Goal: Task Accomplishment & Management: Manage account settings

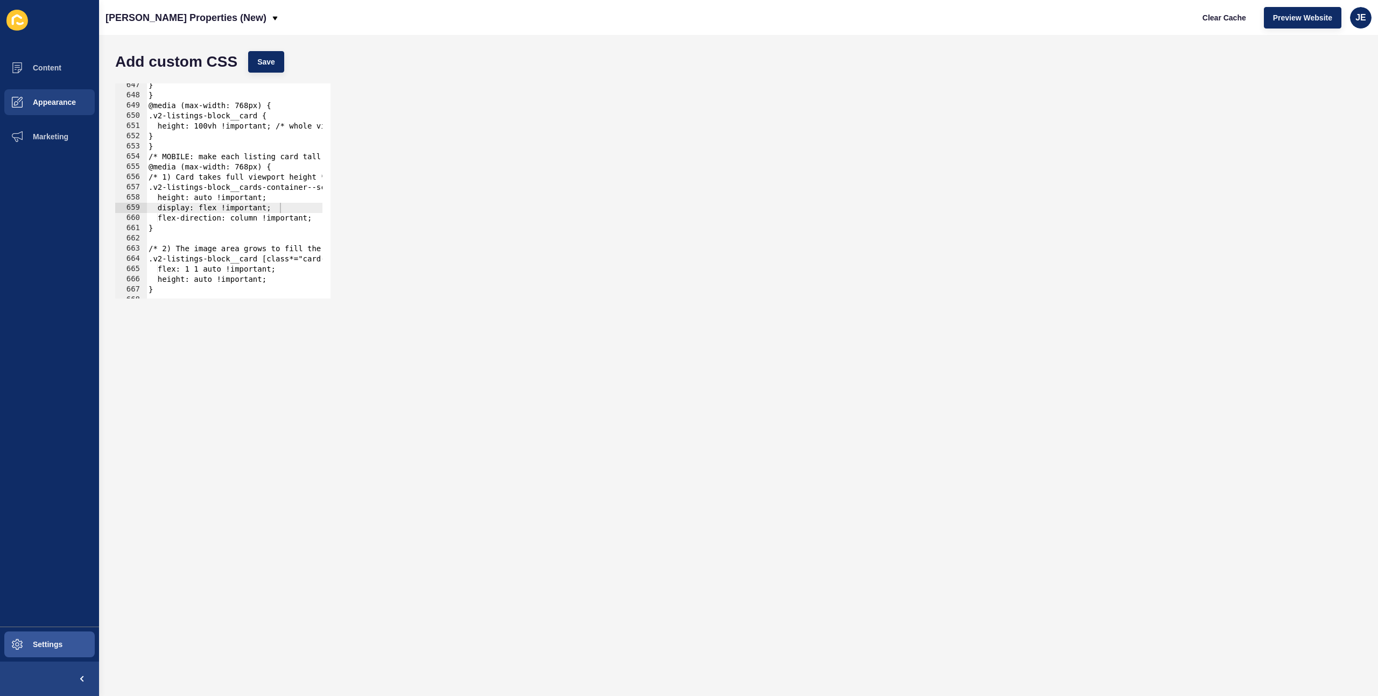
scroll to position [6610, 0]
click at [43, 107] on button "Appearance" at bounding box center [49, 102] width 99 height 34
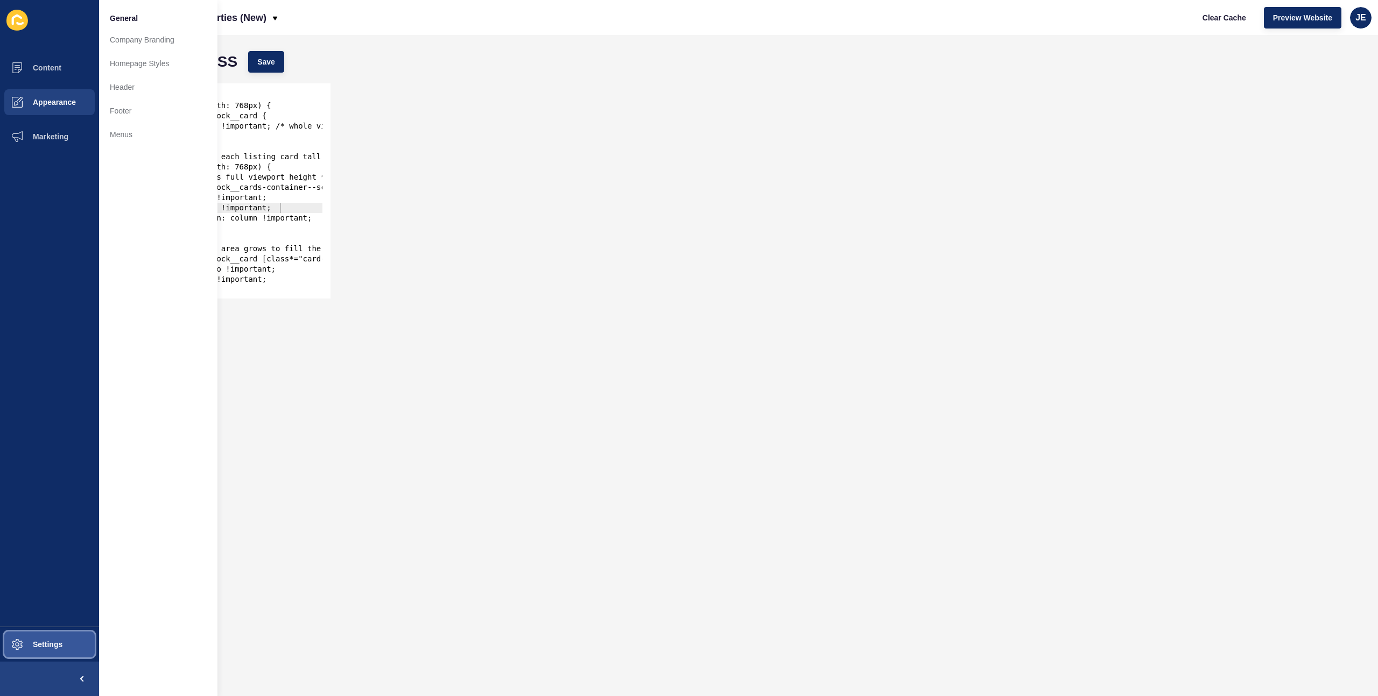
click at [53, 637] on button "Settings" at bounding box center [49, 645] width 99 height 34
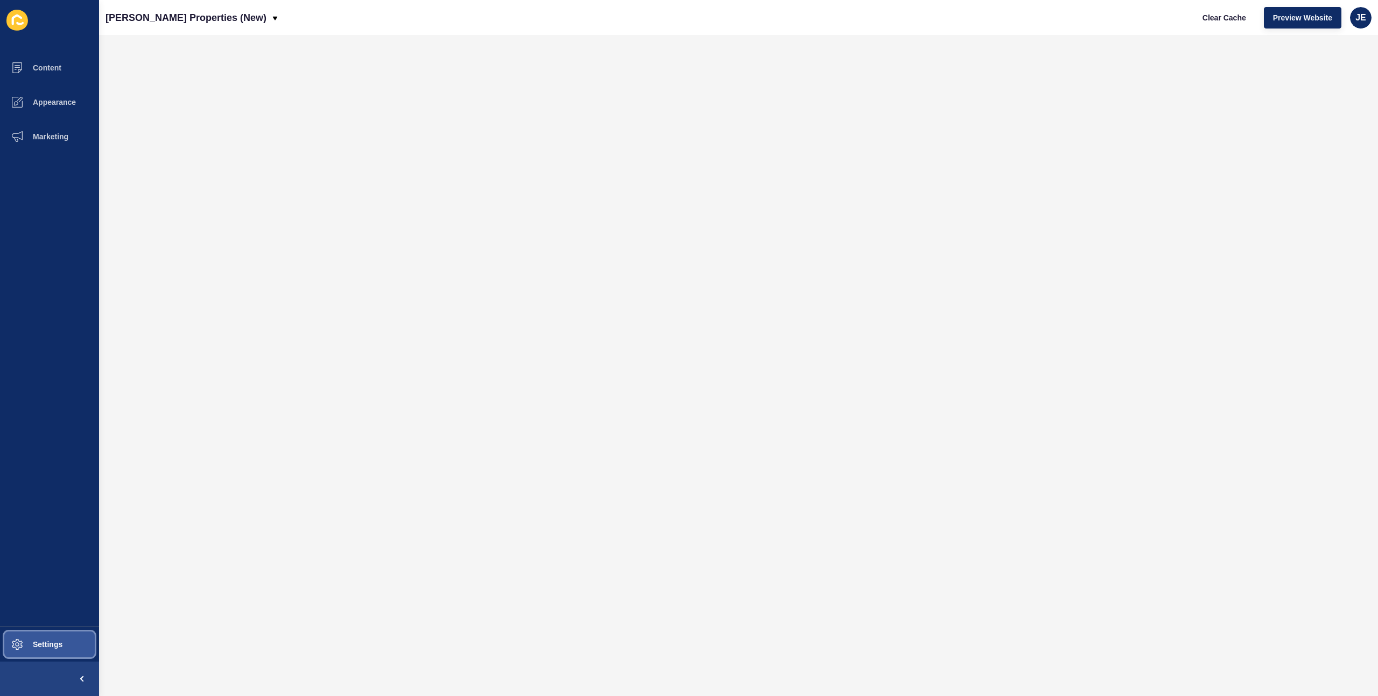
click at [43, 652] on button "Settings" at bounding box center [49, 645] width 99 height 34
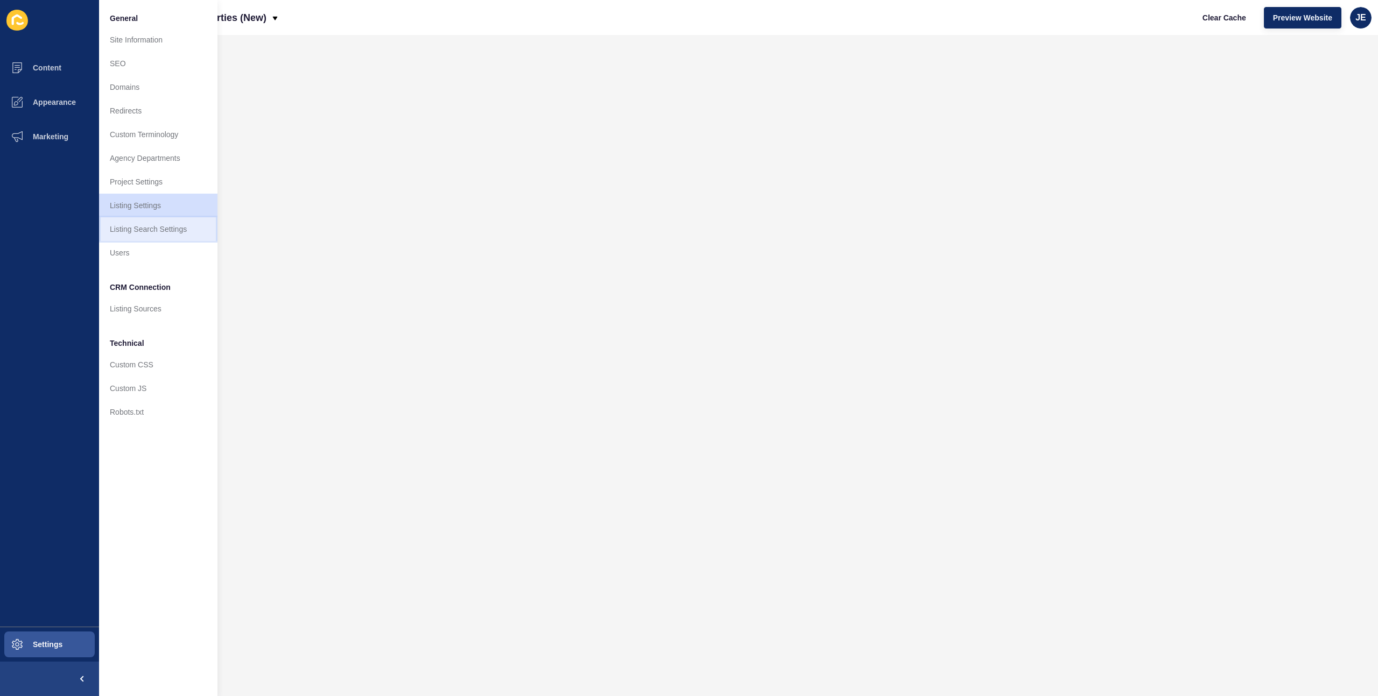
click at [170, 230] on link "Listing Search Settings" at bounding box center [158, 229] width 118 height 24
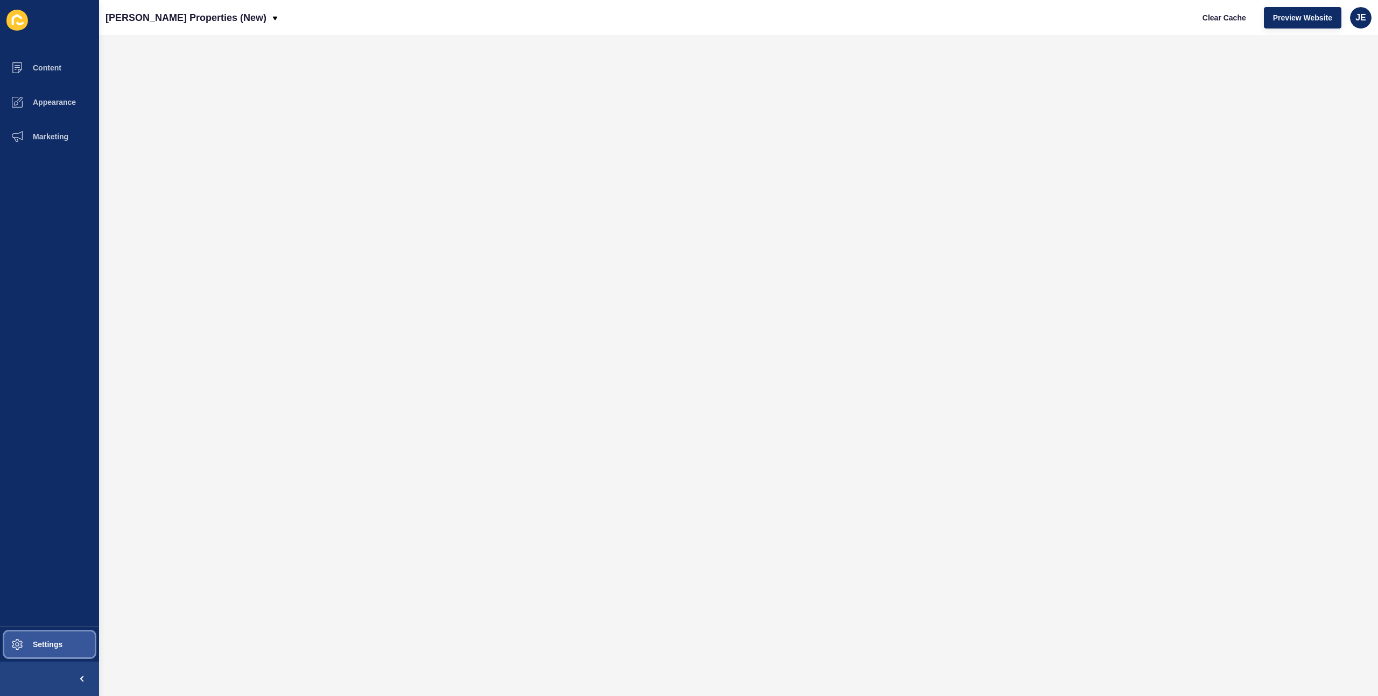
click at [37, 645] on span "Settings" at bounding box center [30, 645] width 64 height 9
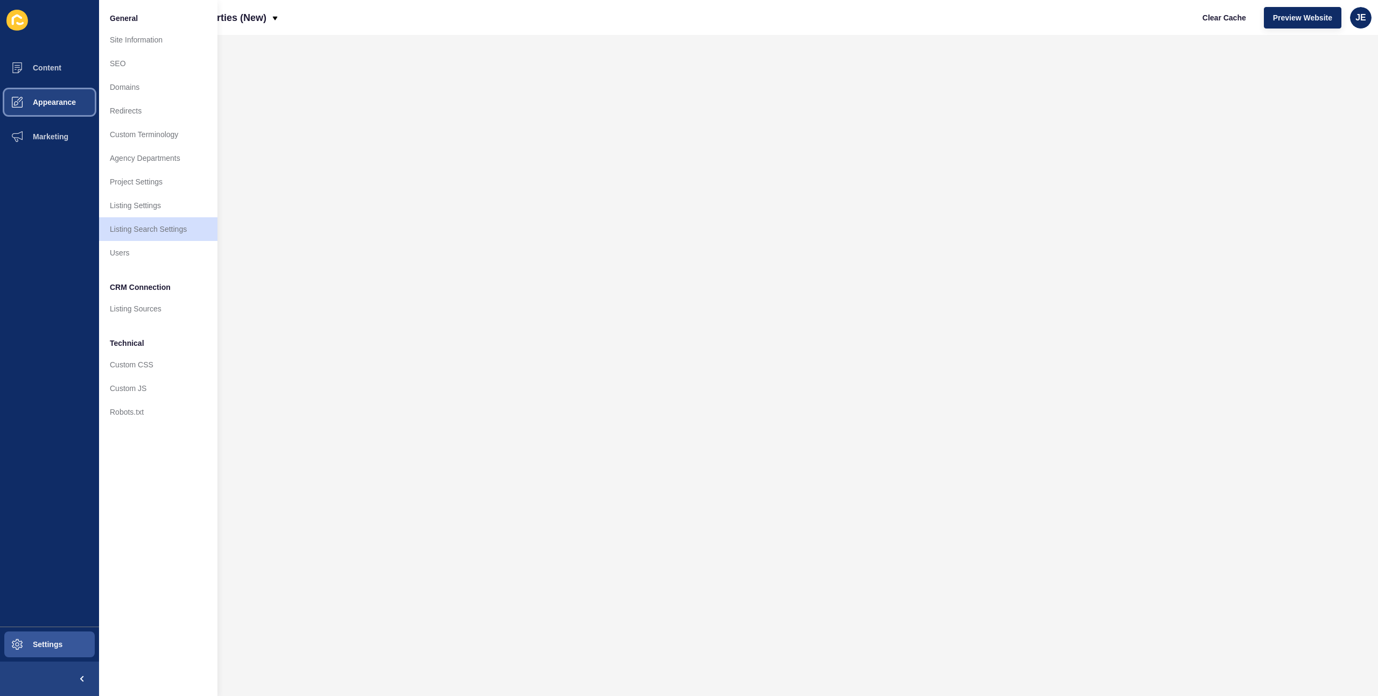
click at [87, 109] on button "Appearance" at bounding box center [49, 102] width 99 height 34
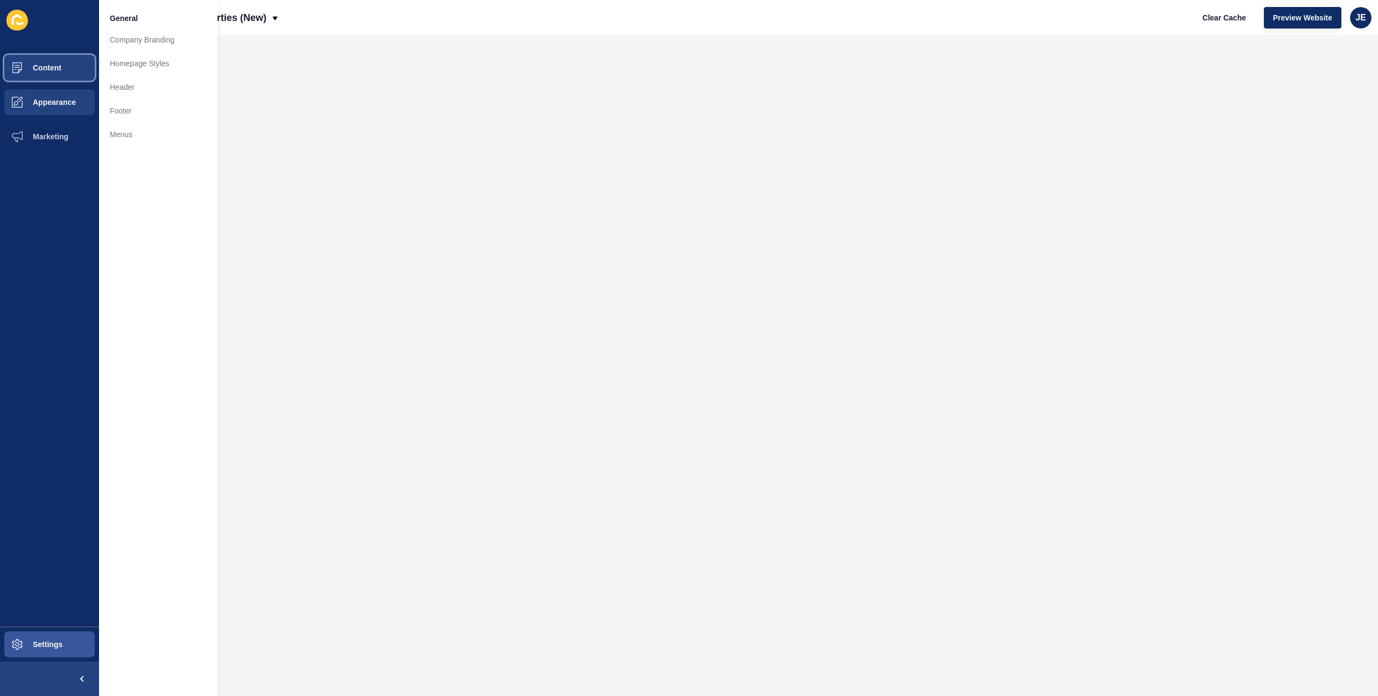
click at [77, 80] on button "Content" at bounding box center [49, 68] width 99 height 34
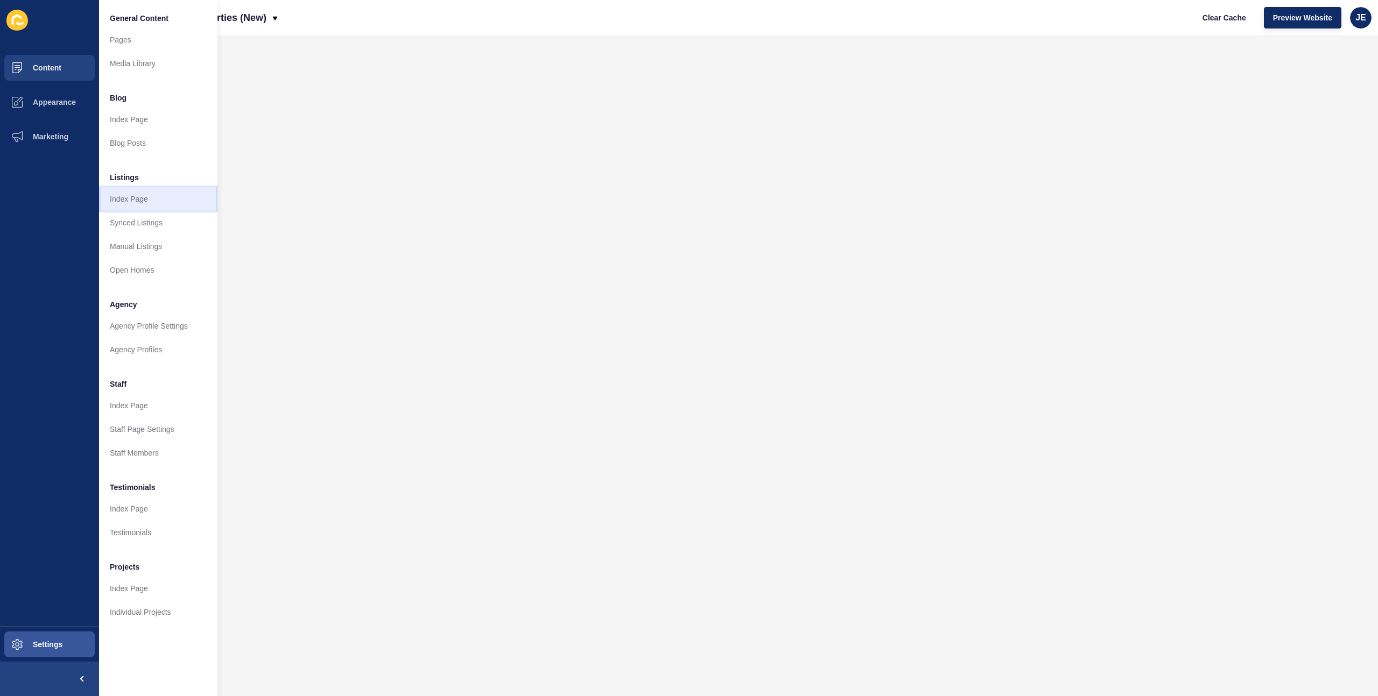
click at [153, 201] on link "Index Page" at bounding box center [158, 199] width 118 height 24
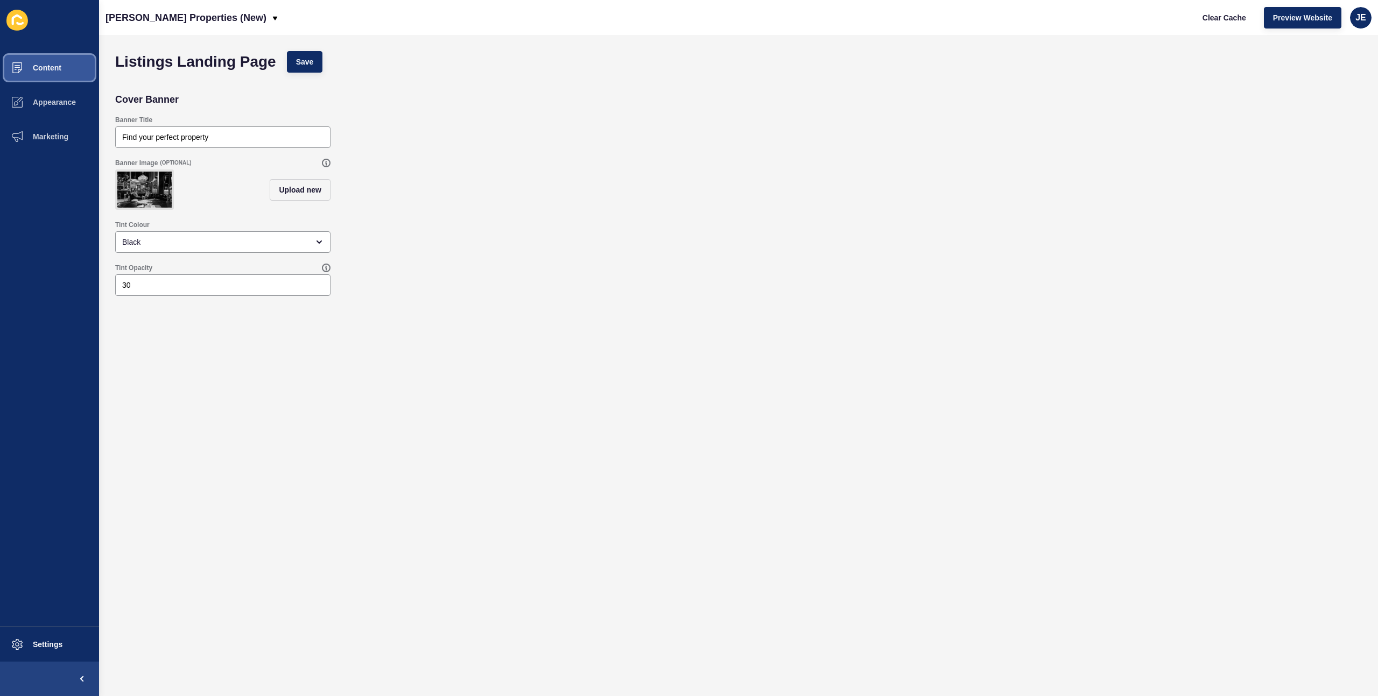
click at [50, 73] on button "Content" at bounding box center [49, 68] width 99 height 34
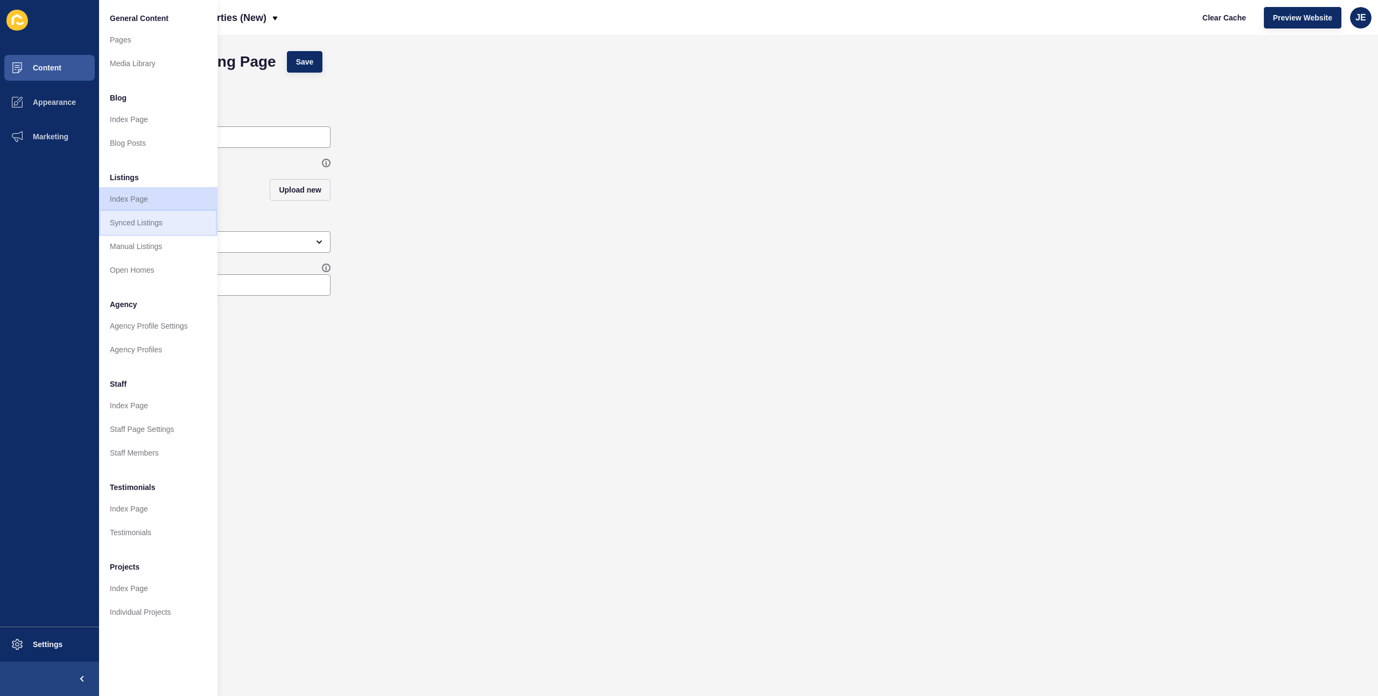
click at [132, 224] on link "Synced Listings" at bounding box center [158, 223] width 118 height 24
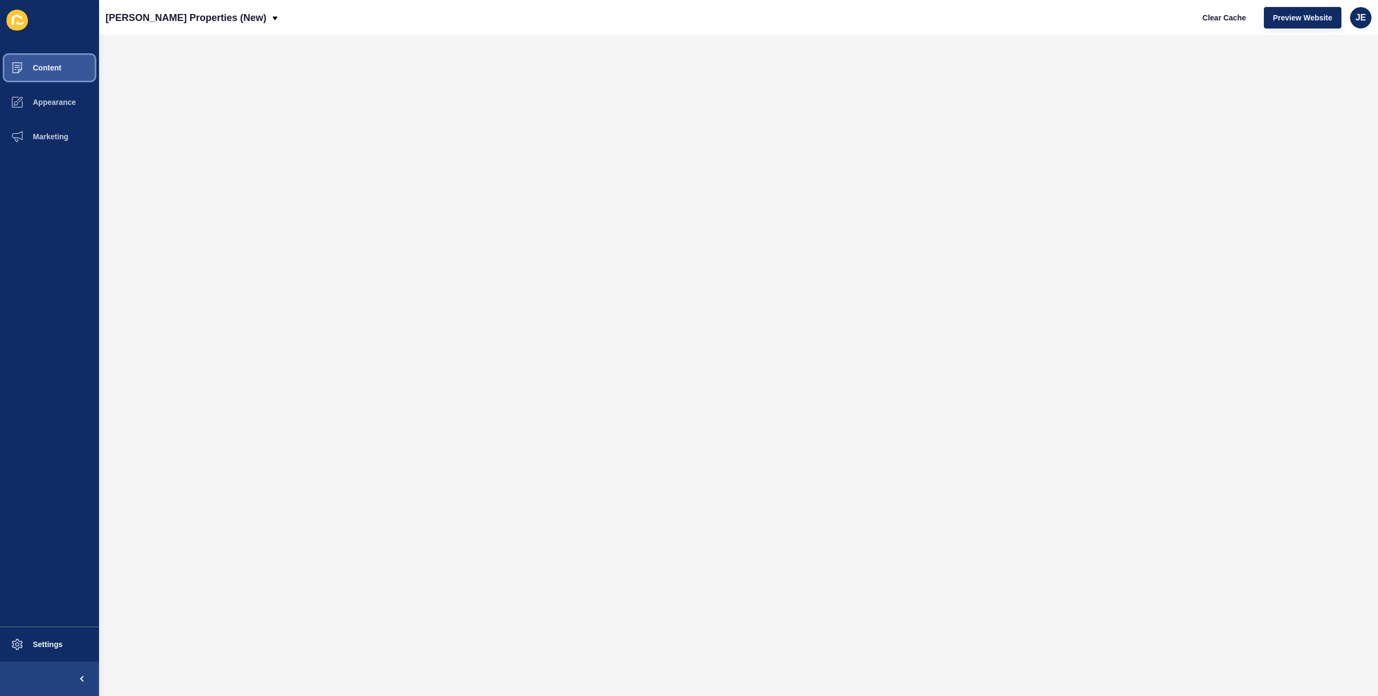
click at [26, 66] on span "Content" at bounding box center [29, 68] width 63 height 9
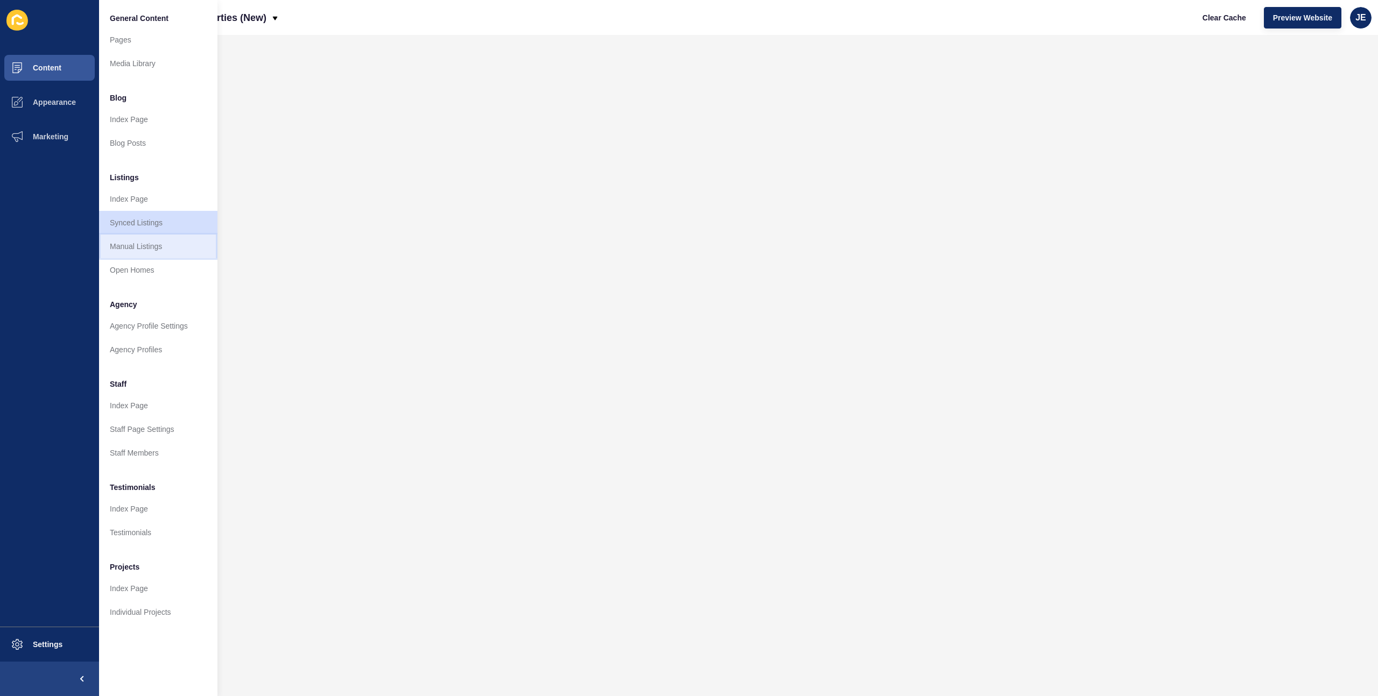
click at [144, 254] on link "Manual Listings" at bounding box center [158, 247] width 118 height 24
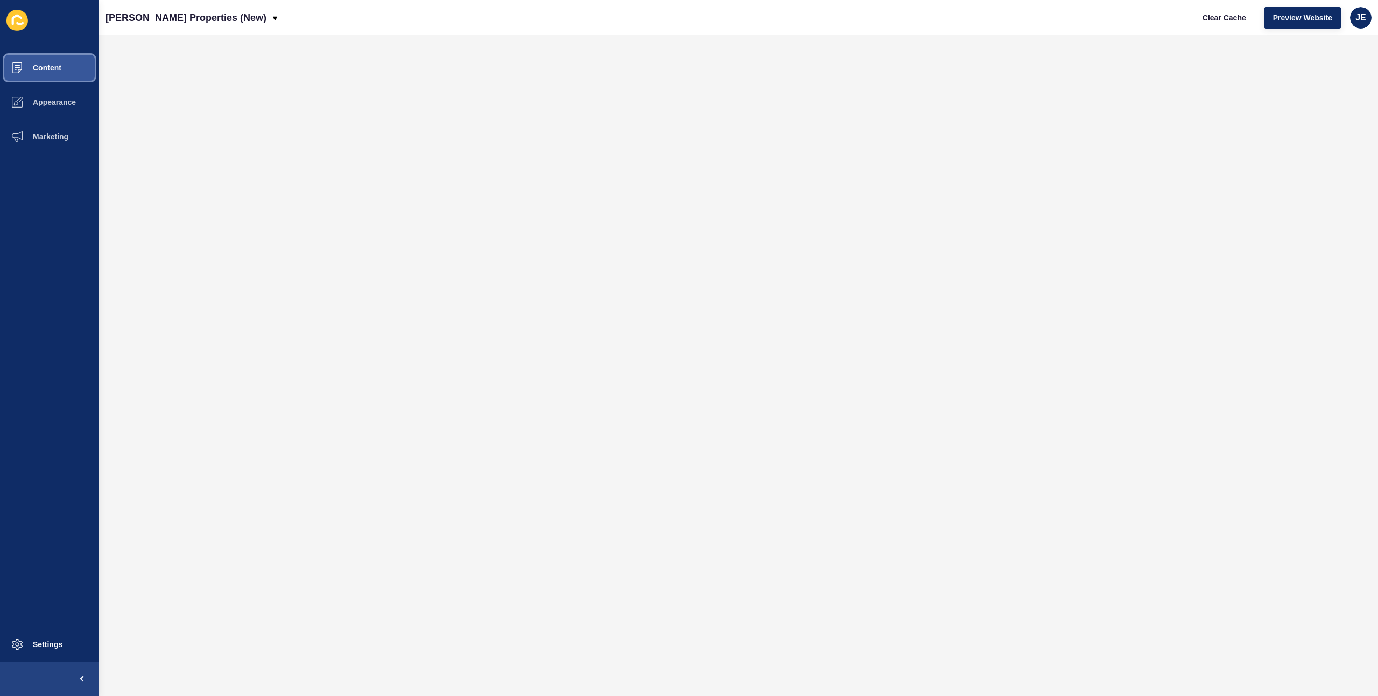
click at [51, 70] on span "Content" at bounding box center [29, 68] width 63 height 9
click at [1360, 19] on span "JE" at bounding box center [1360, 17] width 11 height 11
click at [1330, 87] on link "Logout" at bounding box center [1335, 90] width 79 height 24
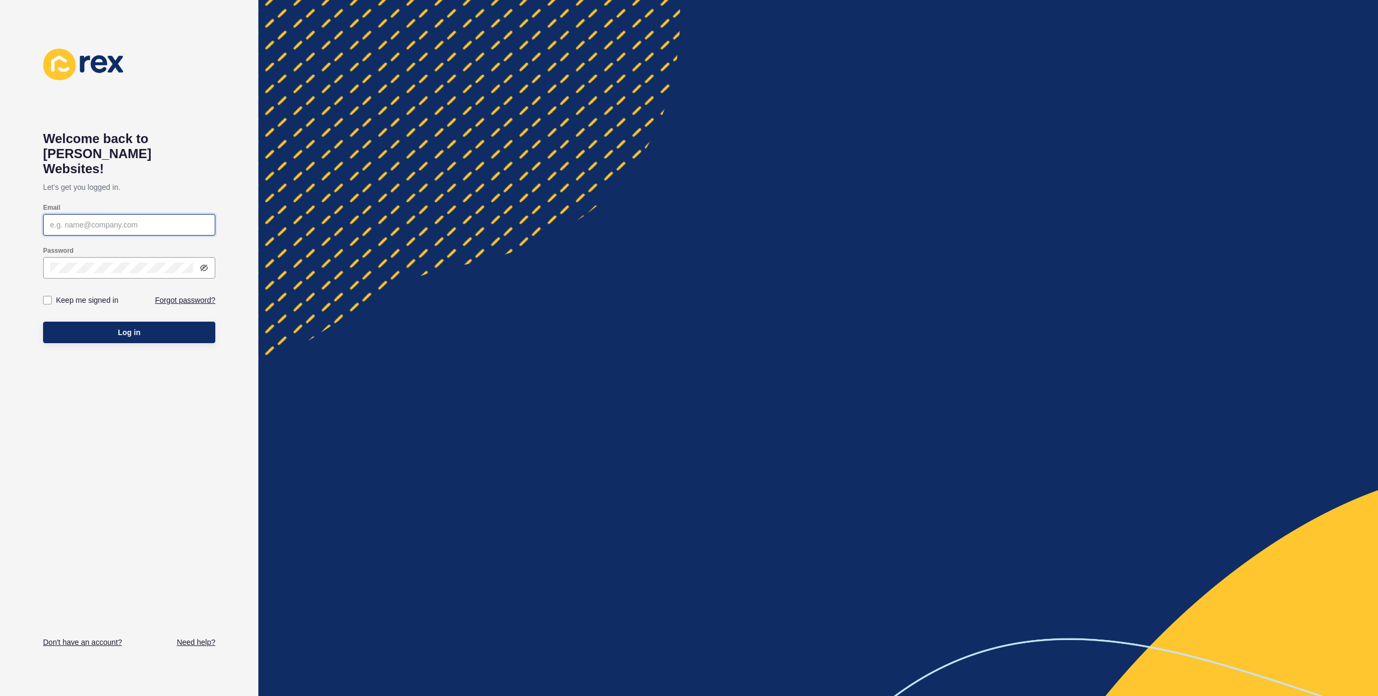
type input "justine.espinosa@rexsoftware.com.au"
click at [135, 327] on span "Log in" at bounding box center [129, 332] width 23 height 11
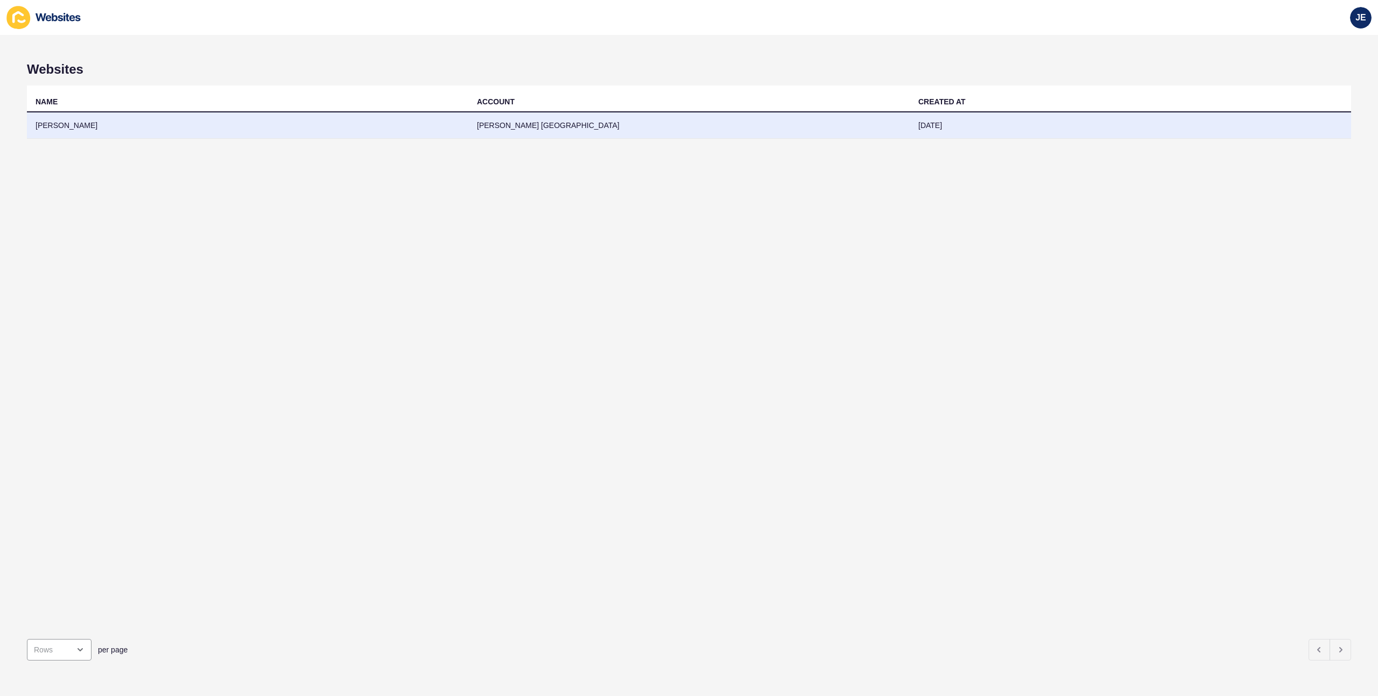
click at [420, 129] on td "Burgess Rawson" at bounding box center [247, 125] width 441 height 26
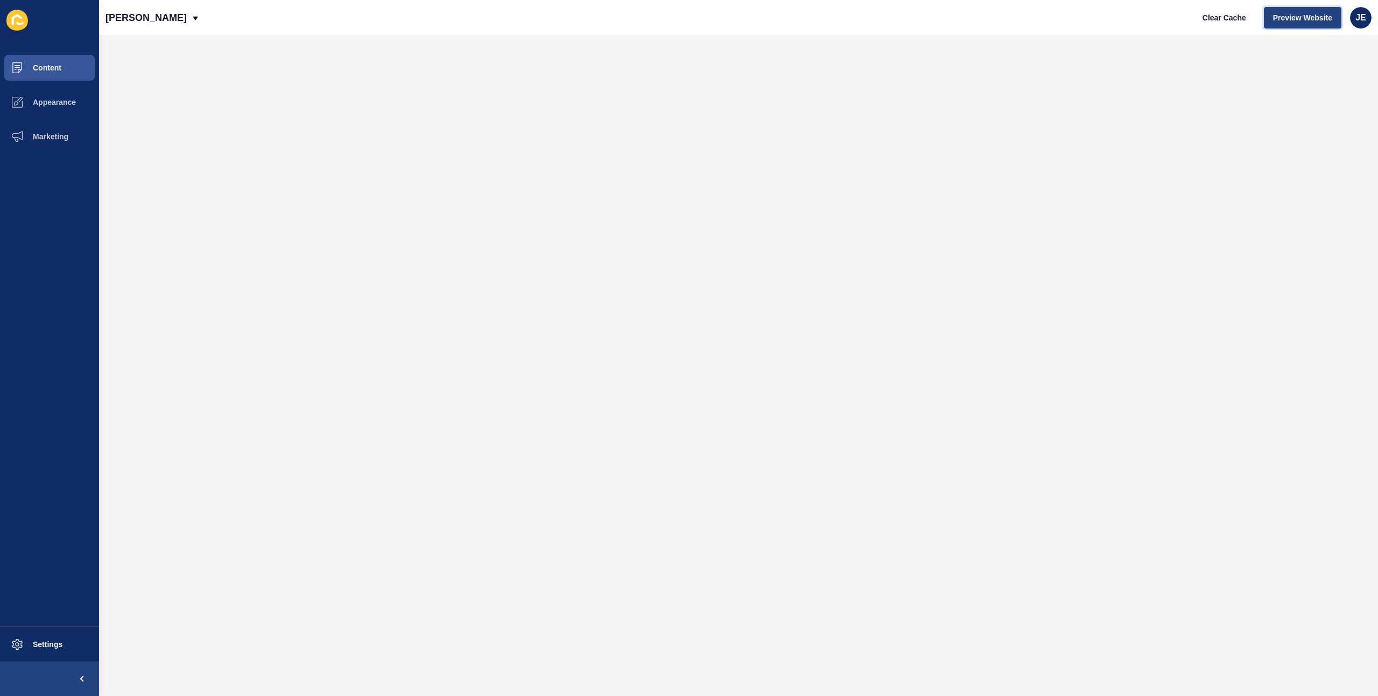
click at [1291, 22] on span "Preview Website" at bounding box center [1302, 17] width 59 height 11
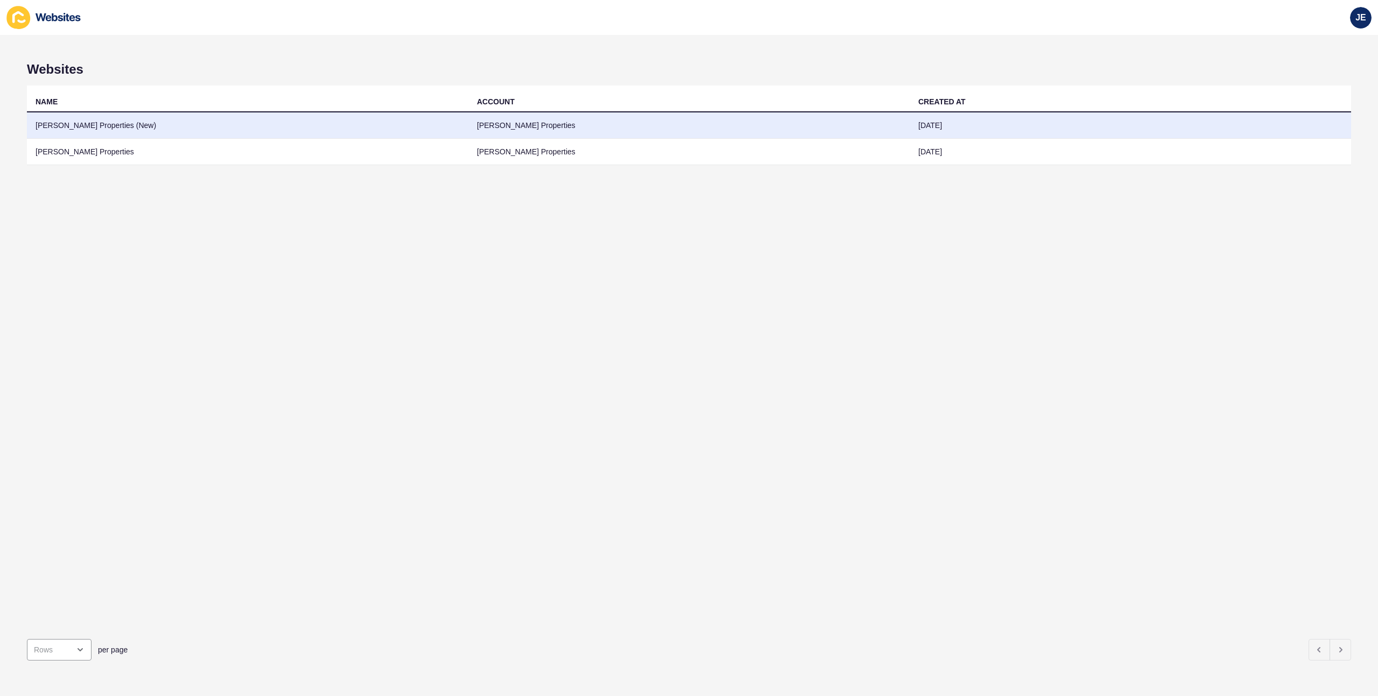
click at [216, 124] on td "[PERSON_NAME] Properties (New)" at bounding box center [247, 125] width 441 height 26
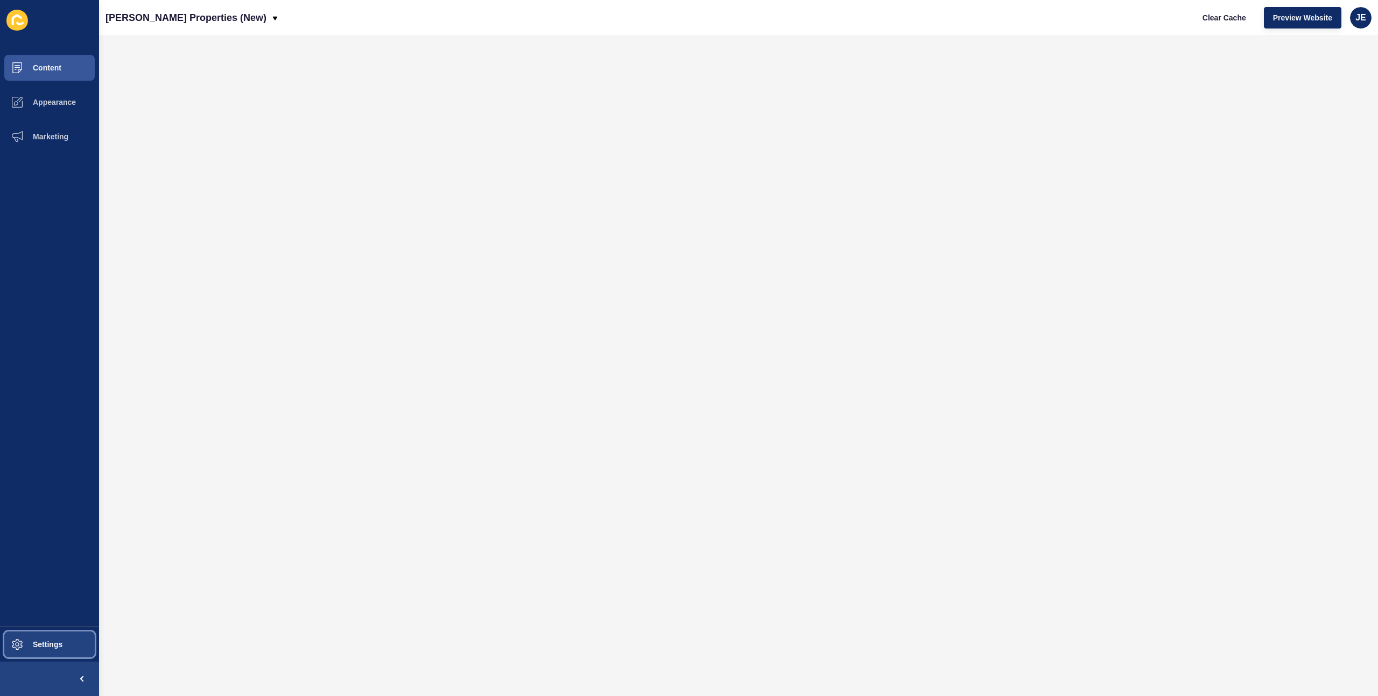
click at [52, 638] on button "Settings" at bounding box center [49, 645] width 99 height 34
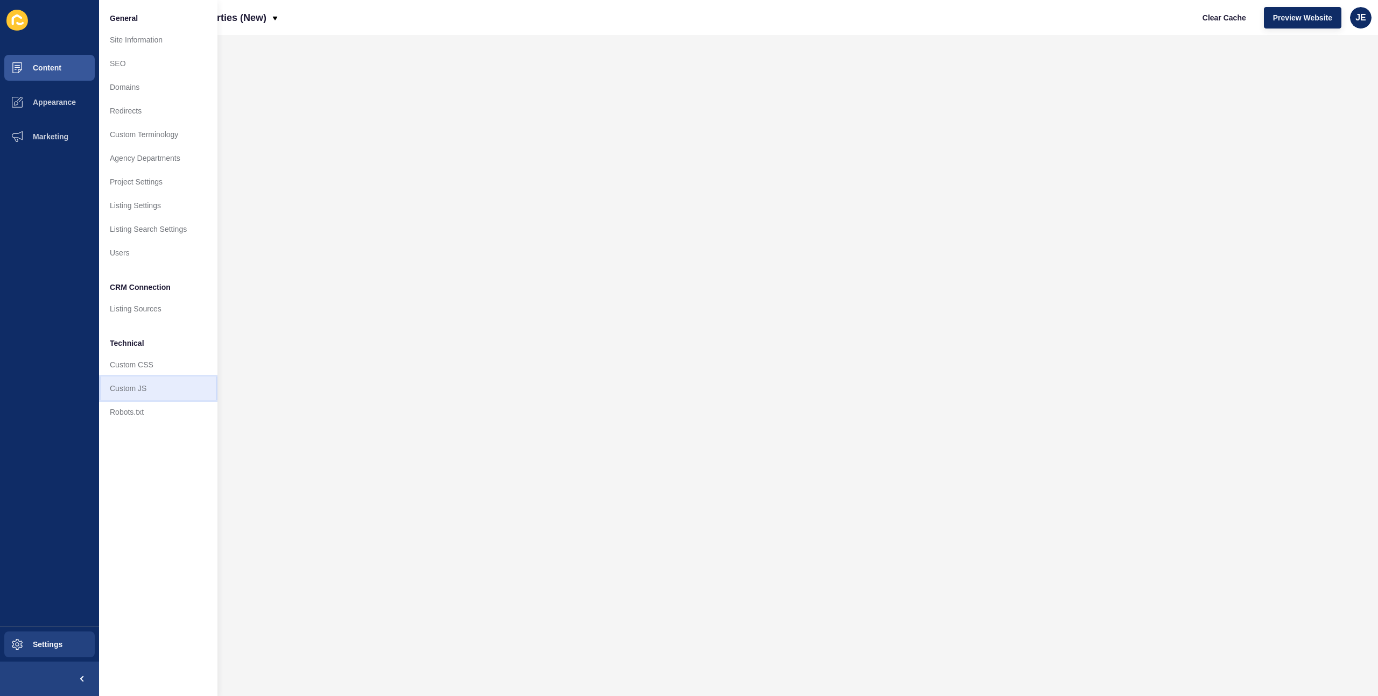
click at [122, 398] on link "Custom JS" at bounding box center [158, 389] width 118 height 24
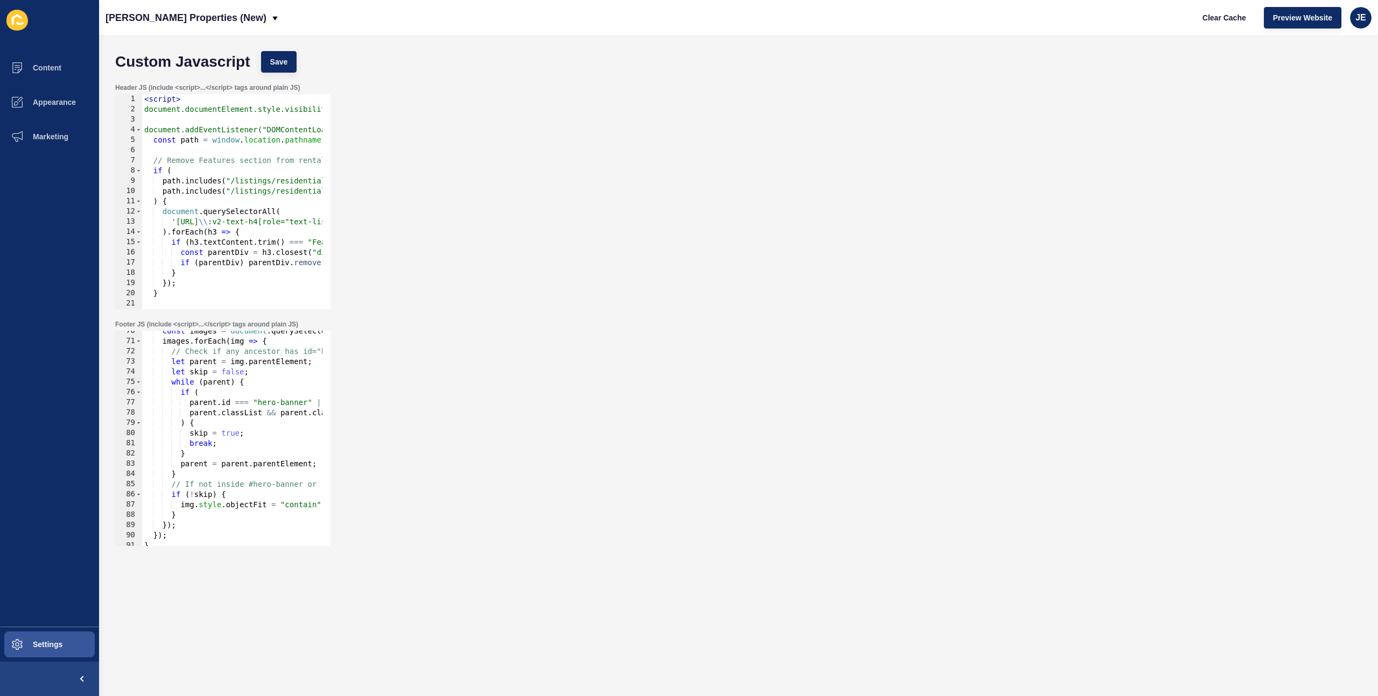
scroll to position [734, 0]
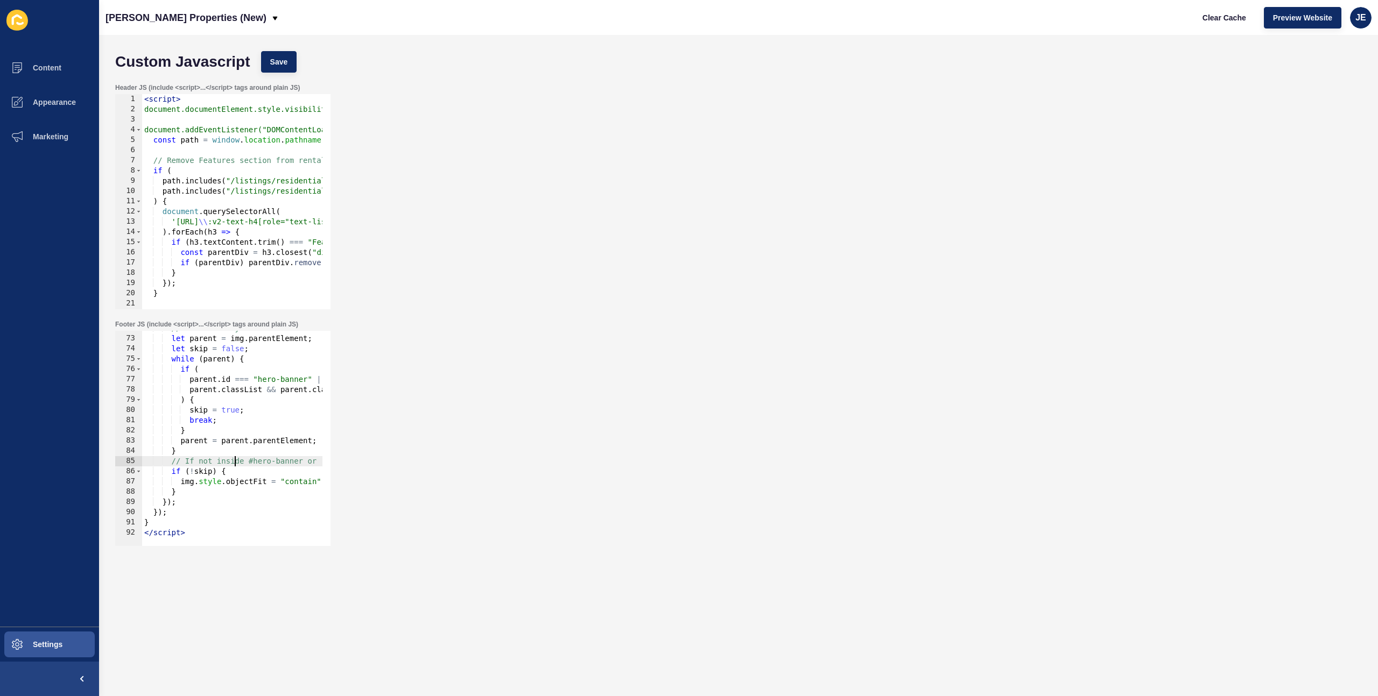
click at [233, 464] on div "// Check if any ancestor has id="hero-banner" or class "v2-image-container" let…" at bounding box center [397, 437] width 511 height 228
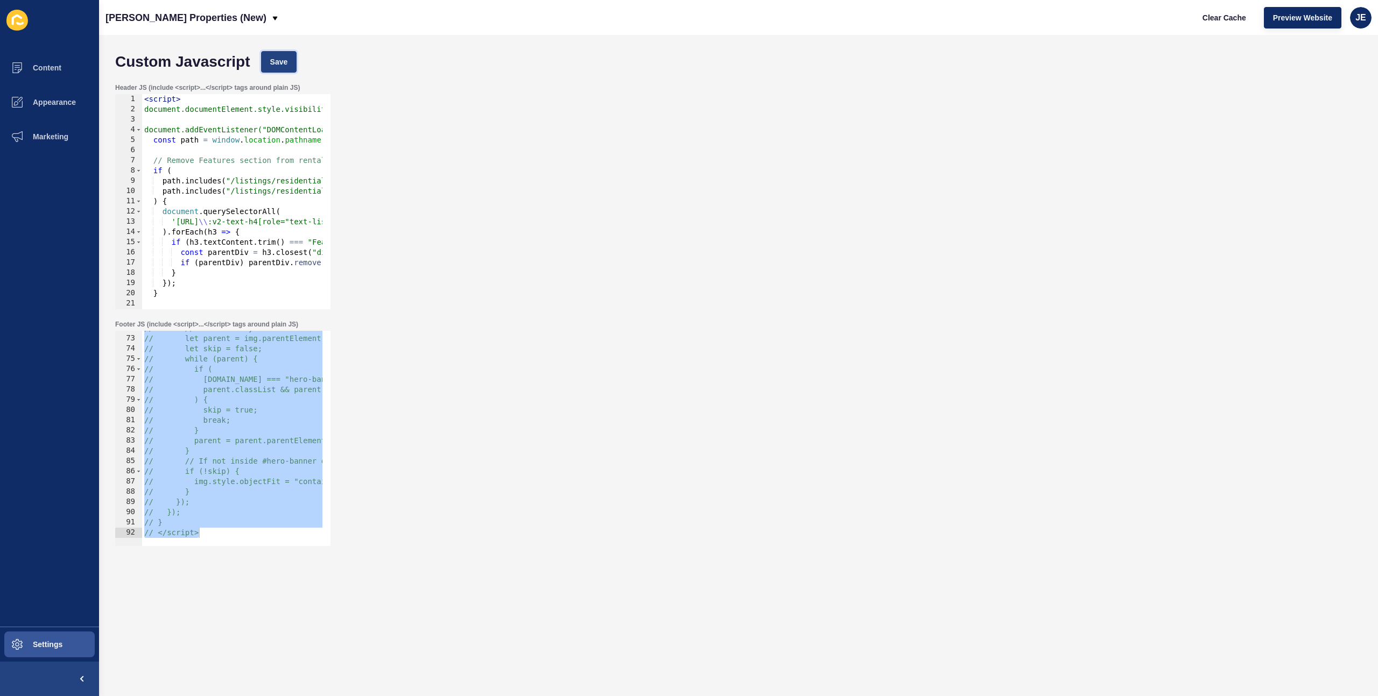
click at [286, 65] on span "Save" at bounding box center [279, 62] width 18 height 11
click at [1207, 20] on span "Clear Cache" at bounding box center [1224, 17] width 44 height 11
click at [201, 409] on div "// // Check if any ancestor has id="hero-banner" or class "v2-image-container" …" at bounding box center [404, 437] width 524 height 228
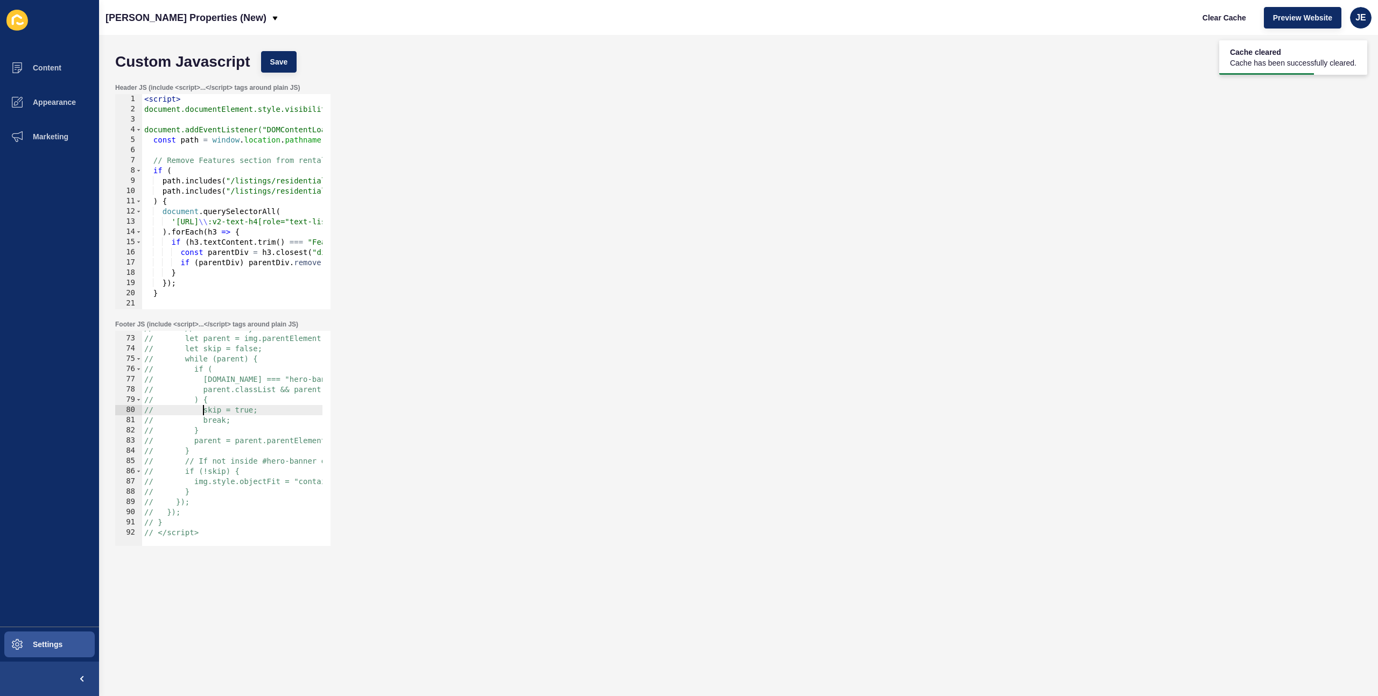
type textarea "<script>"
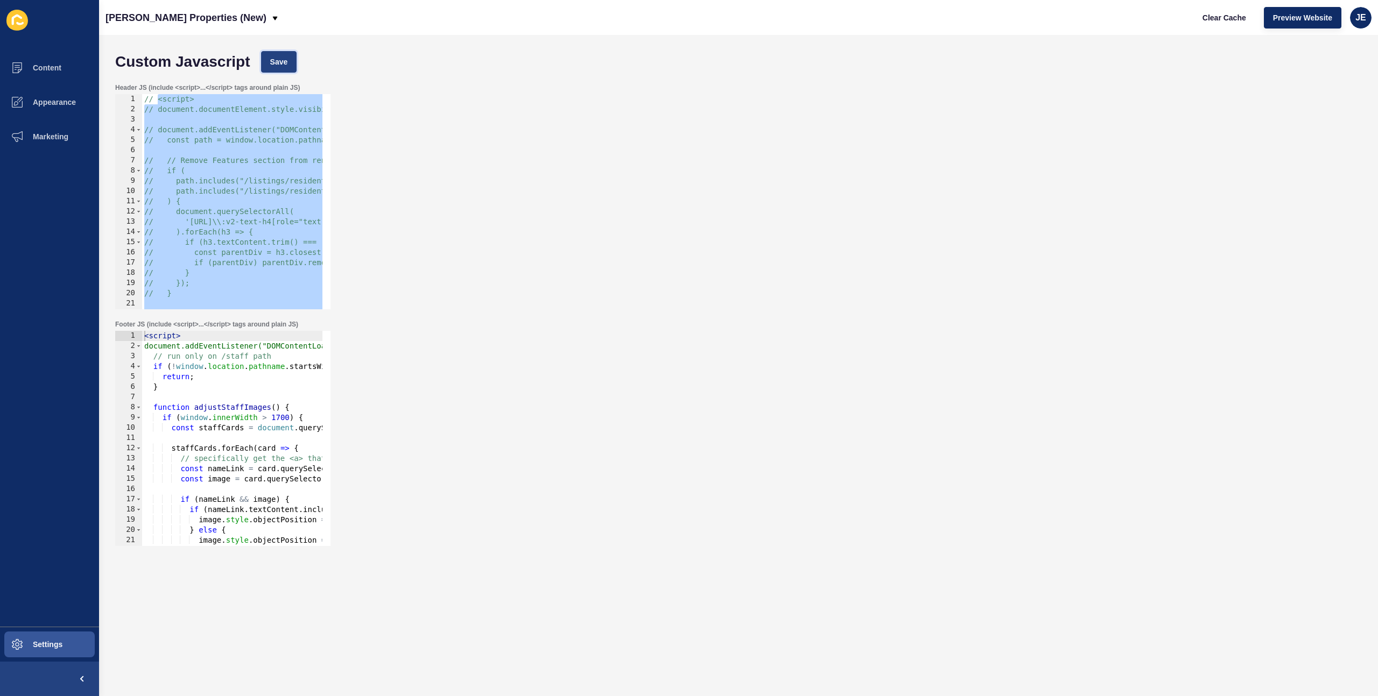
click at [285, 61] on span "Save" at bounding box center [279, 62] width 18 height 11
click at [1209, 20] on span "Clear Cache" at bounding box center [1224, 17] width 44 height 11
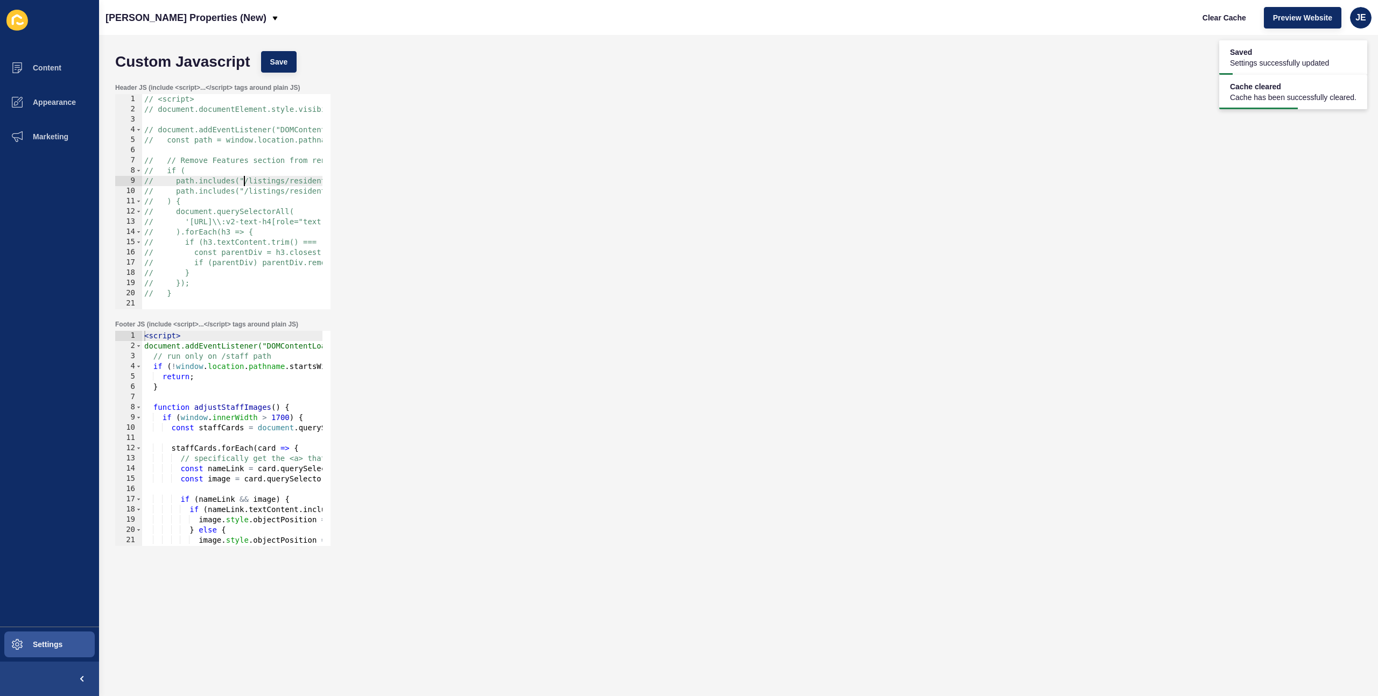
type textarea "<script>"
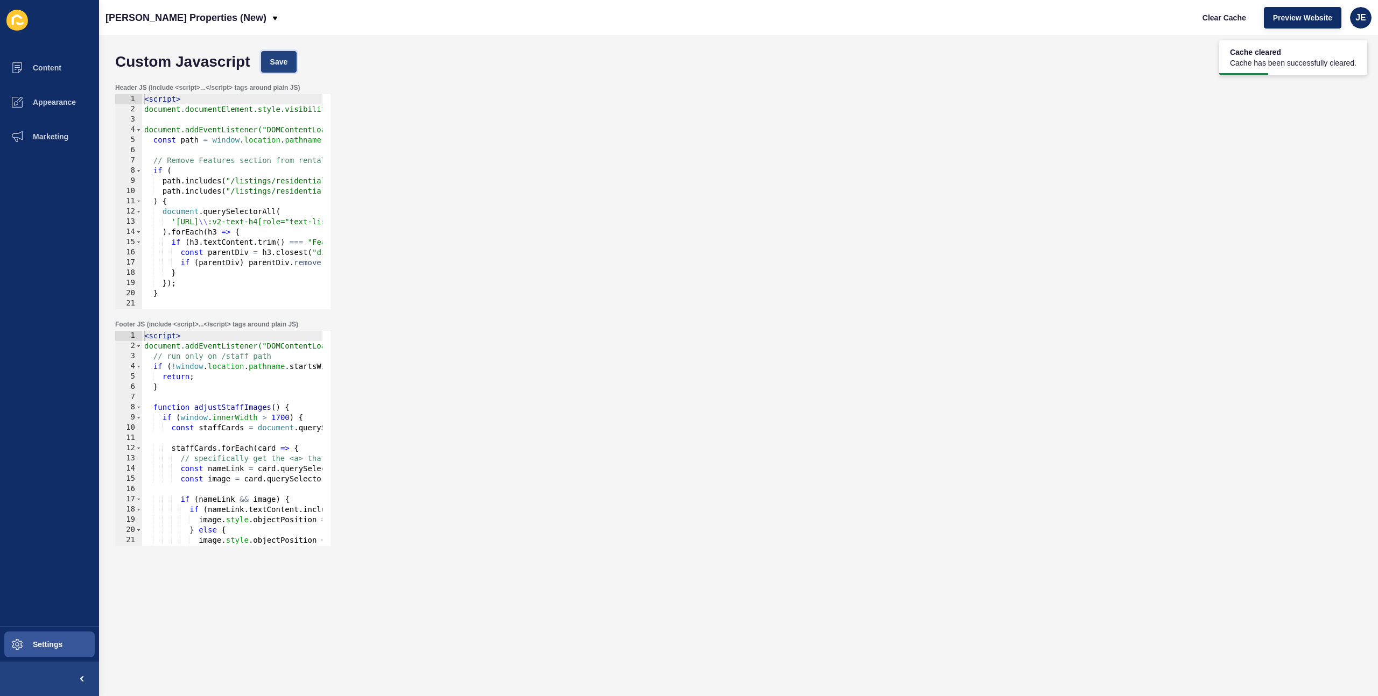
click at [284, 60] on span "Save" at bounding box center [279, 62] width 18 height 11
click at [1231, 20] on span "Clear Cache" at bounding box center [1224, 17] width 44 height 11
click at [47, 631] on button "Settings" at bounding box center [49, 645] width 99 height 34
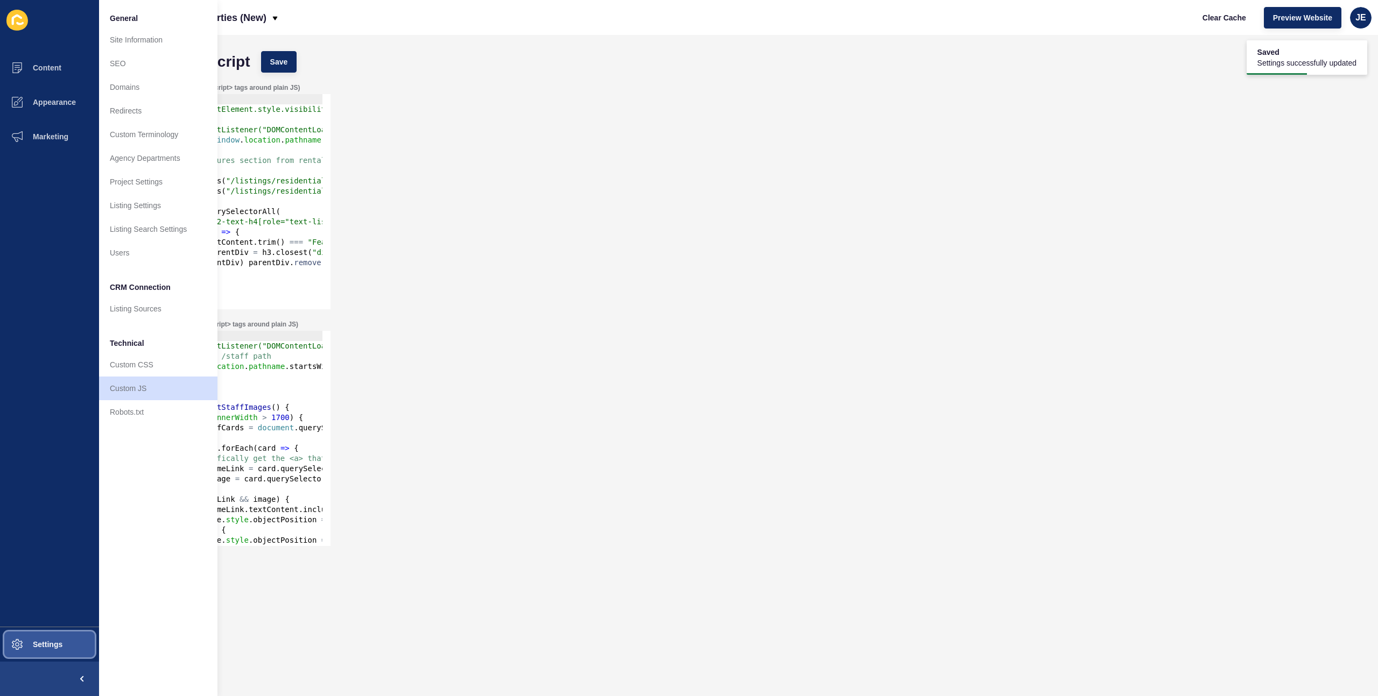
click at [51, 637] on button "Settings" at bounding box center [49, 645] width 99 height 34
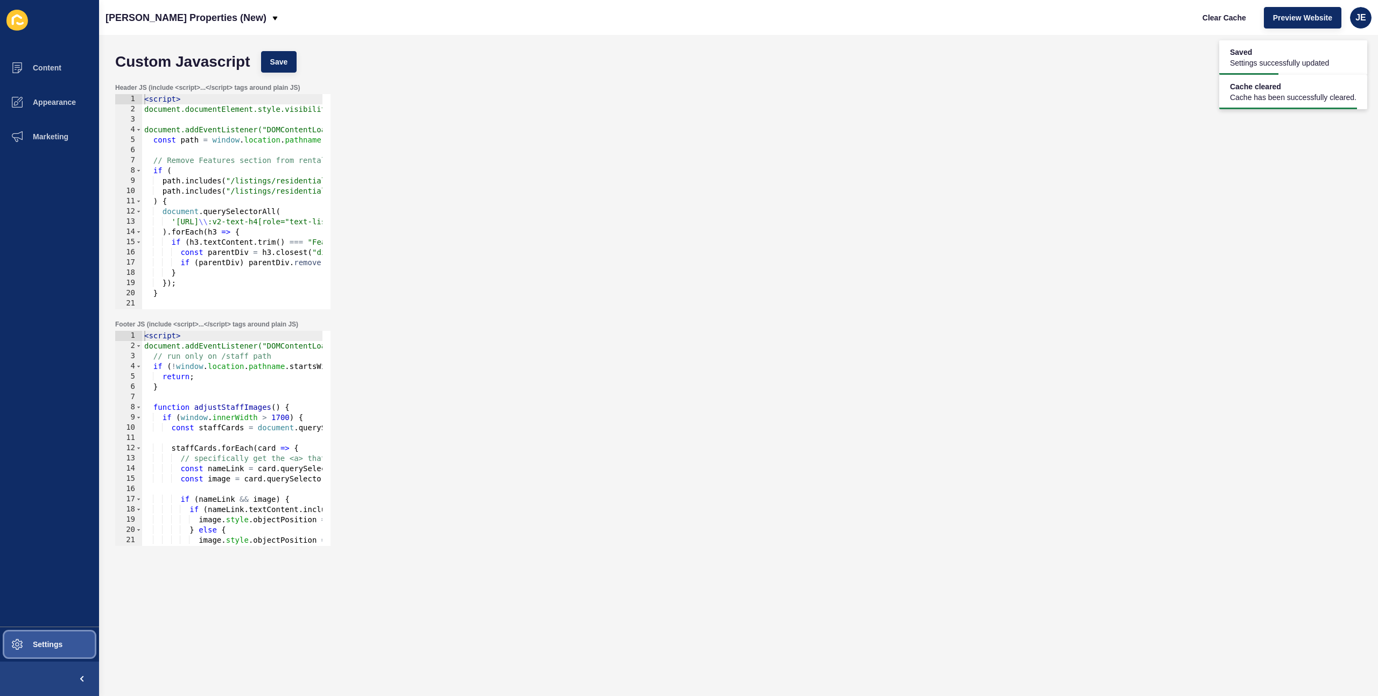
click at [52, 636] on button "Settings" at bounding box center [49, 645] width 99 height 34
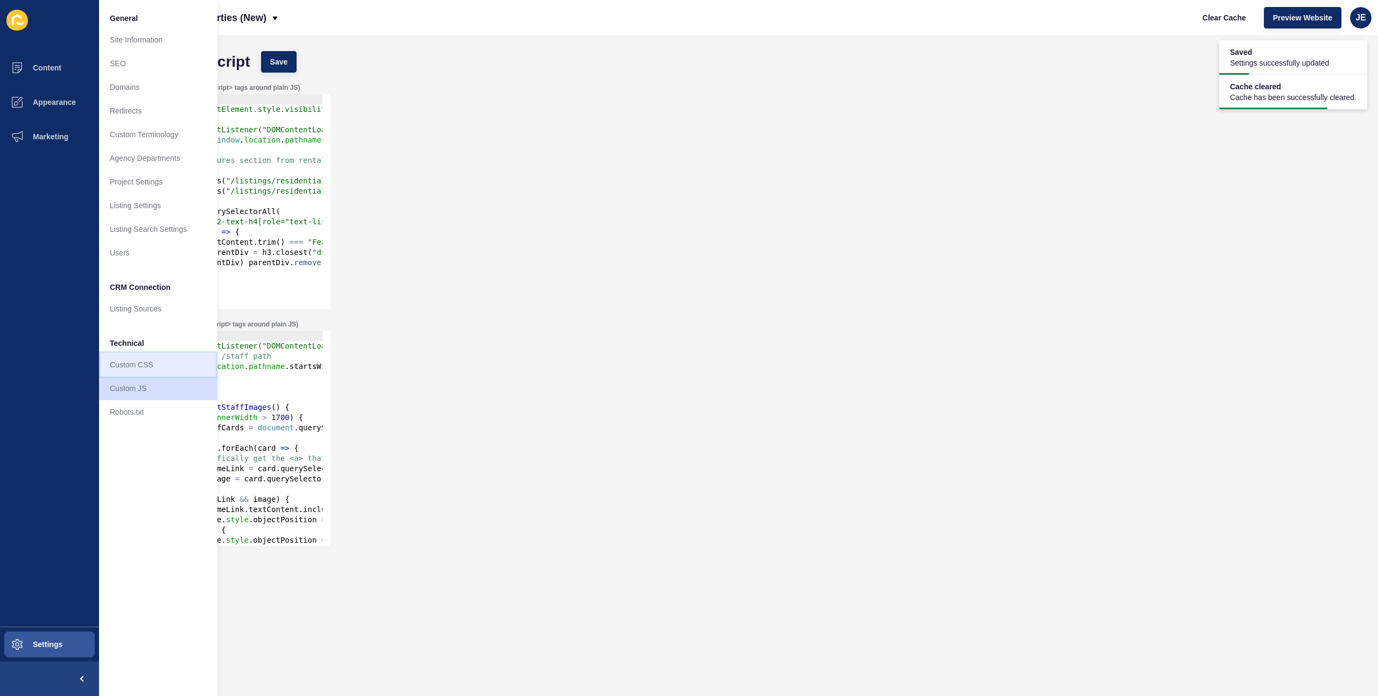
click at [157, 369] on link "Custom CSS" at bounding box center [158, 365] width 118 height 24
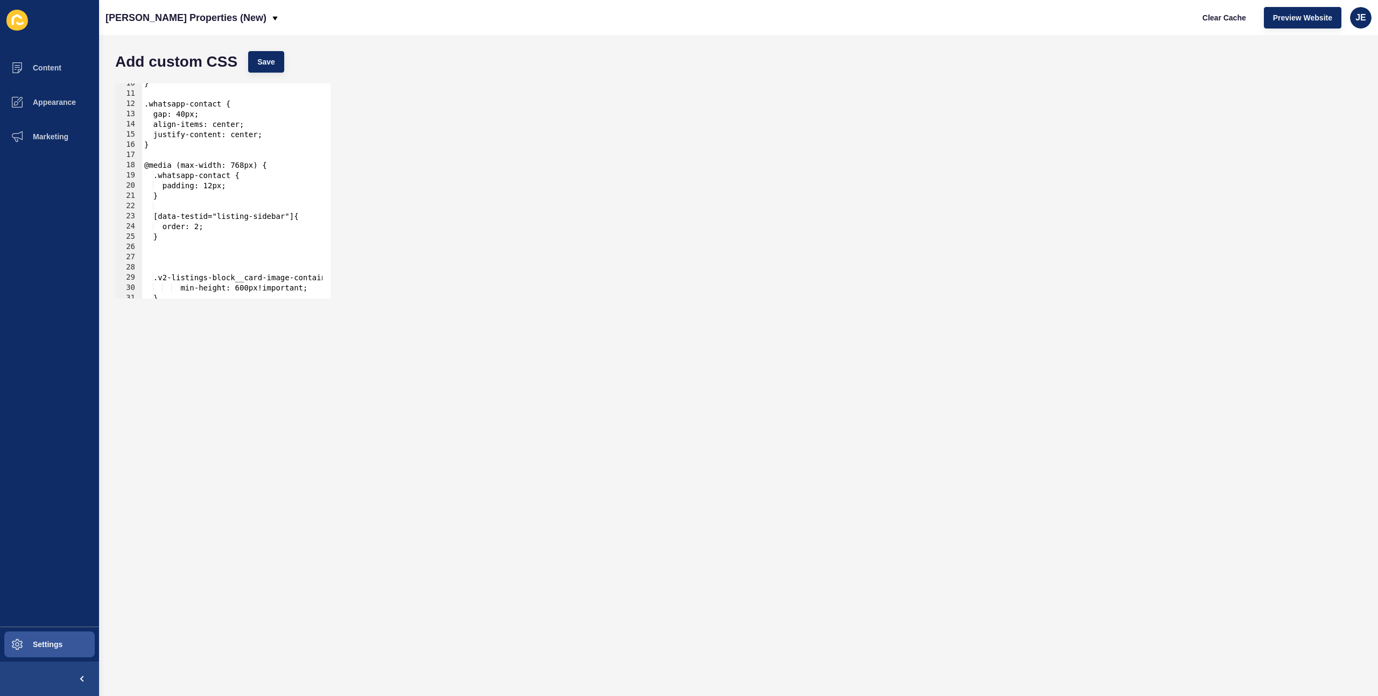
scroll to position [97, 0]
click at [185, 266] on div "} .whatsapp-contact { gap: 40px; align-items: center; justify-content: center; …" at bounding box center [384, 193] width 484 height 228
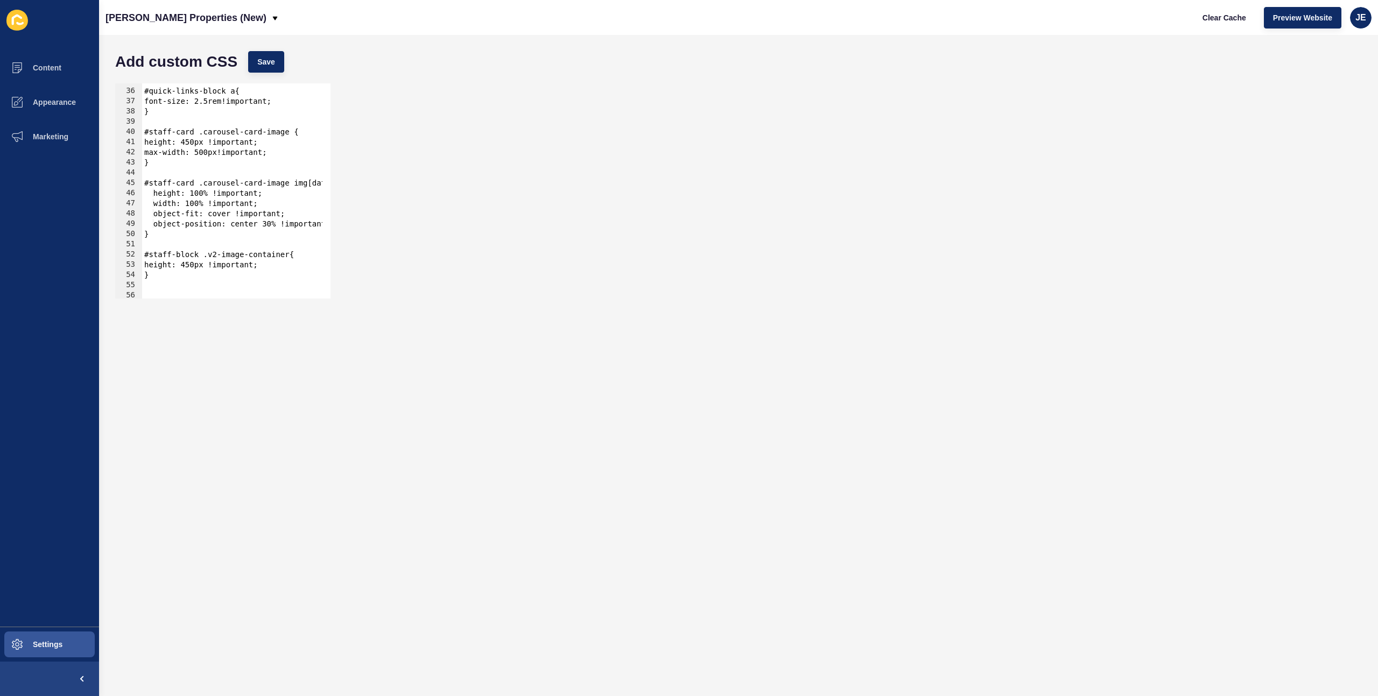
scroll to position [388, 0]
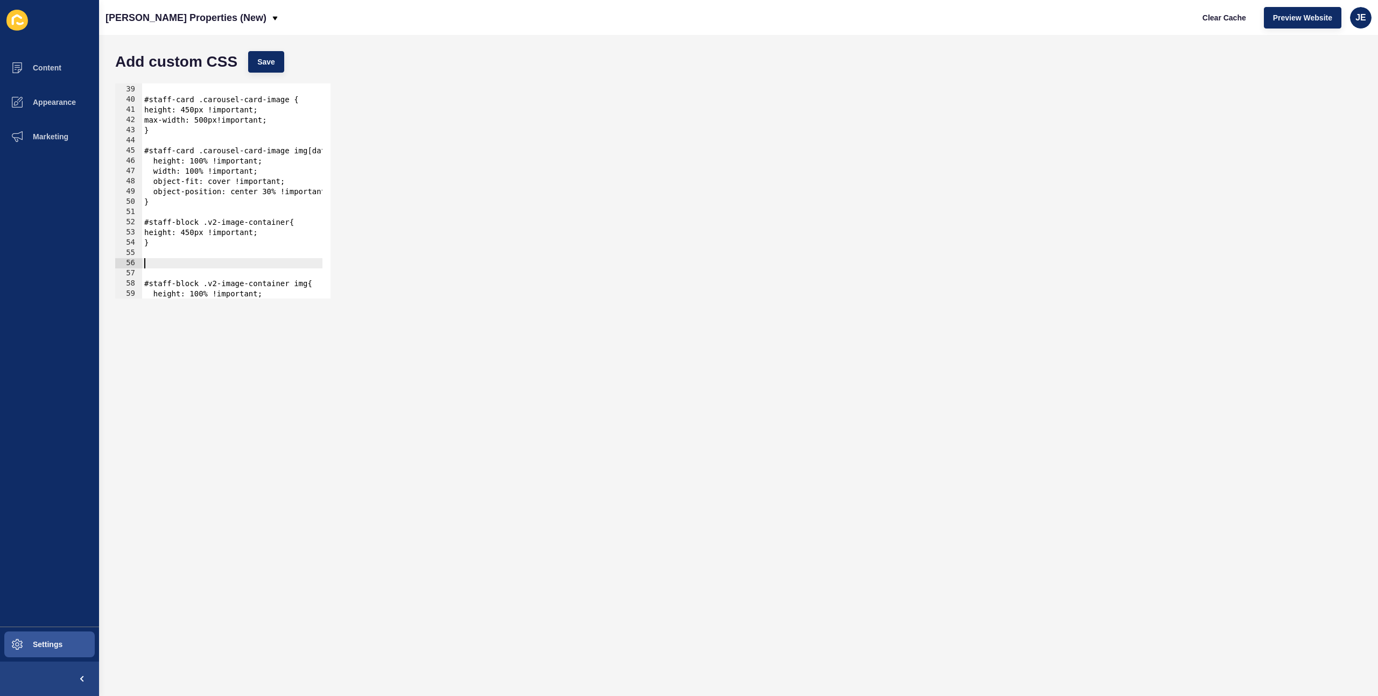
click at [170, 262] on div "} #staff-card .carousel-card-image { height: 450px !important; max-width: 500px…" at bounding box center [384, 188] width 484 height 228
click at [172, 275] on div "} #staff-card .carousel-card-image { height: 450px !important; max-width: 500px…" at bounding box center [384, 188] width 484 height 228
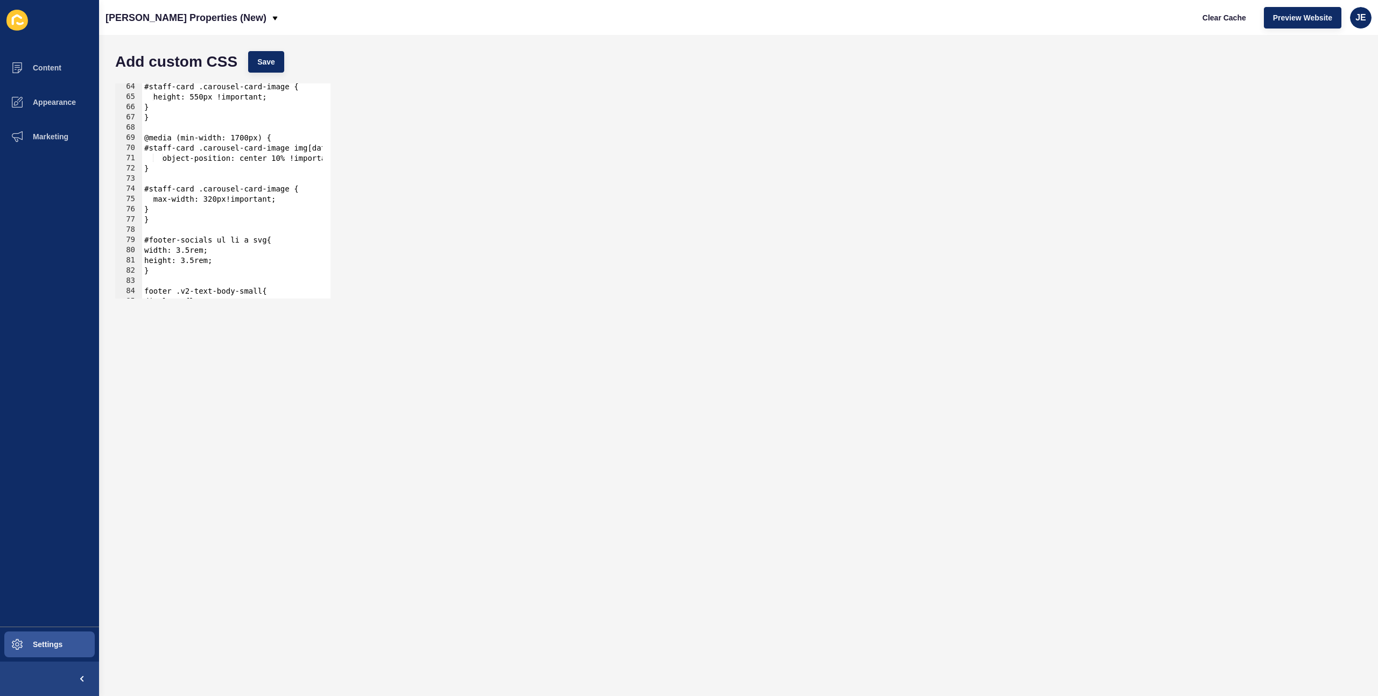
scroll to position [646, 0]
click at [262, 65] on span "Save" at bounding box center [266, 62] width 18 height 11
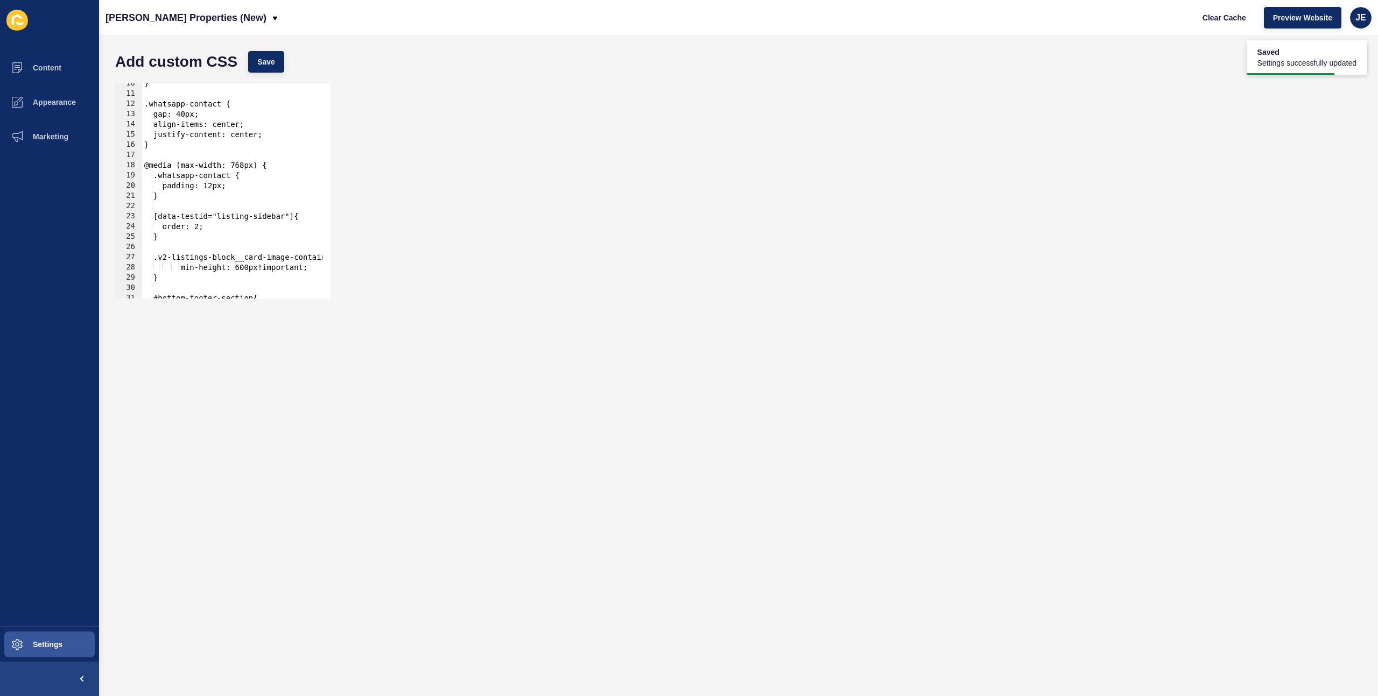
scroll to position [97, 0]
click at [1200, 18] on button "Clear Cache" at bounding box center [1224, 18] width 62 height 22
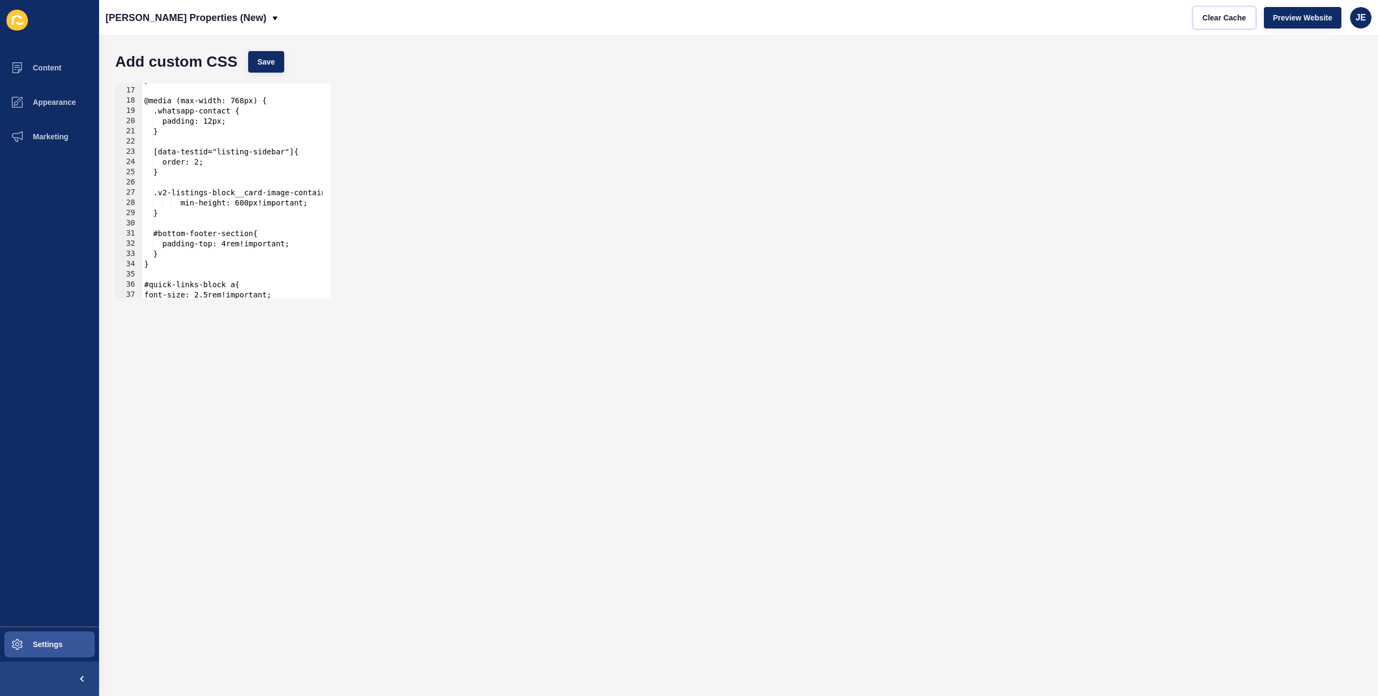
scroll to position [161, 0]
click at [189, 202] on div "} @media (max-width: 768px) { .whatsapp-contact { padding: 12px; } [data-testid…" at bounding box center [384, 189] width 484 height 228
click at [278, 71] on button "Save" at bounding box center [266, 62] width 36 height 22
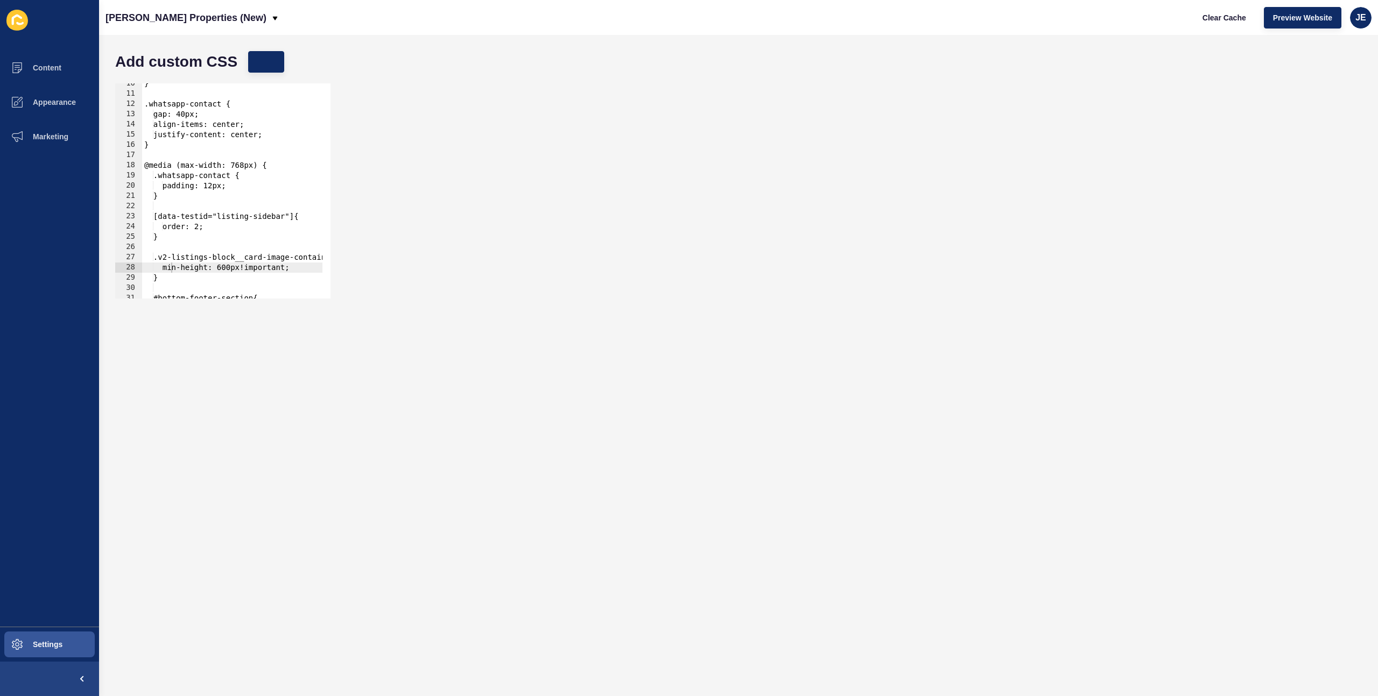
scroll to position [0, 0]
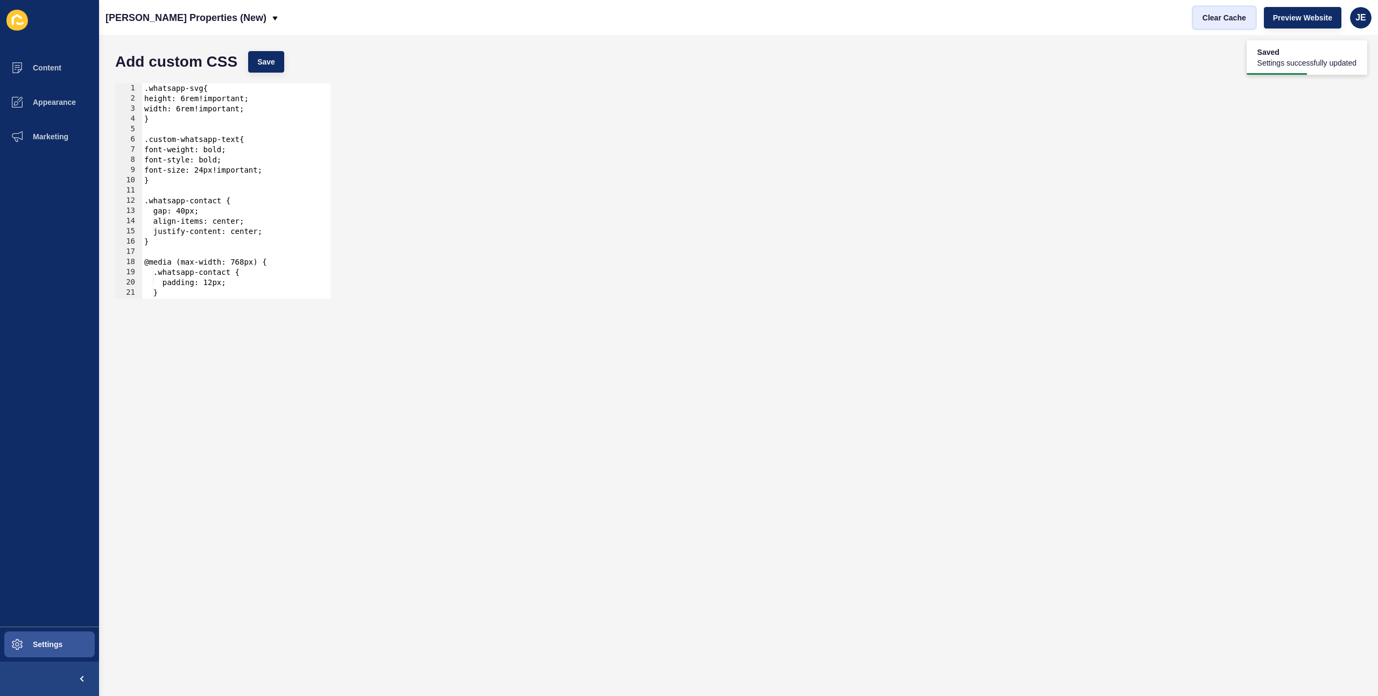
click at [1210, 16] on span "Clear Cache" at bounding box center [1224, 17] width 44 height 11
type textarea "font-style: bold;"
drag, startPoint x: 238, startPoint y: 160, endPoint x: 115, endPoint y: 161, distance: 122.7
click at [115, 161] on div "font-style: bold; 1 2 3 4 5 6 7 8 9 10 11 12 13 14 15 16 17 18 19 20 21 22 23 .…" at bounding box center [222, 190] width 215 height 215
type textarea "font-weight: bold;"
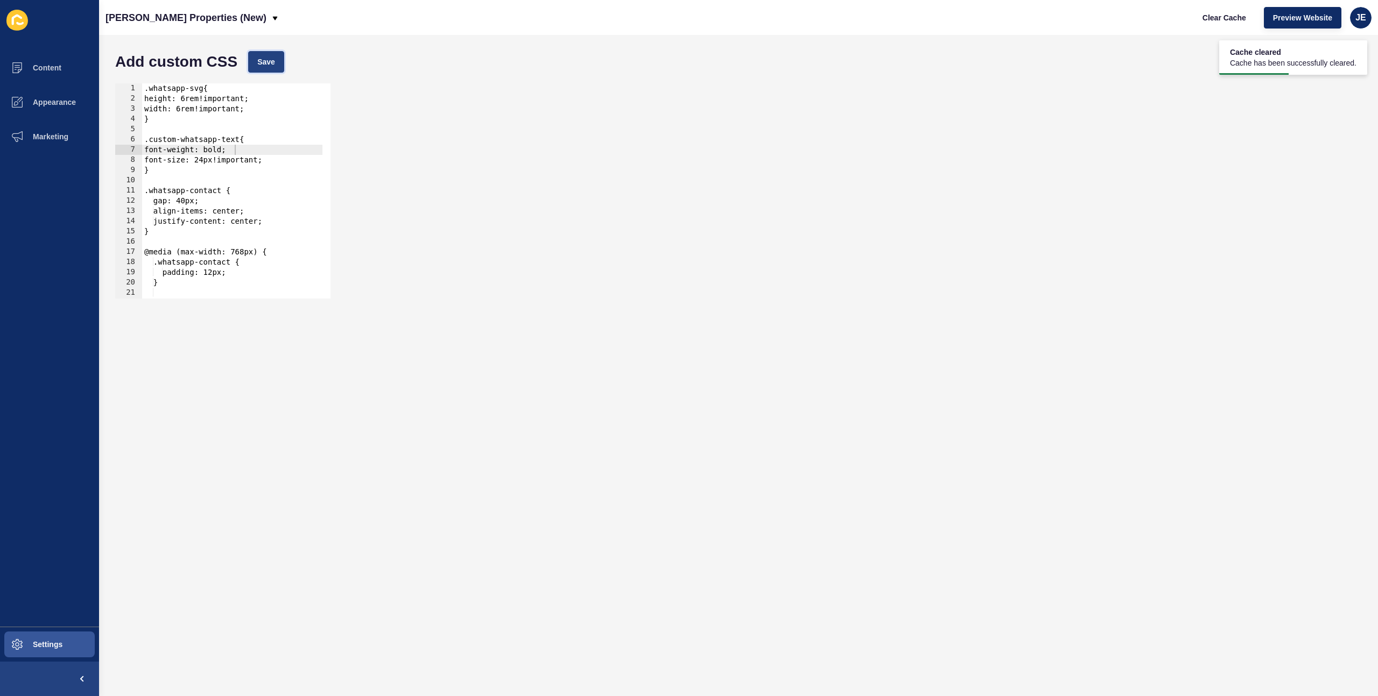
click at [260, 69] on button "Save" at bounding box center [266, 62] width 36 height 22
click at [38, 641] on span "Settings" at bounding box center [30, 645] width 64 height 9
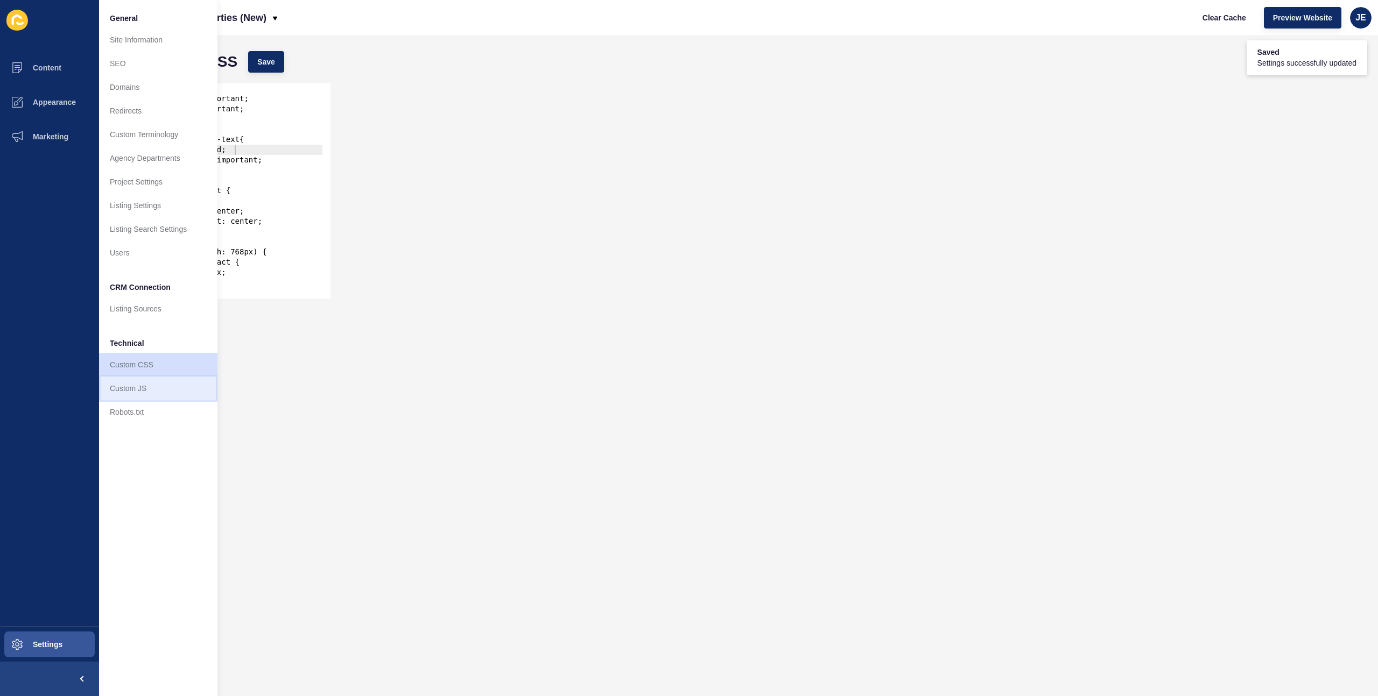
click at [136, 387] on link "Custom JS" at bounding box center [158, 389] width 118 height 24
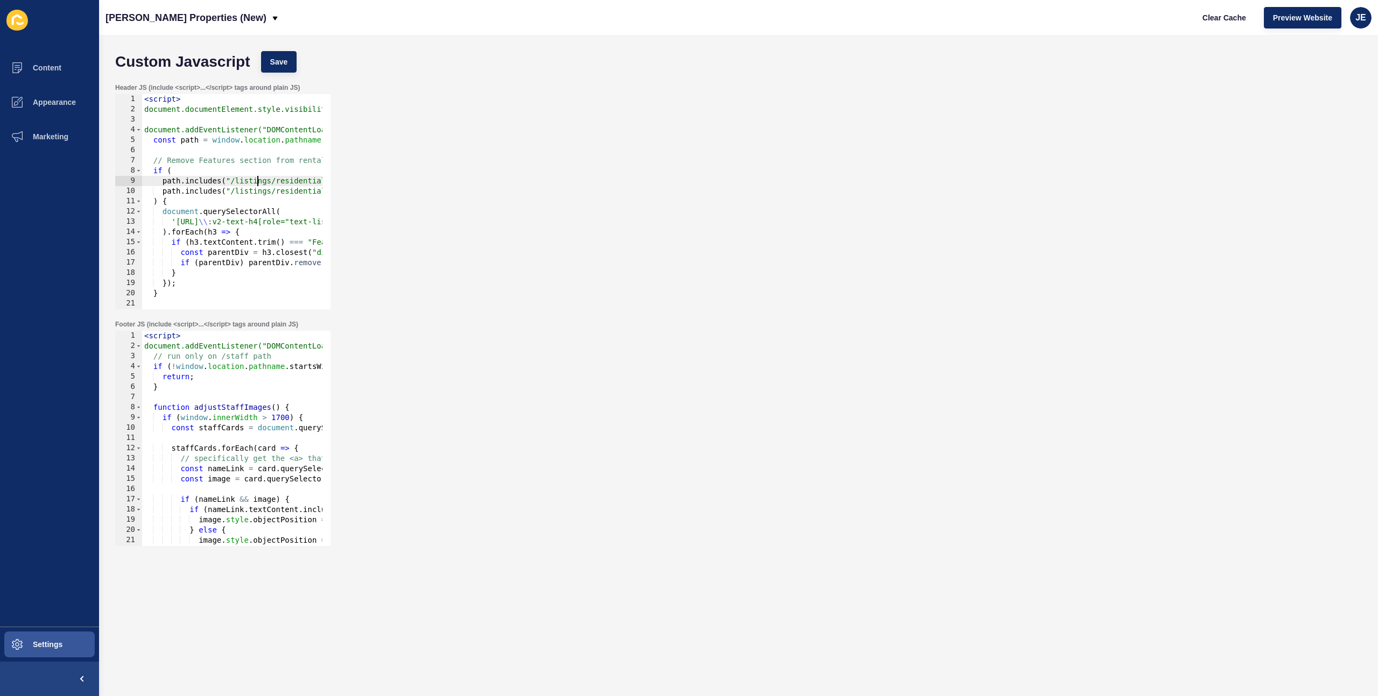
paste textarea "stats-build-area"
type textarea "path.includes("/listings/residential_sale-") ||"
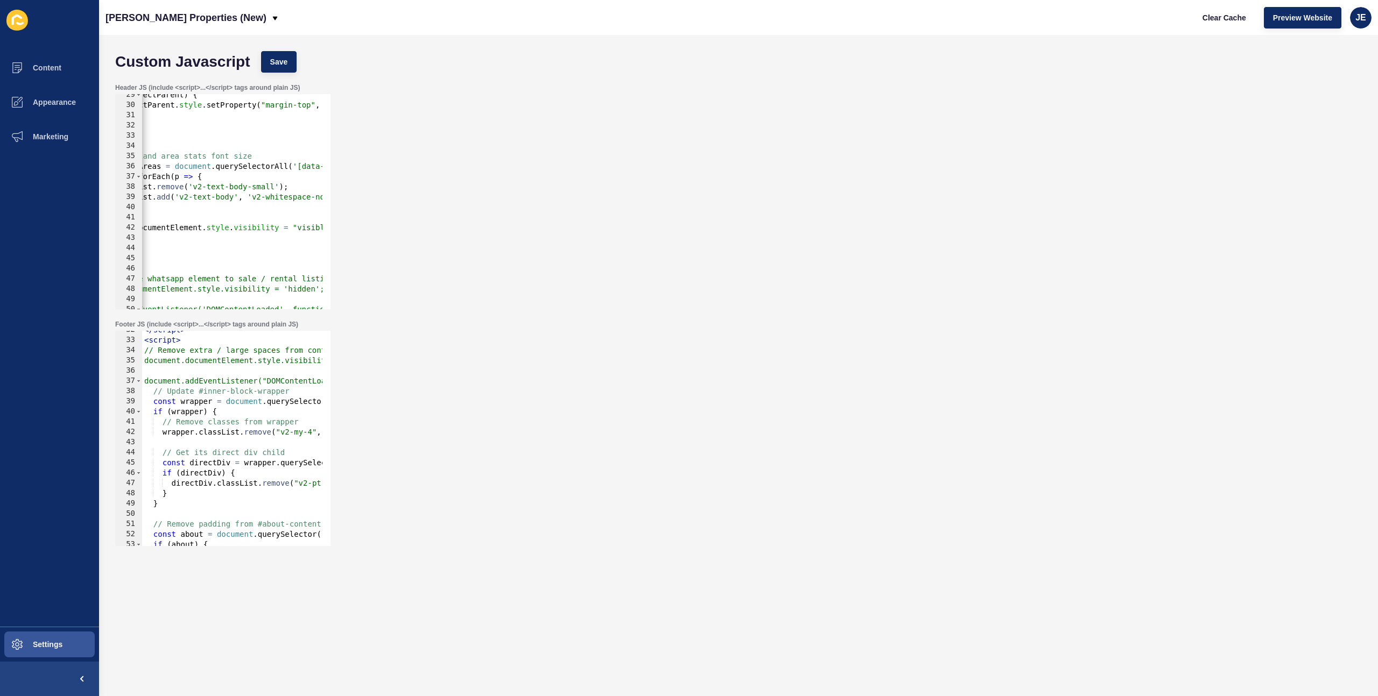
scroll to position [0, 0]
click at [278, 66] on span "Save" at bounding box center [279, 62] width 18 height 11
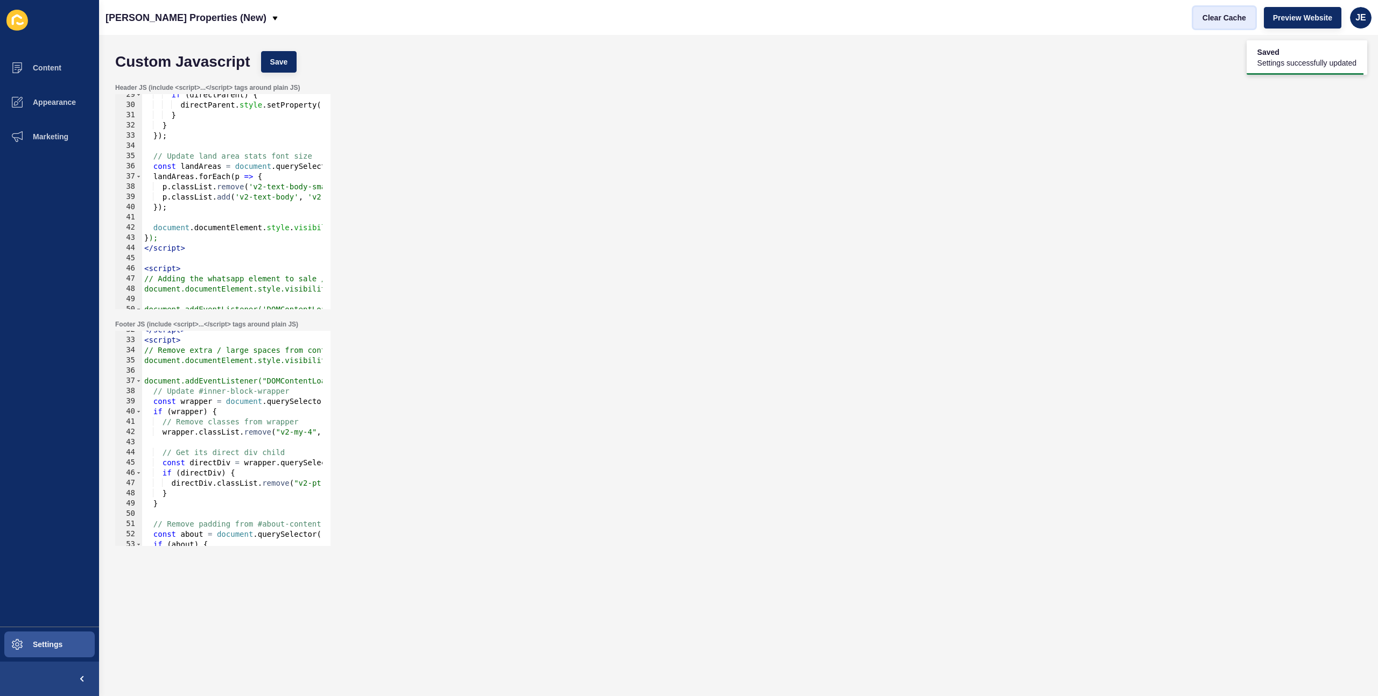
click at [1240, 19] on span "Clear Cache" at bounding box center [1224, 17] width 44 height 11
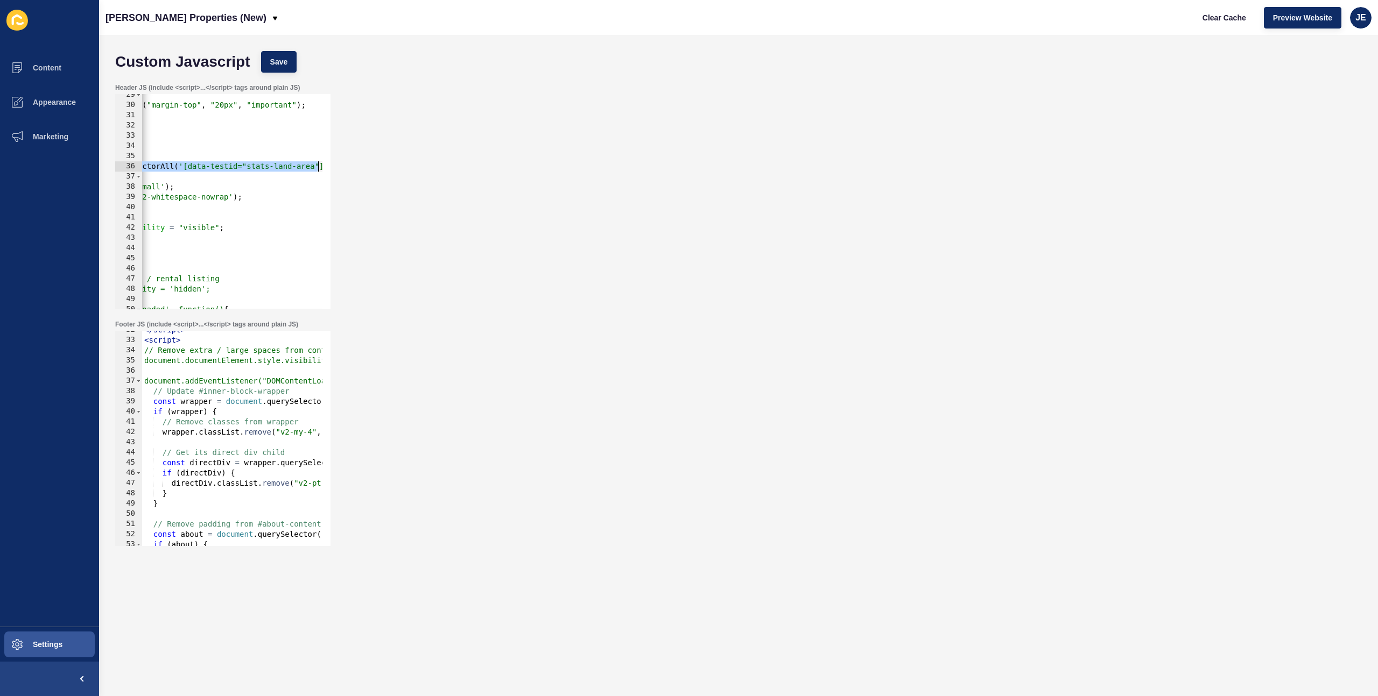
scroll to position [0, 202]
drag, startPoint x: 287, startPoint y: 169, endPoint x: 326, endPoint y: 168, distance: 38.8
click at [326, 168] on div "29 30 31 32 33 34 35 36 37 38 39 40 41 42 43 44 45 46 47 48 49 50 51 52 if ( di…" at bounding box center [222, 201] width 215 height 215
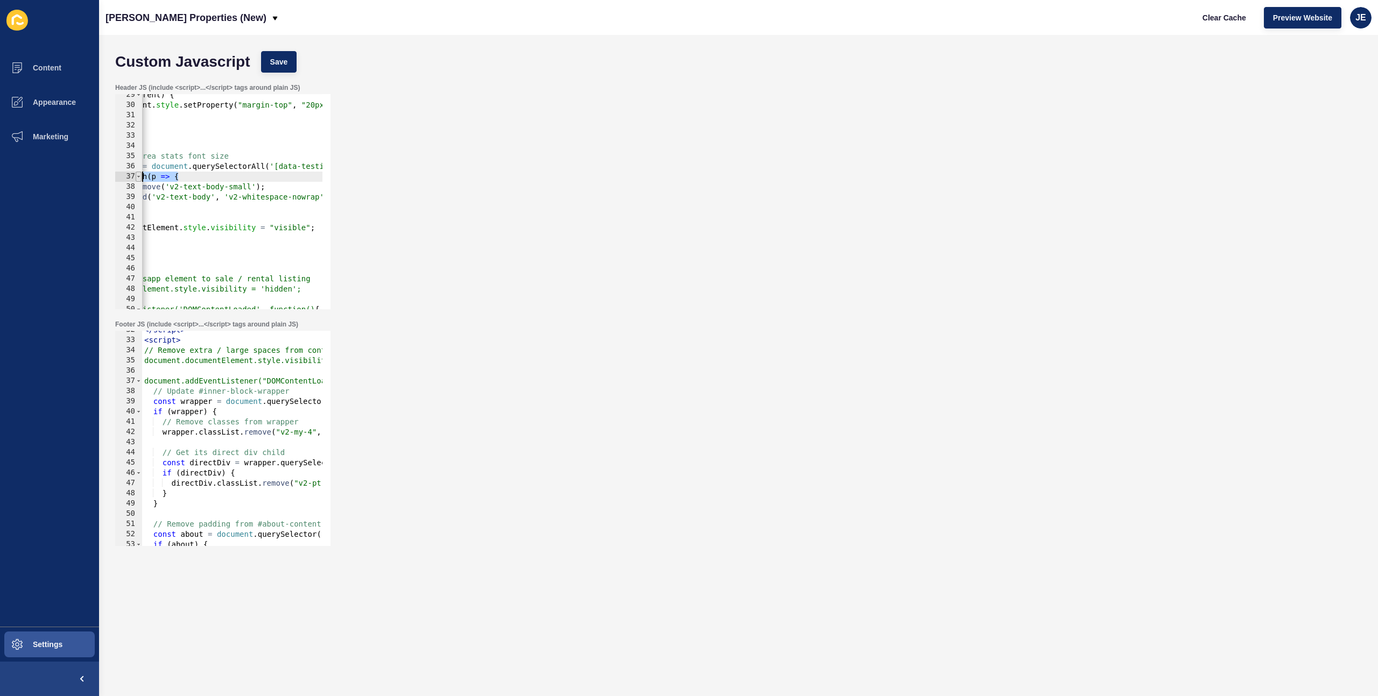
scroll to position [0, 0]
drag, startPoint x: 252, startPoint y: 176, endPoint x: 135, endPoint y: 180, distance: 116.9
click at [135, 180] on div "const landAreas = document.querySelectorAll('[data-testid="stats-land-area"] p'…" at bounding box center [222, 201] width 215 height 215
drag, startPoint x: 194, startPoint y: 212, endPoint x: 163, endPoint y: 202, distance: 32.9
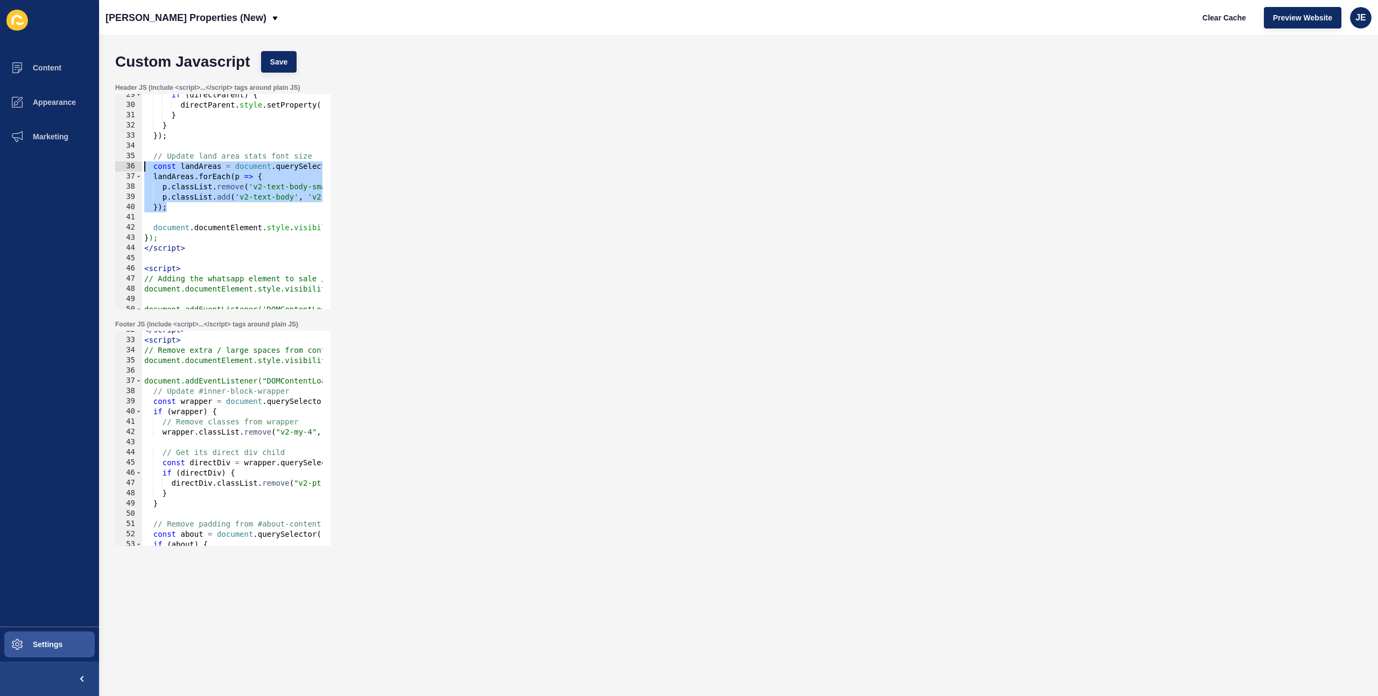
drag, startPoint x: 178, startPoint y: 208, endPoint x: 122, endPoint y: 170, distance: 67.3
click at [122, 170] on div "}); 29 30 31 32 33 34 35 36 37 38 39 40 41 42 43 44 45 46 47 48 49 50 51 52 if …" at bounding box center [222, 201] width 215 height 215
type textarea "});"
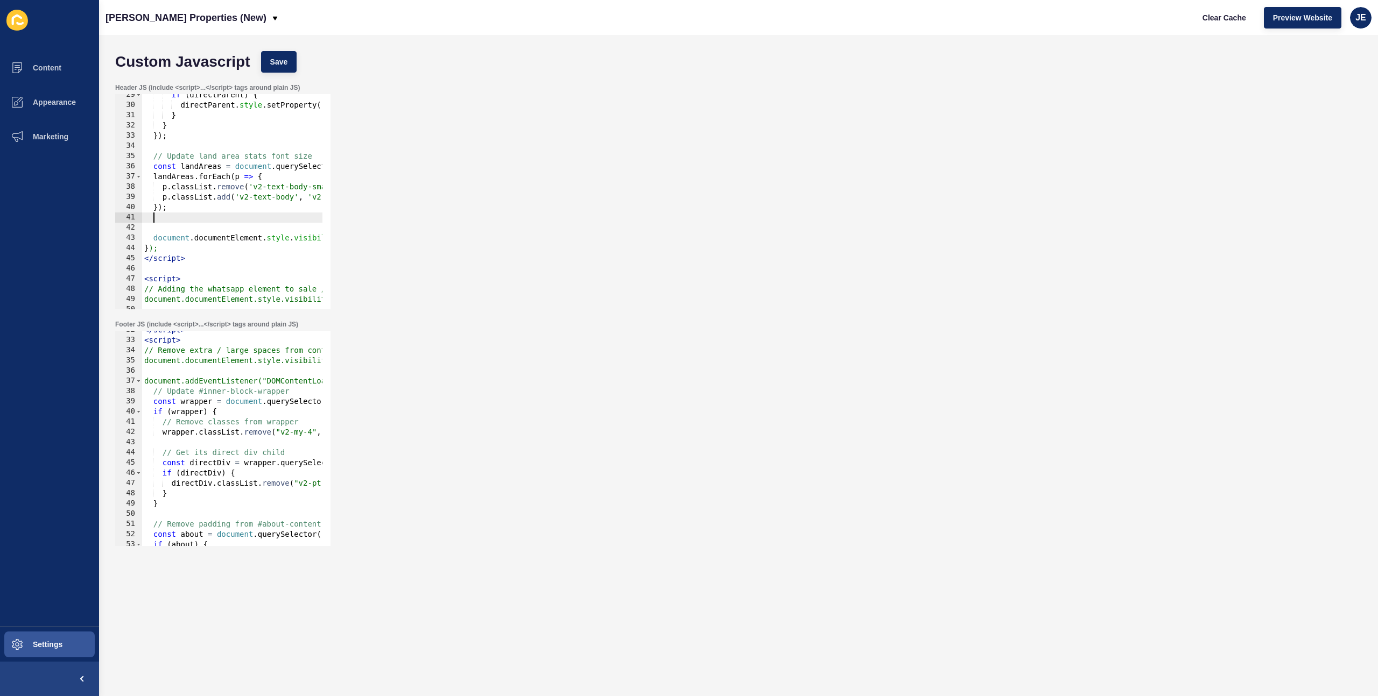
paste textarea "});"
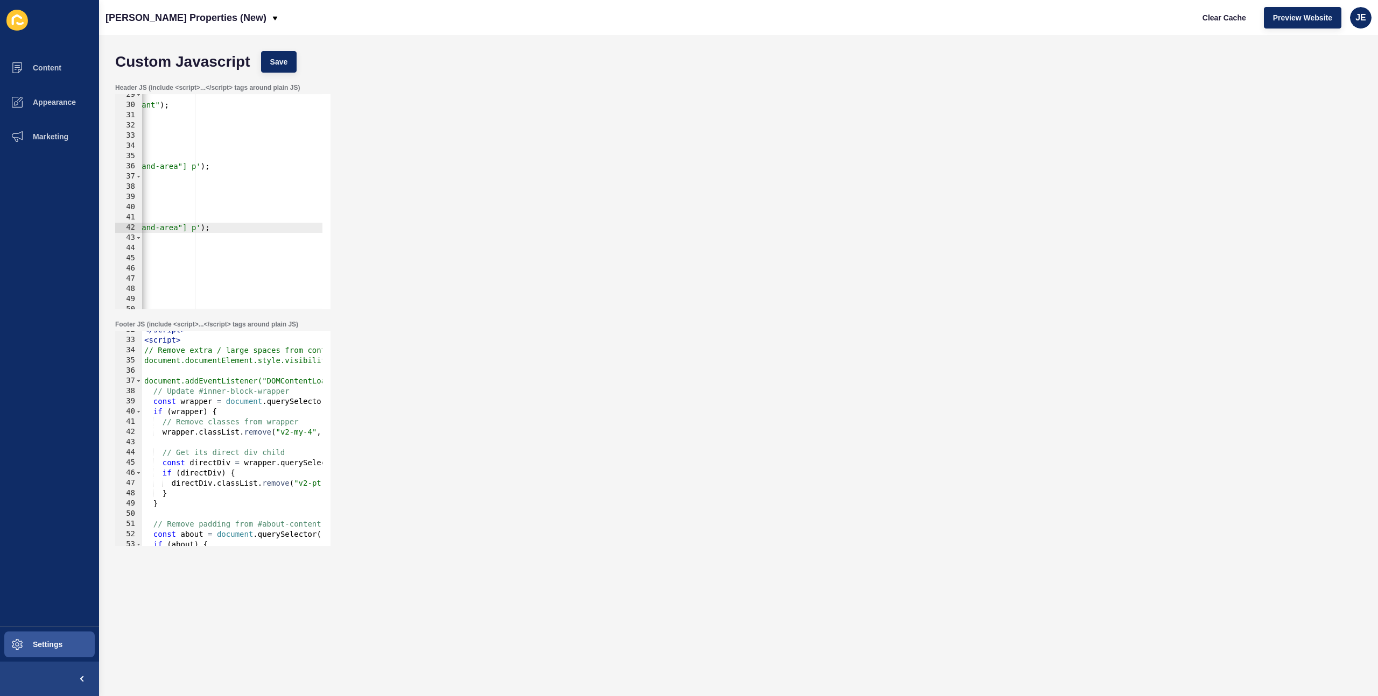
scroll to position [0, 230]
click at [293, 68] on button "Save" at bounding box center [279, 62] width 36 height 22
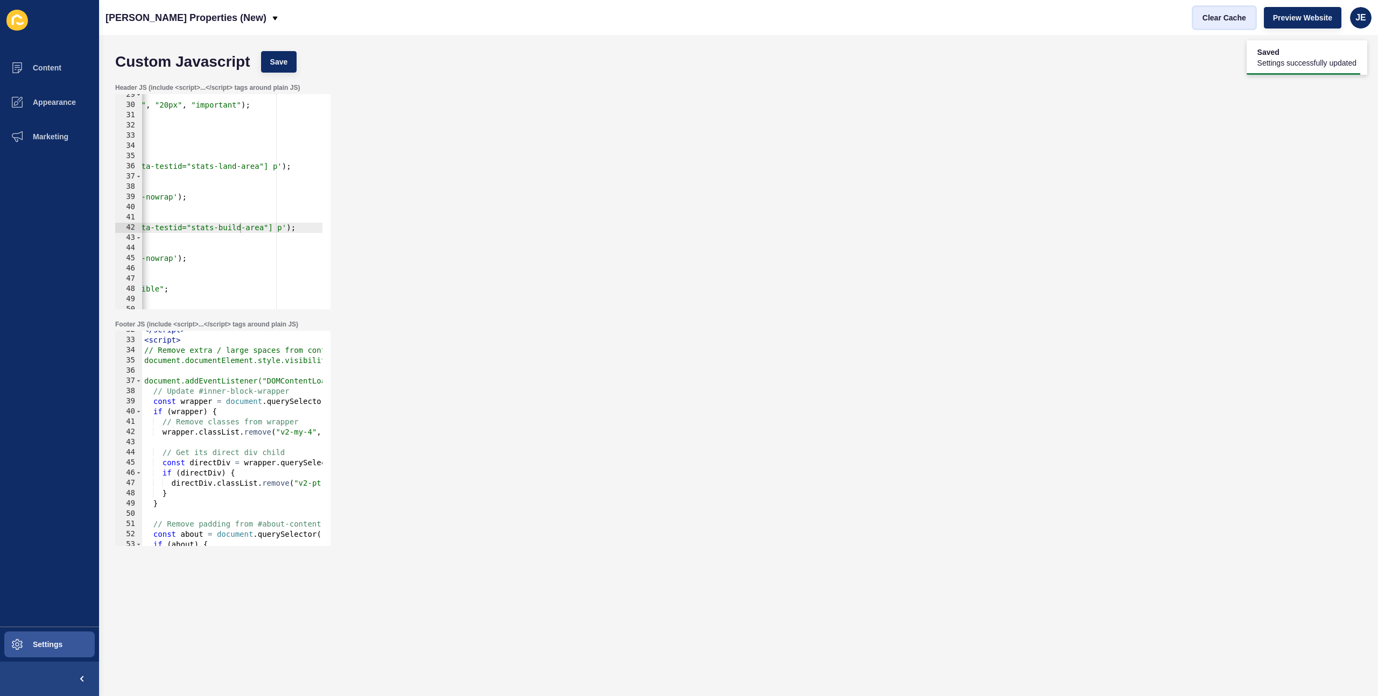
click at [1205, 19] on span "Clear Cache" at bounding box center [1224, 17] width 44 height 11
drag, startPoint x: 263, startPoint y: 229, endPoint x: 192, endPoint y: 229, distance: 71.0
paste textarea "p.classList.remove('v2-text-body-small'); p.classList.add('v2-text-body', 'v2-w…"
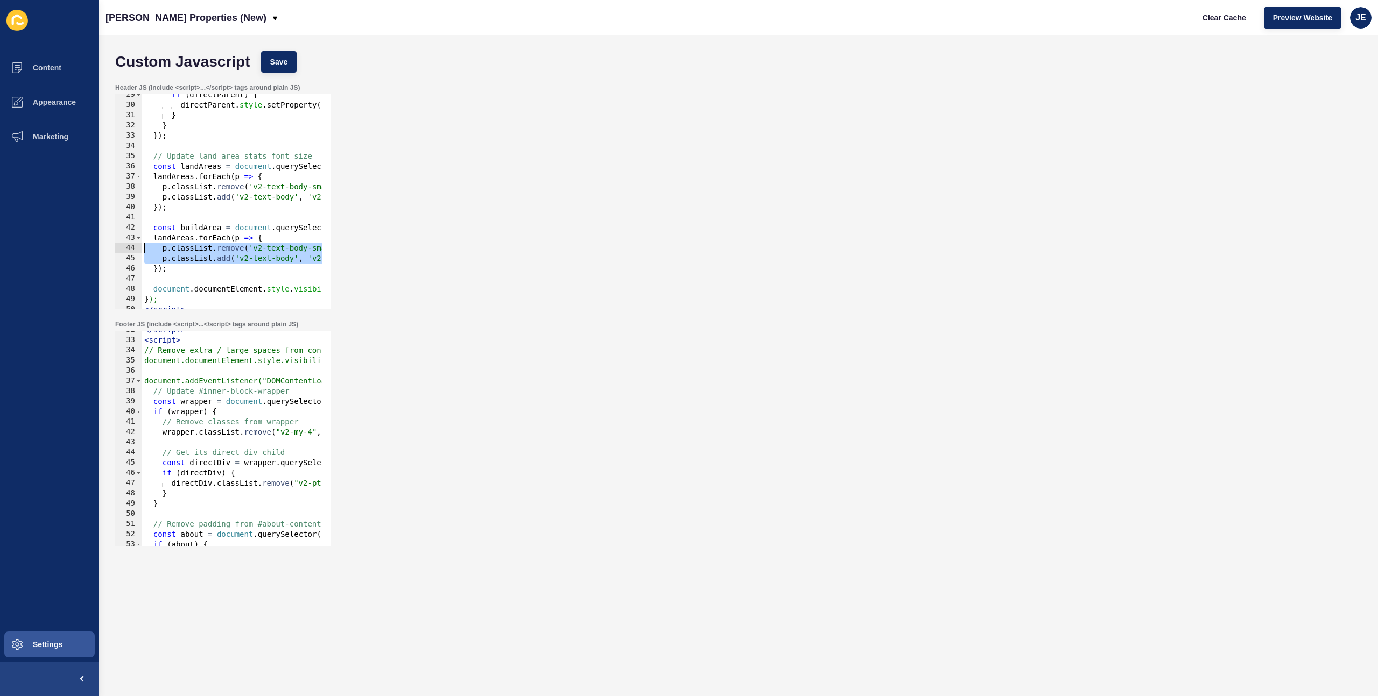
drag, startPoint x: 242, startPoint y: 258, endPoint x: 111, endPoint y: 249, distance: 131.1
click at [111, 249] on div "Header JS (include <script>...</script> tags around plain JS) const buildArea =…" at bounding box center [738, 196] width 1257 height 237
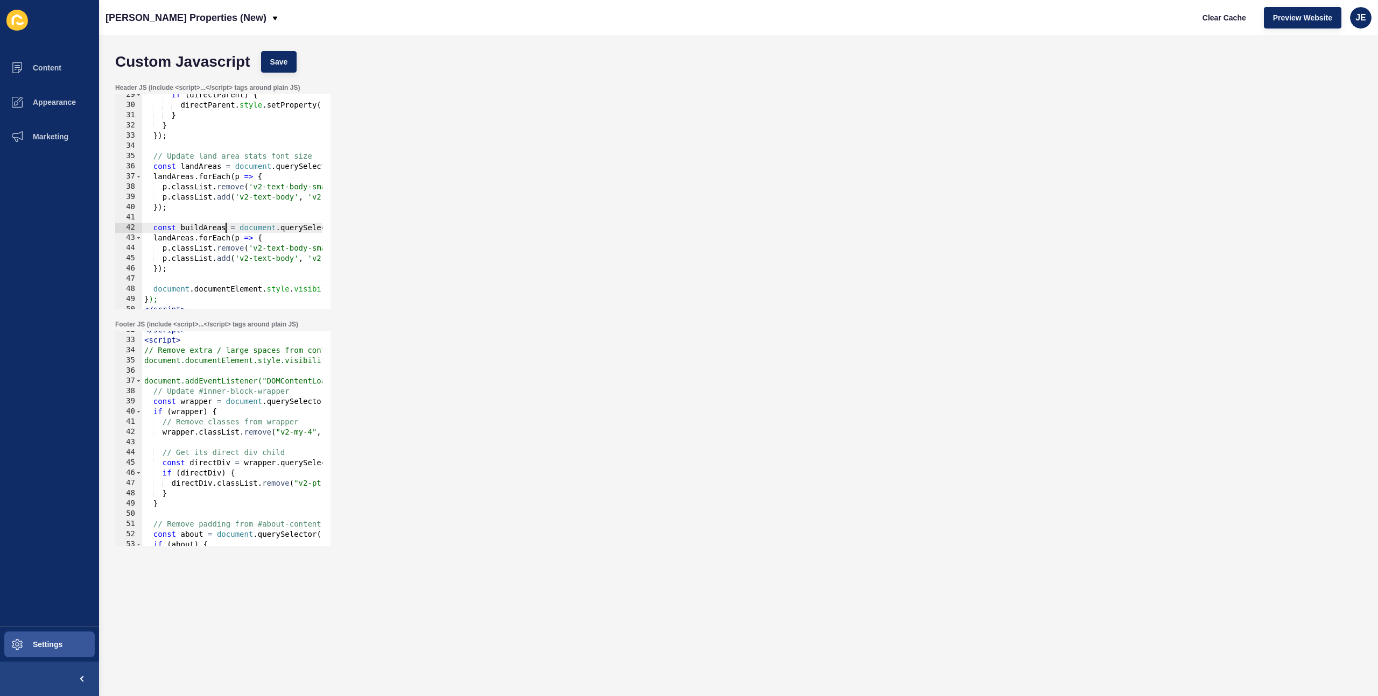
paste textarea "buil"
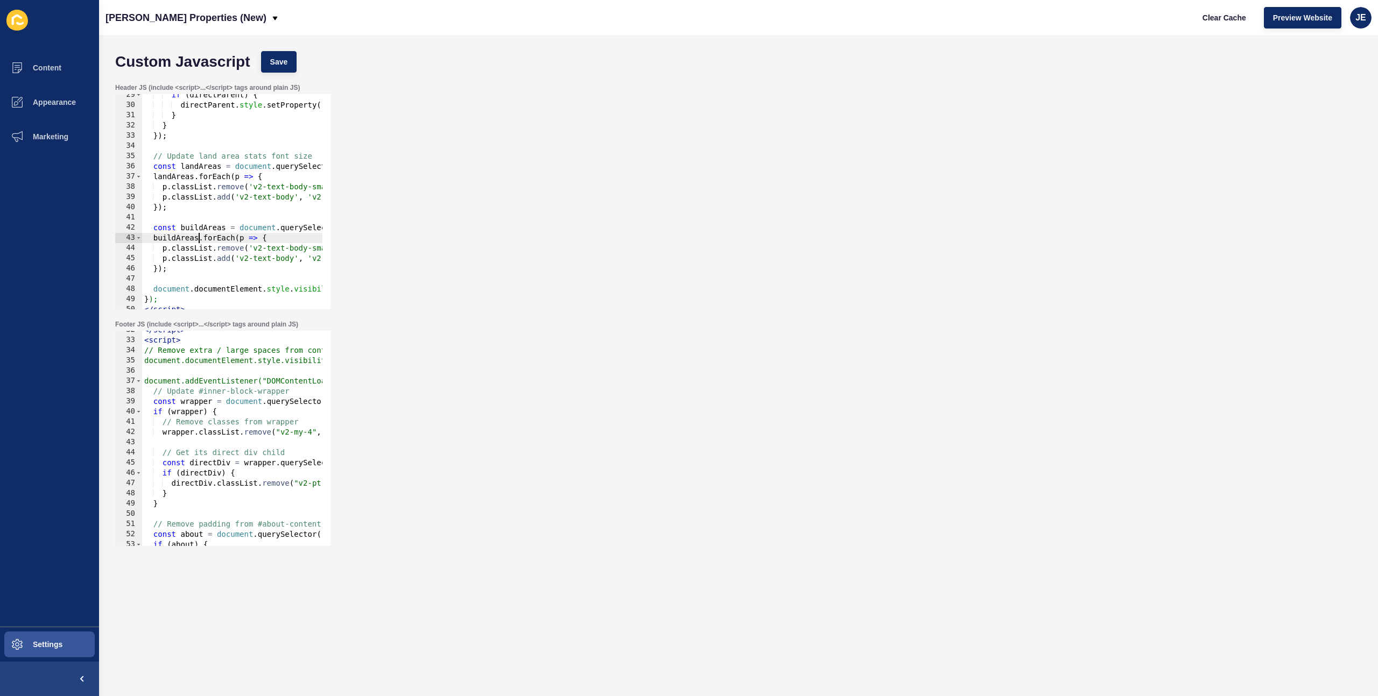
click at [283, 50] on div "Custom Javascript Save" at bounding box center [738, 62] width 1257 height 32
click at [283, 56] on button "Save" at bounding box center [279, 62] width 36 height 22
click at [1230, 17] on span "Clear Cache" at bounding box center [1224, 17] width 44 height 11
type textarea "}); </script>"
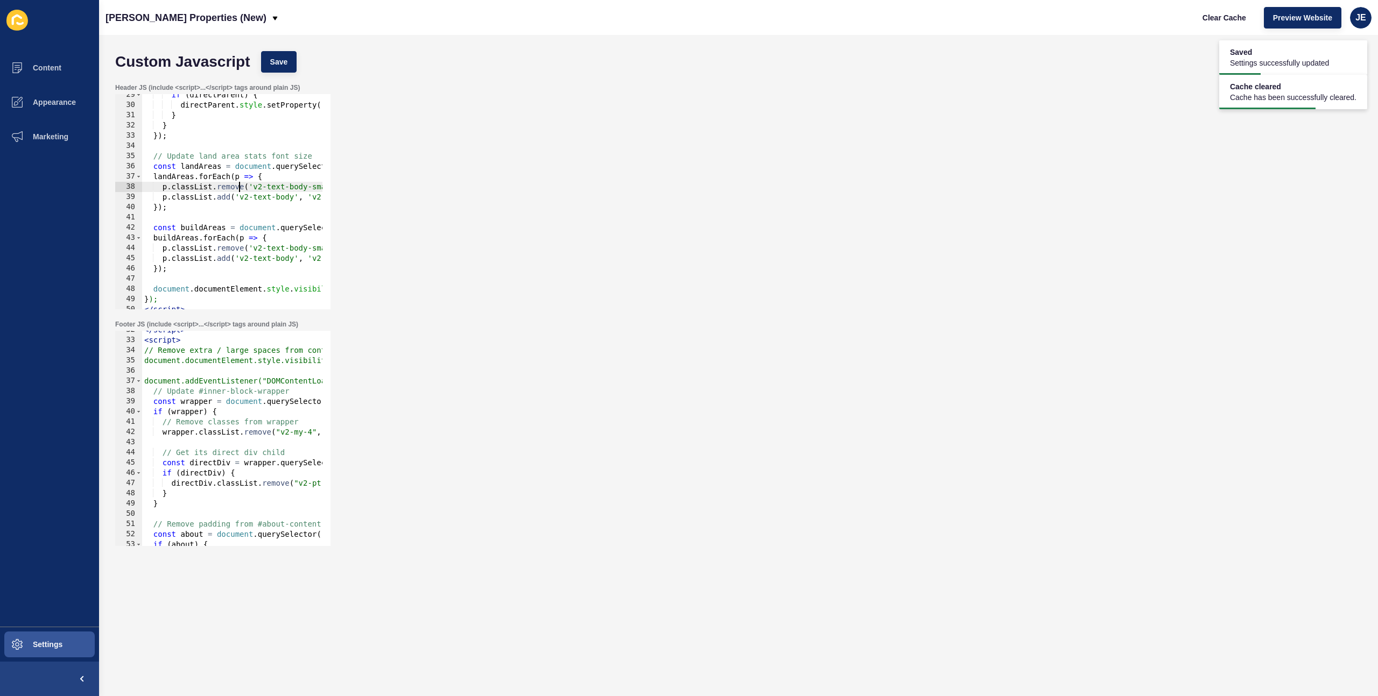
scroll to position [0, 2]
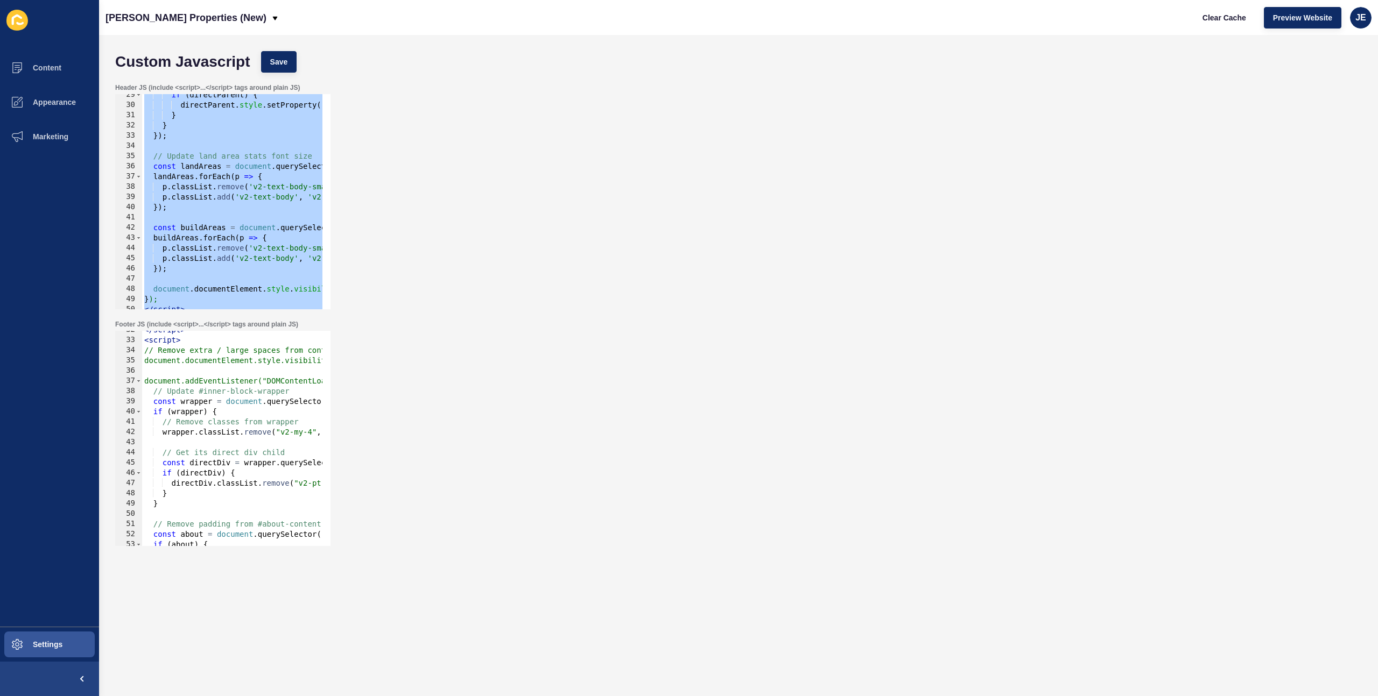
click at [191, 378] on div "</ script > < script > // Remove extra / large spaces from containers document.…" at bounding box center [397, 439] width 511 height 228
type textarea "} </script>"
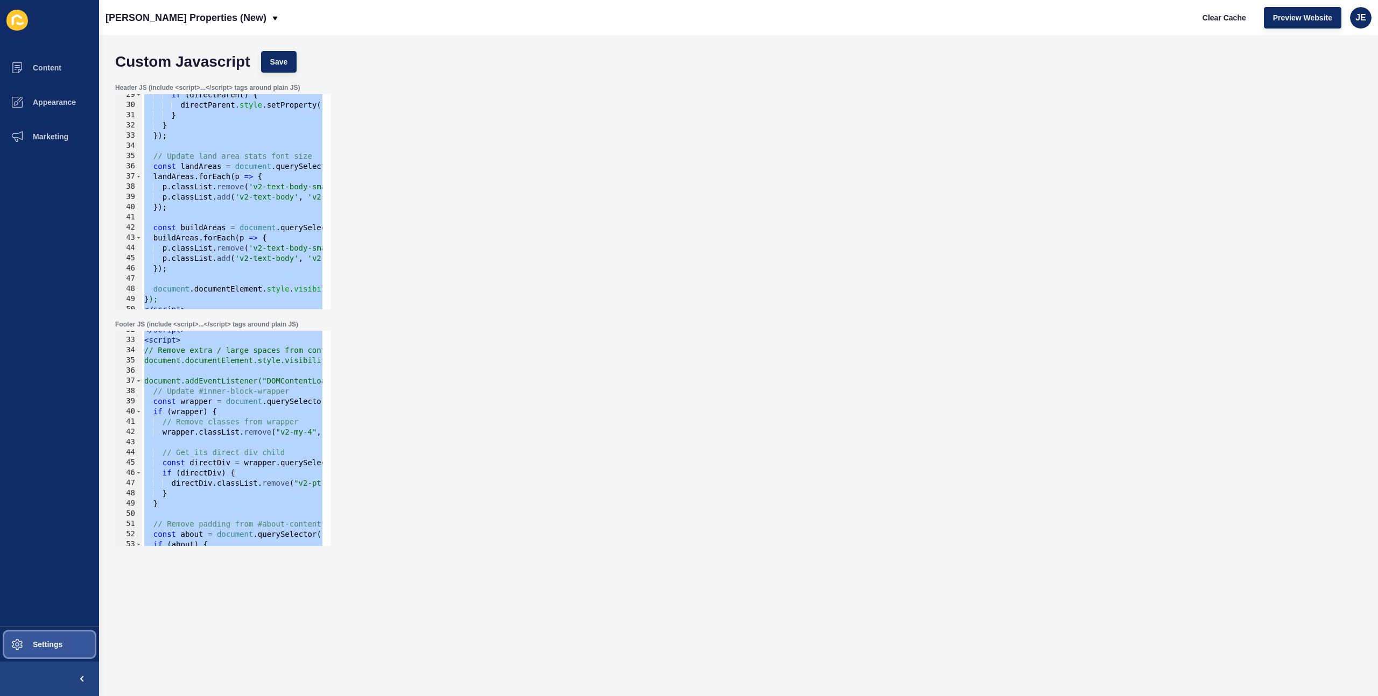
click at [49, 653] on button "Settings" at bounding box center [49, 645] width 99 height 34
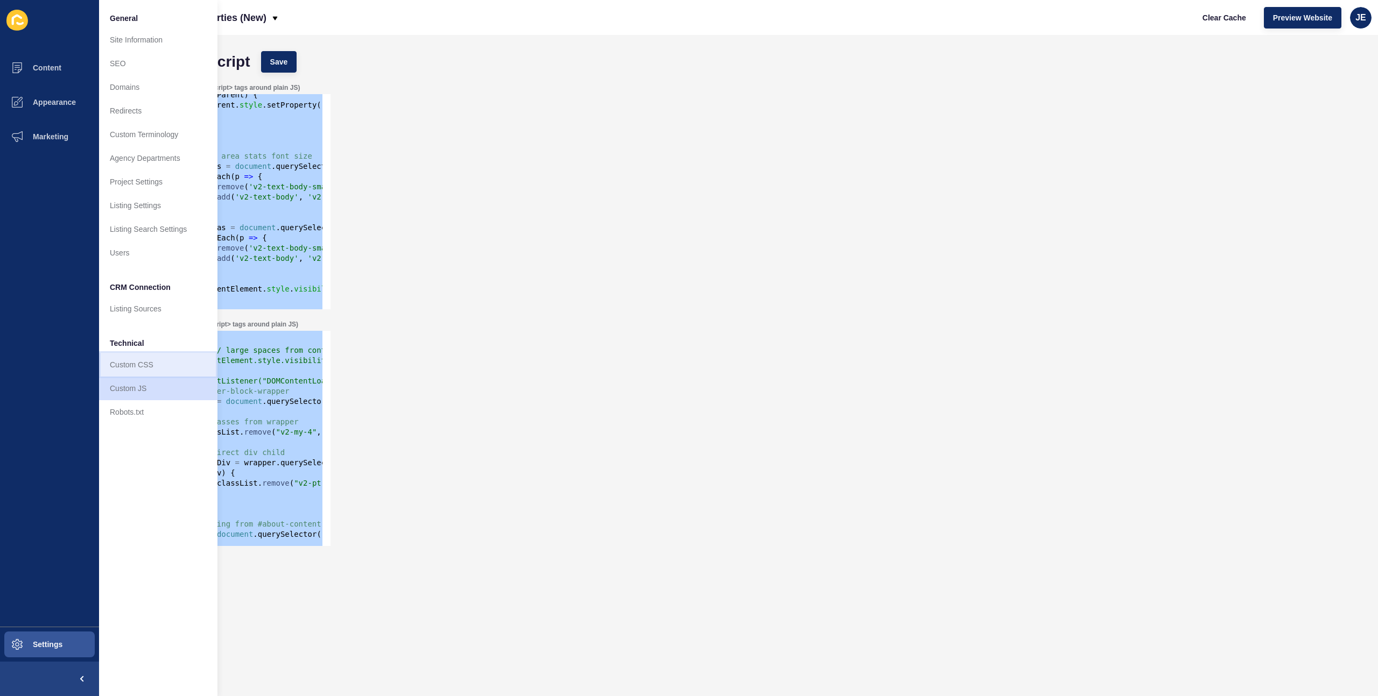
click at [140, 365] on link "Custom CSS" at bounding box center [158, 365] width 118 height 24
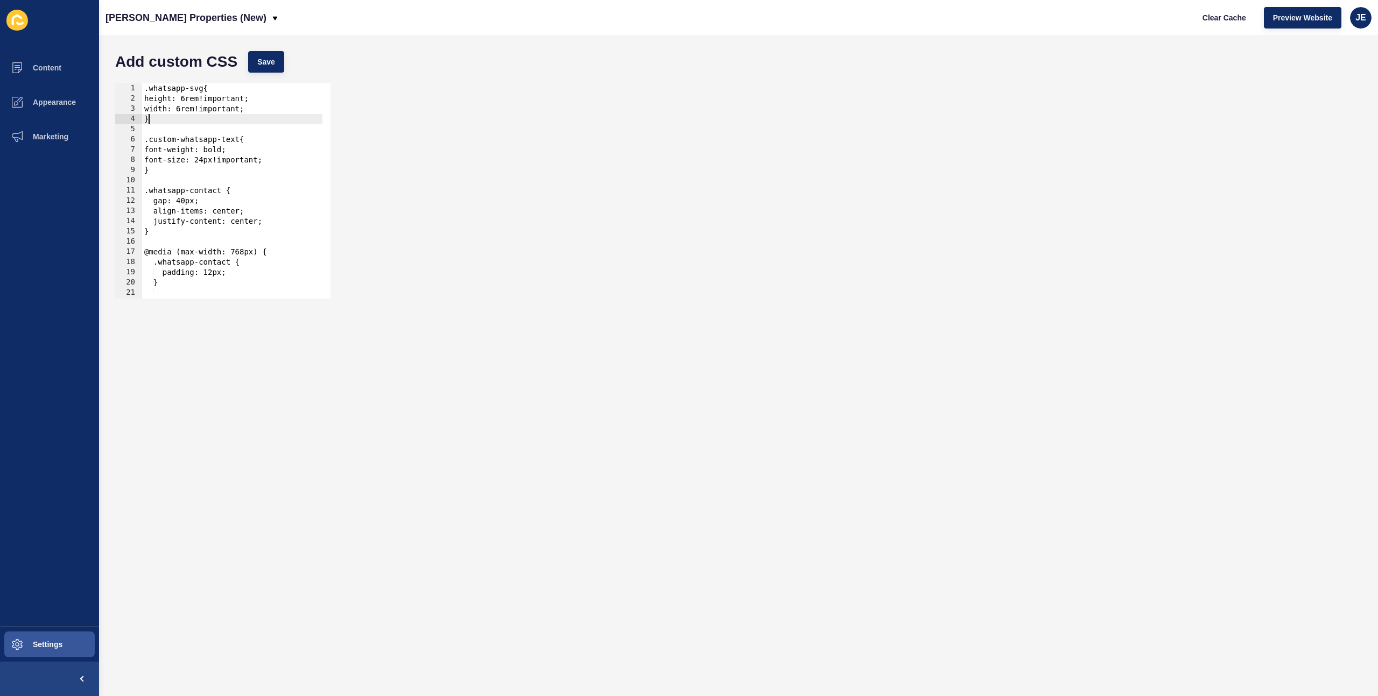
click at [168, 124] on div ".whatsapp-svg{ height: 6rem!important; width: 6rem!important; } .custom-whatsap…" at bounding box center [384, 197] width 484 height 228
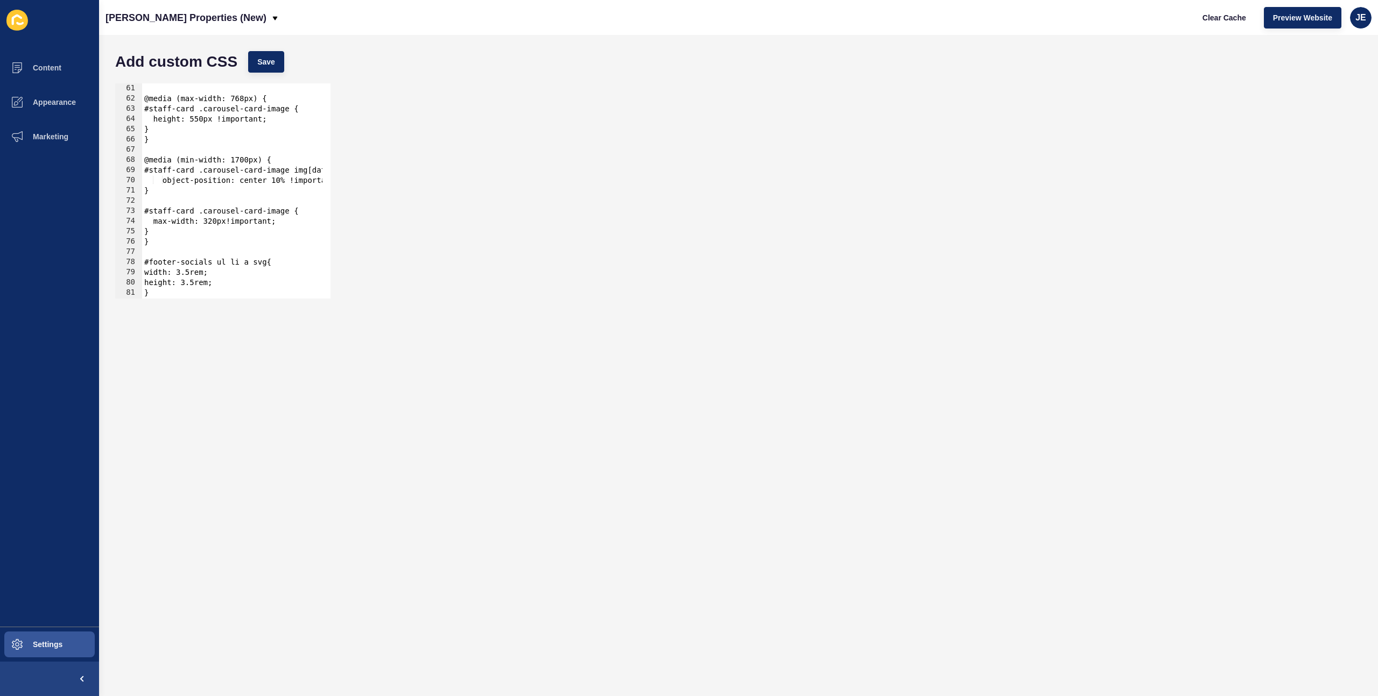
scroll to position [614, 0]
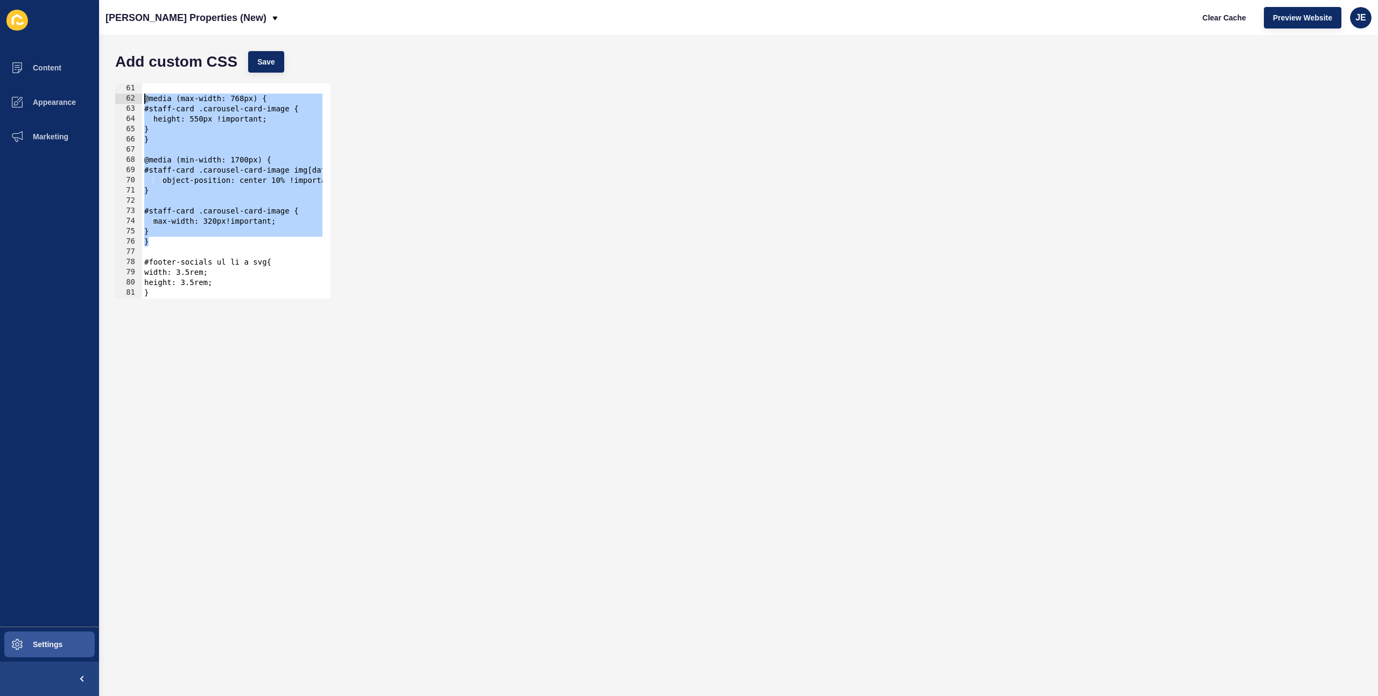
drag, startPoint x: 178, startPoint y: 244, endPoint x: 191, endPoint y: 189, distance: 56.4
click at [124, 95] on div "} 61 62 63 64 65 66 67 68 69 70 71 72 73 74 75 76 77 78 79 80 81 82 83 @media (…" at bounding box center [222, 190] width 215 height 215
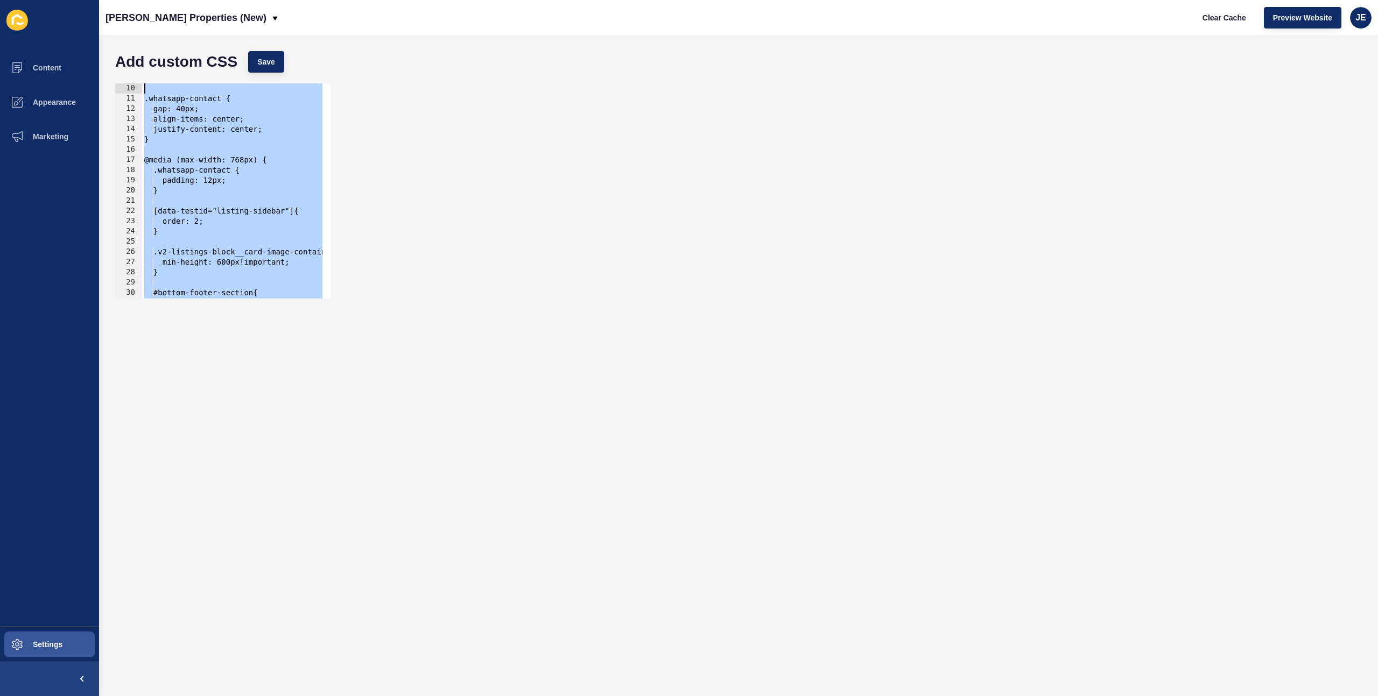
scroll to position [0, 0]
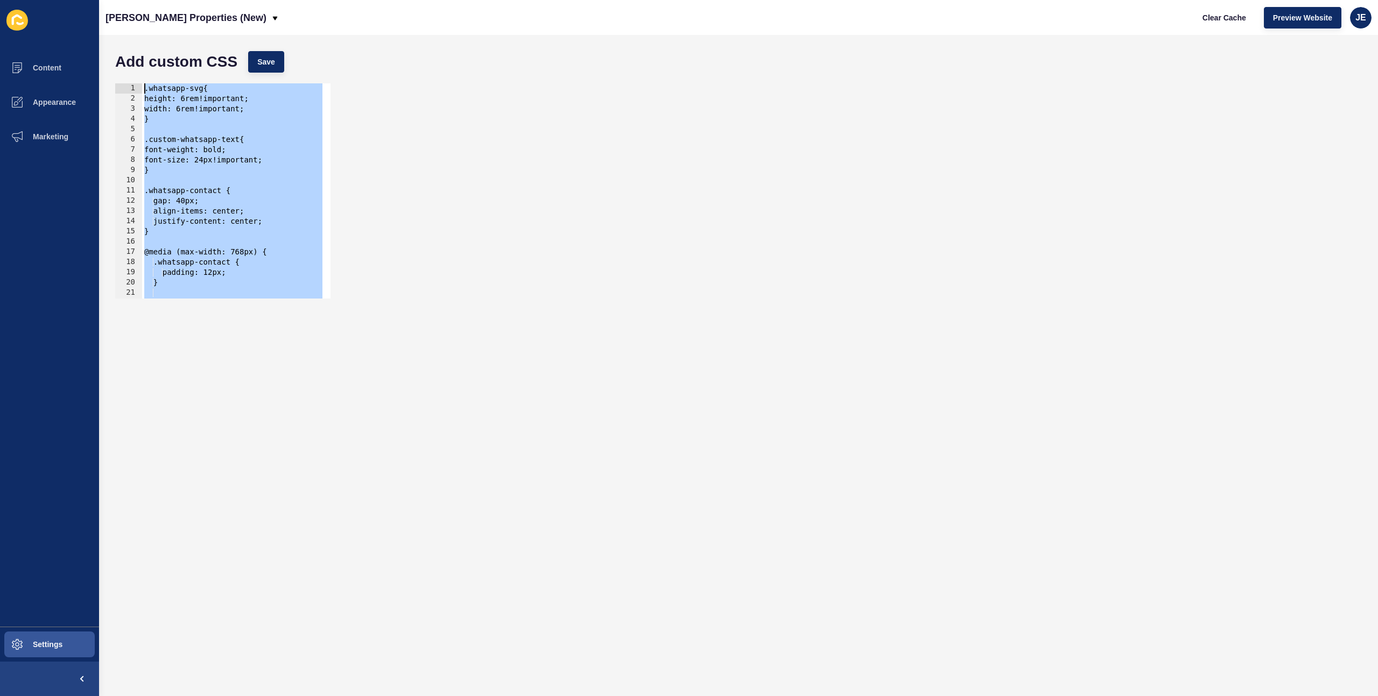
drag, startPoint x: 188, startPoint y: 229, endPoint x: 151, endPoint y: 72, distance: 161.4
click at [153, 73] on form "Add custom CSS Save @media (max-width: 768px) { #staff-card .carousel-card-imag…" at bounding box center [738, 366] width 1257 height 640
type textarea ".whatsapp-svg{ height: 6rem!important;"
click at [796, 272] on div ".whatsapp-svg{ height: 6rem!important; 1 2 3 4 5 6 7 8 9 10 11 12 13 14 15 16 1…" at bounding box center [738, 191] width 1257 height 226
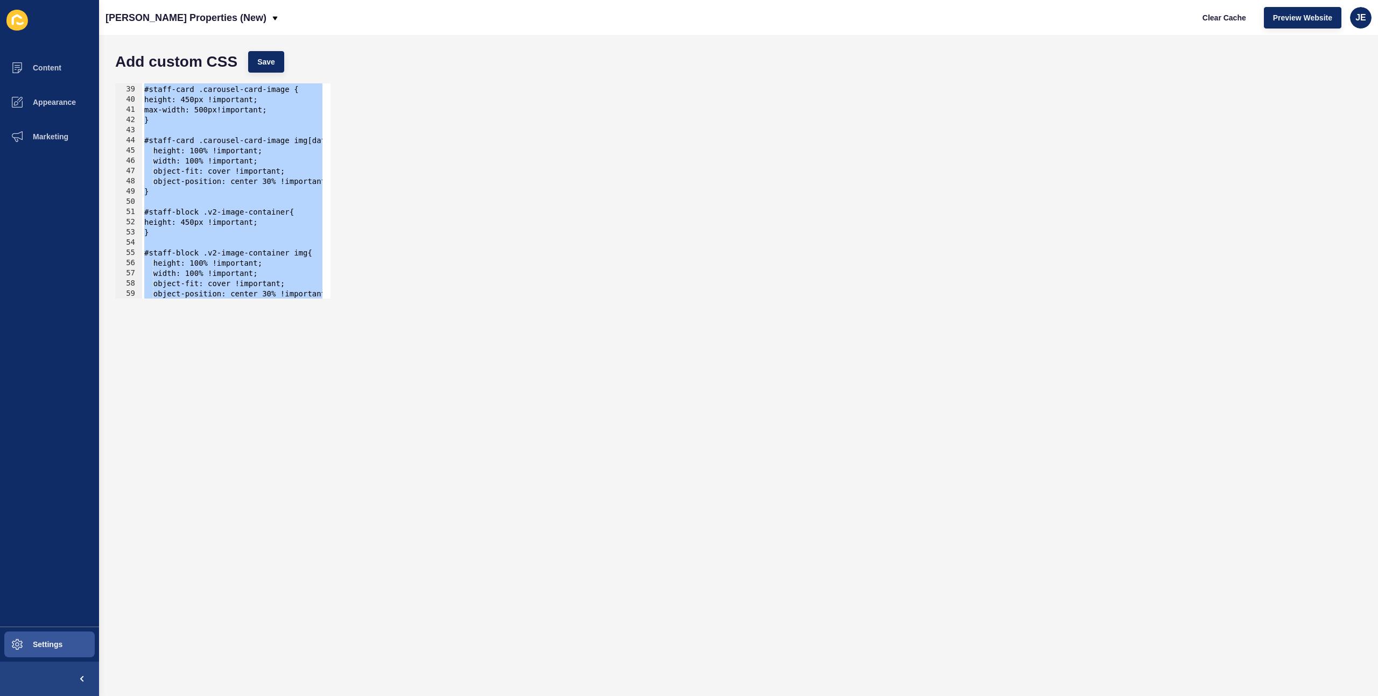
scroll to position [420, 0]
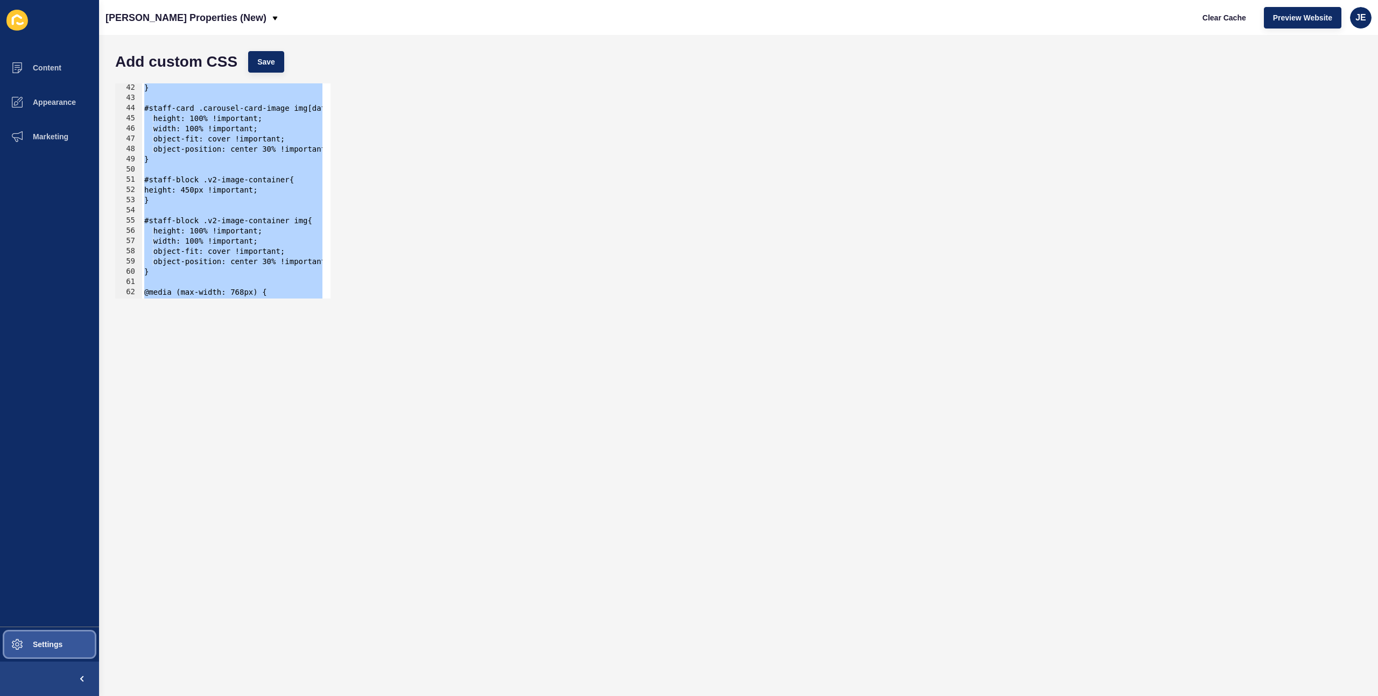
click at [32, 649] on span "Settings" at bounding box center [30, 645] width 64 height 9
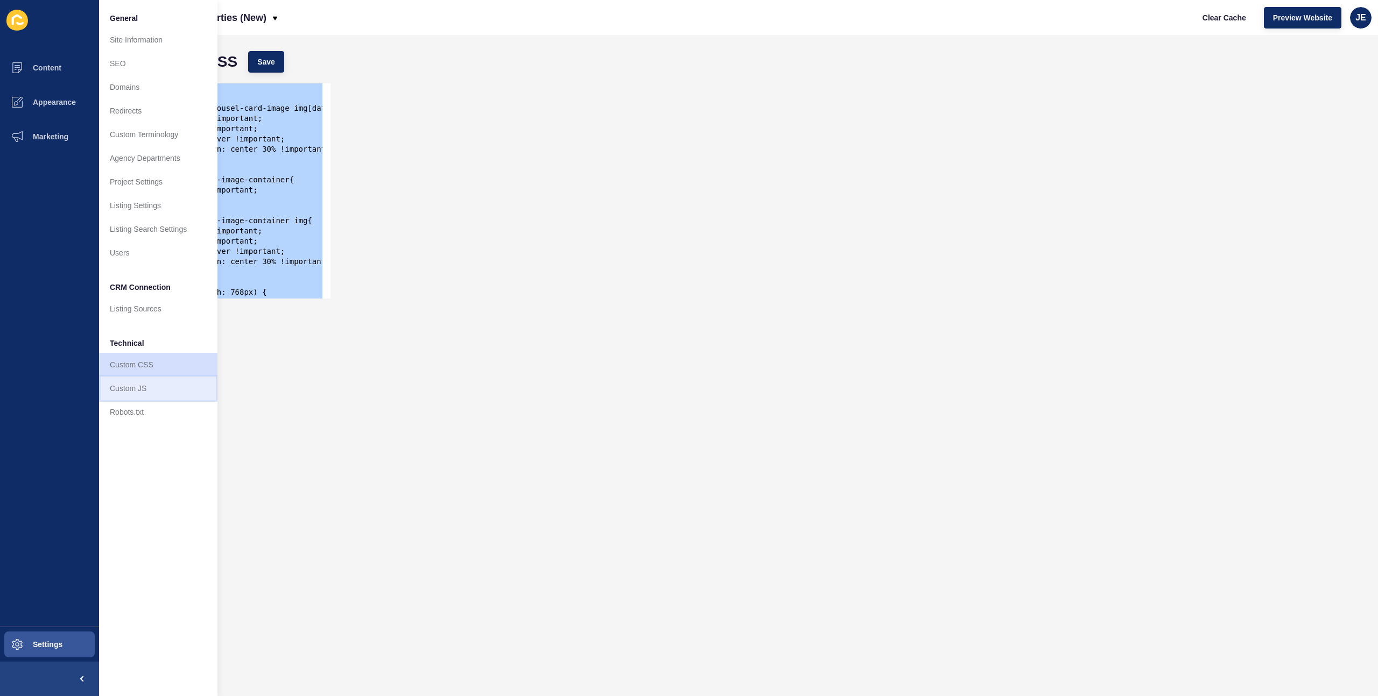
click at [135, 390] on link "Custom JS" at bounding box center [158, 389] width 118 height 24
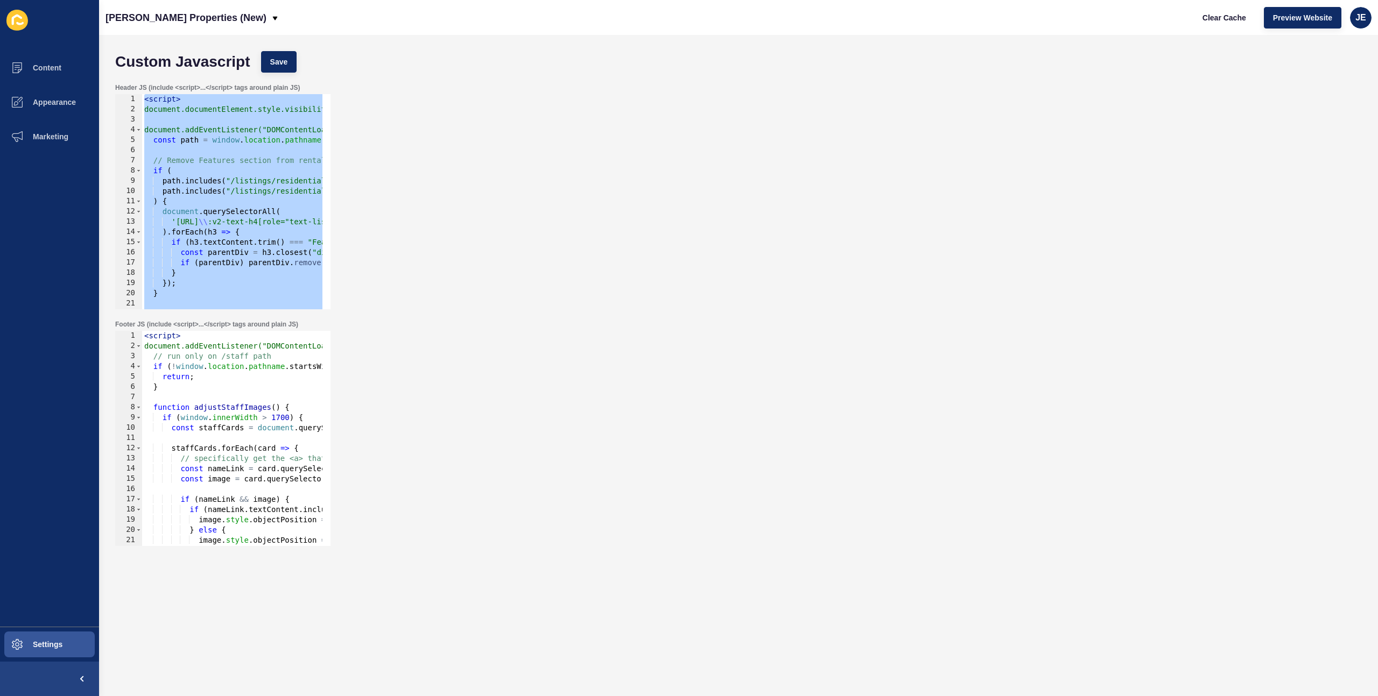
type textarea "// }); // </script>"
click at [194, 399] on div "< script > document.addEventListener("DOMContentLoaded", function () { // run o…" at bounding box center [397, 445] width 511 height 228
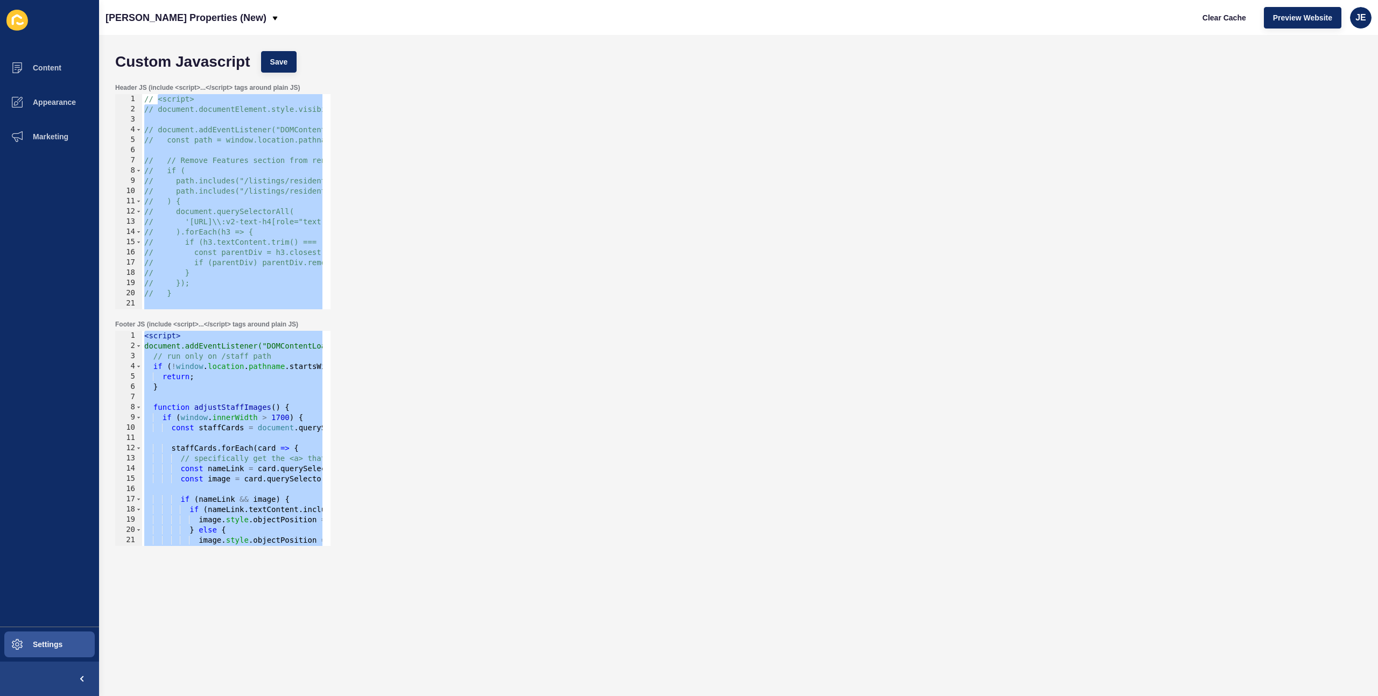
type textarea "// } // </script>"
click at [281, 50] on div "Custom Javascript Save" at bounding box center [738, 62] width 1257 height 32
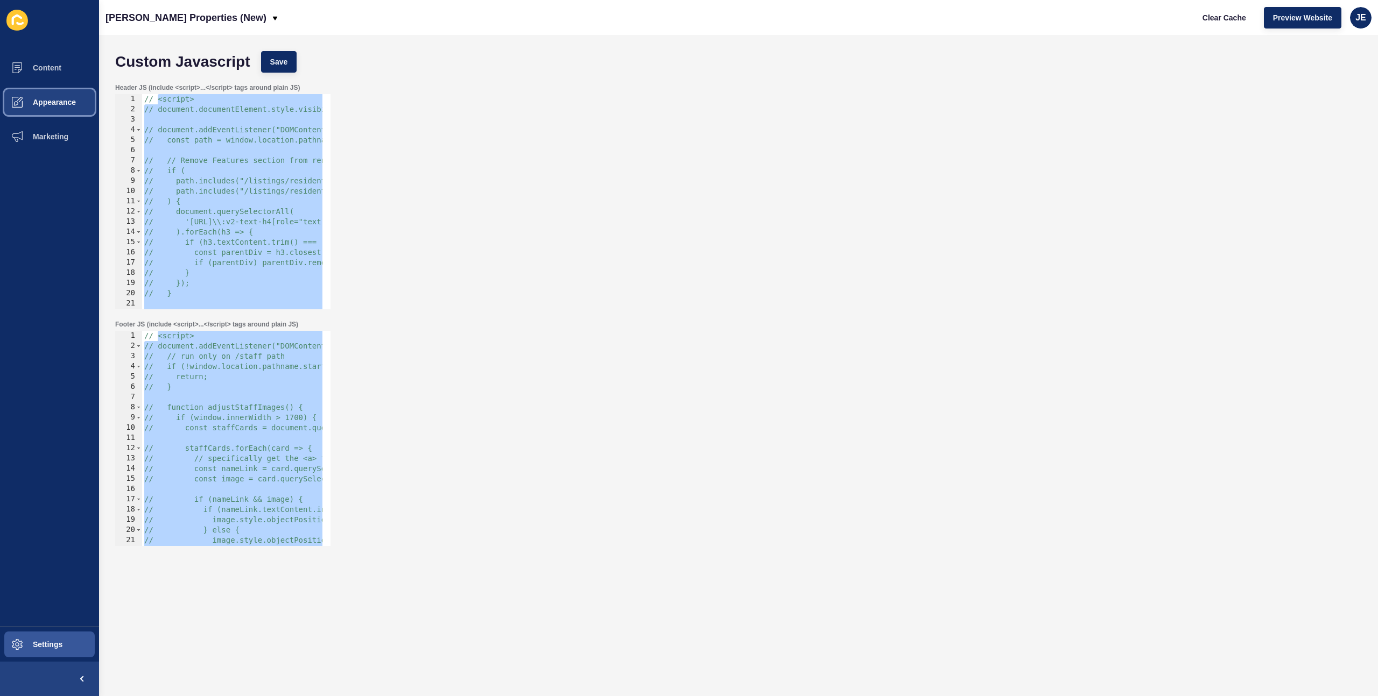
click at [62, 97] on button "Appearance" at bounding box center [49, 102] width 99 height 34
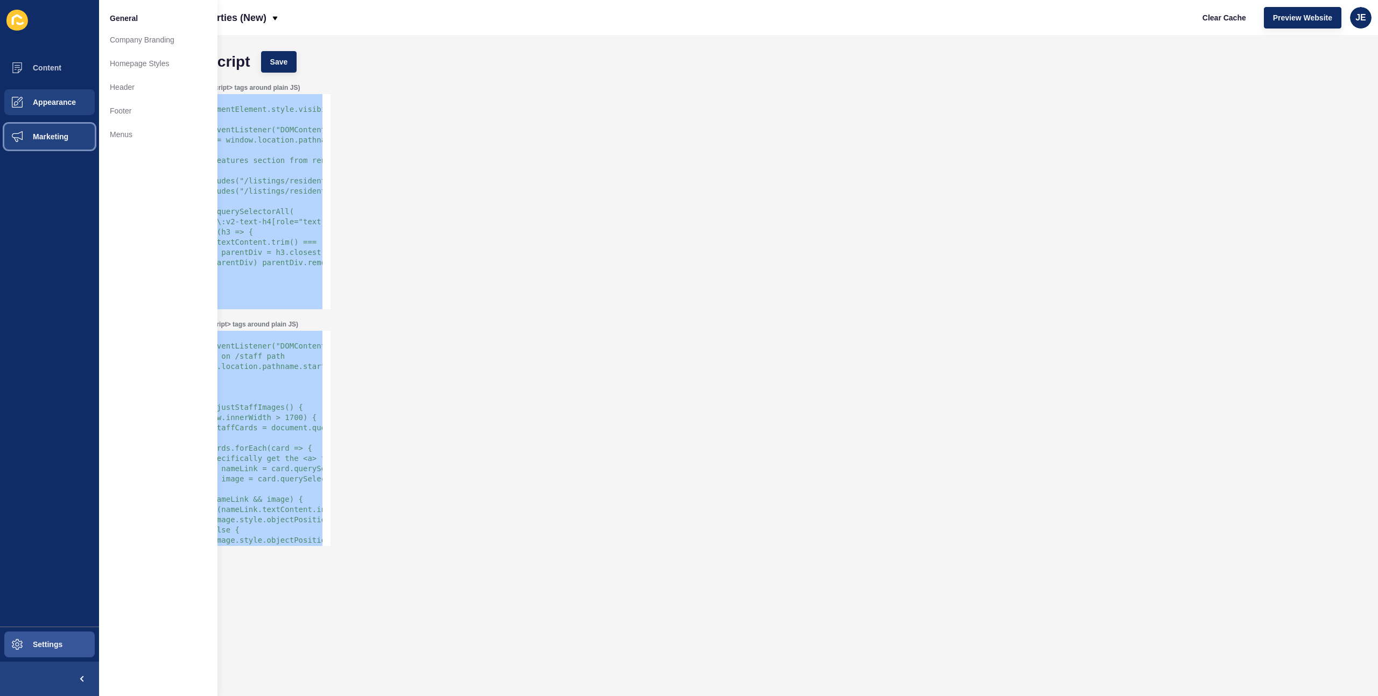
click at [39, 141] on button "Marketing" at bounding box center [49, 136] width 99 height 34
click at [48, 118] on button "Appearance" at bounding box center [49, 102] width 99 height 34
click at [45, 140] on span "Marketing" at bounding box center [33, 136] width 70 height 9
click at [52, 82] on button "Content" at bounding box center [49, 68] width 99 height 34
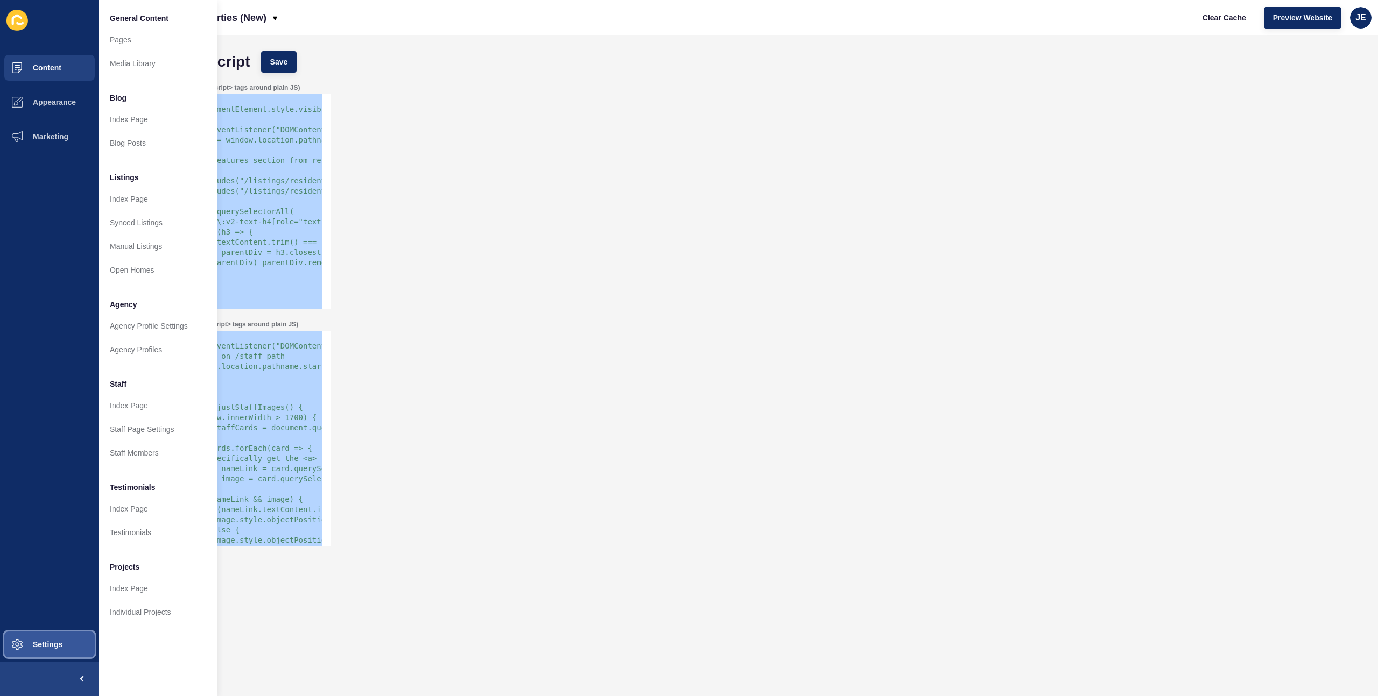
click at [57, 639] on button "Settings" at bounding box center [49, 645] width 99 height 34
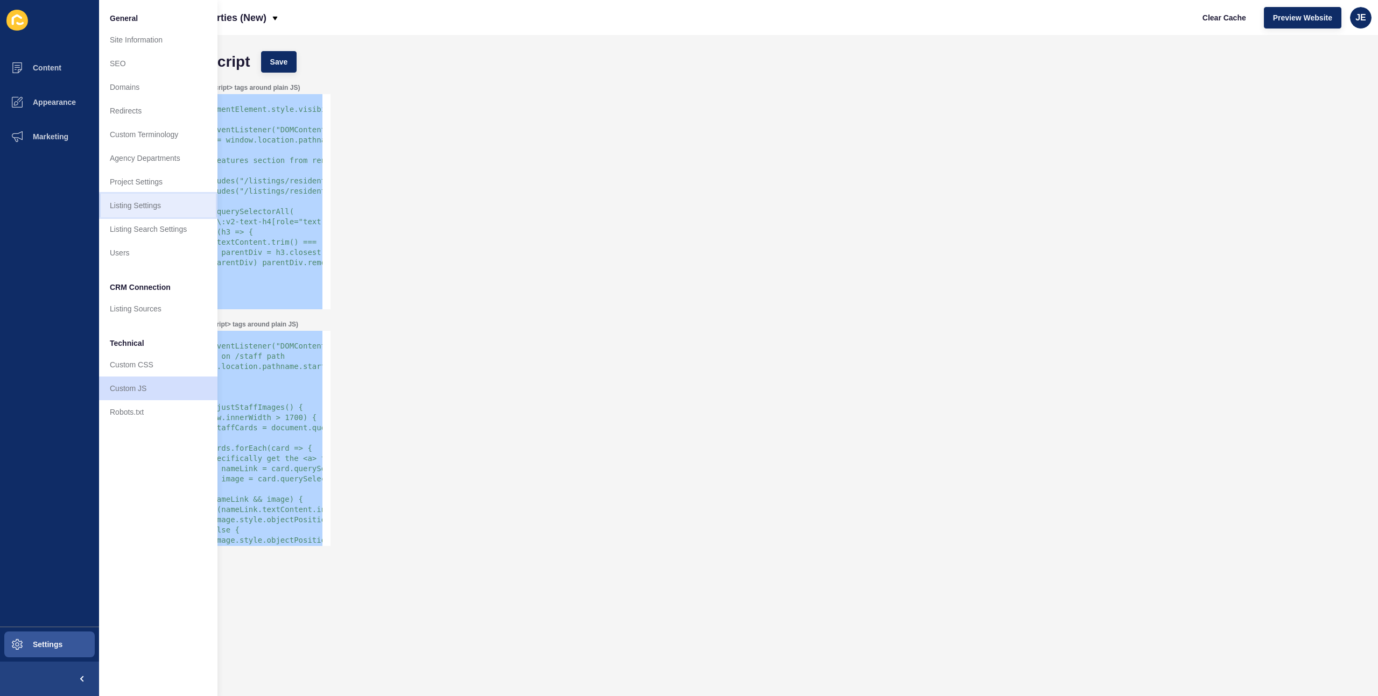
click at [143, 212] on link "Listing Settings" at bounding box center [158, 206] width 118 height 24
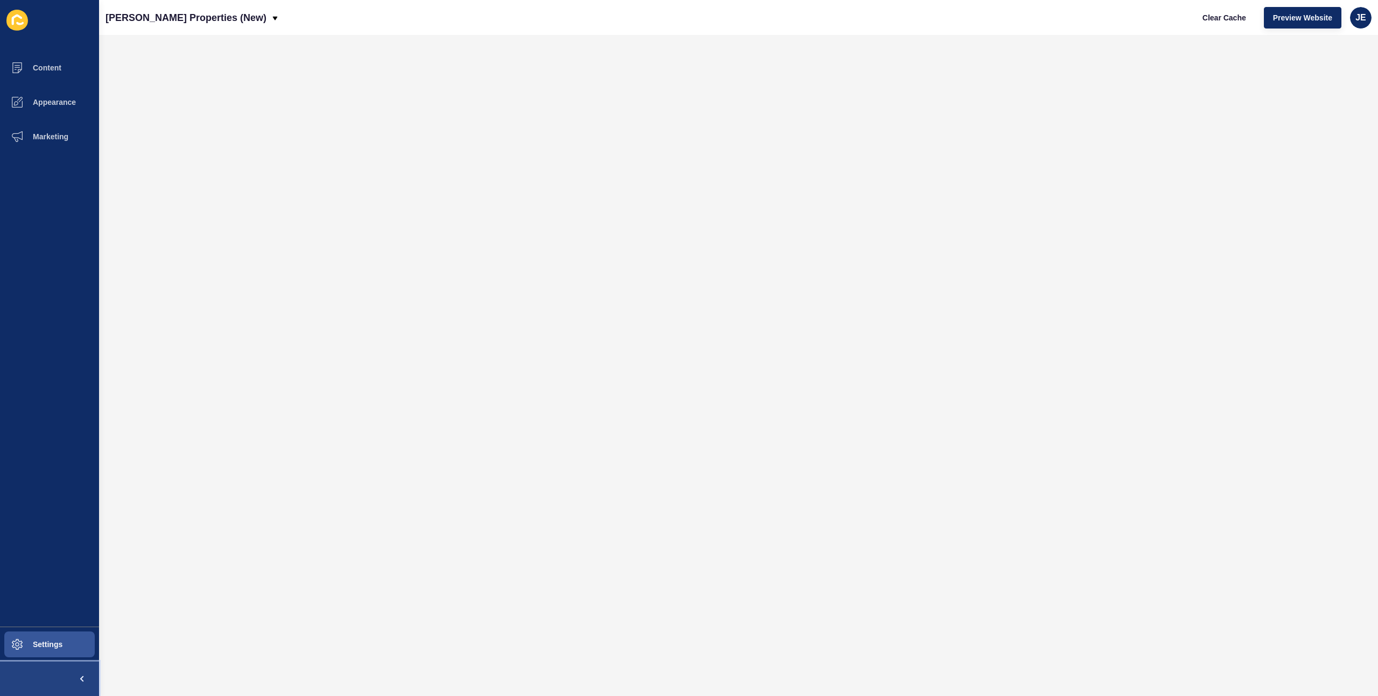
click at [76, 681] on span at bounding box center [82, 679] width 34 height 34
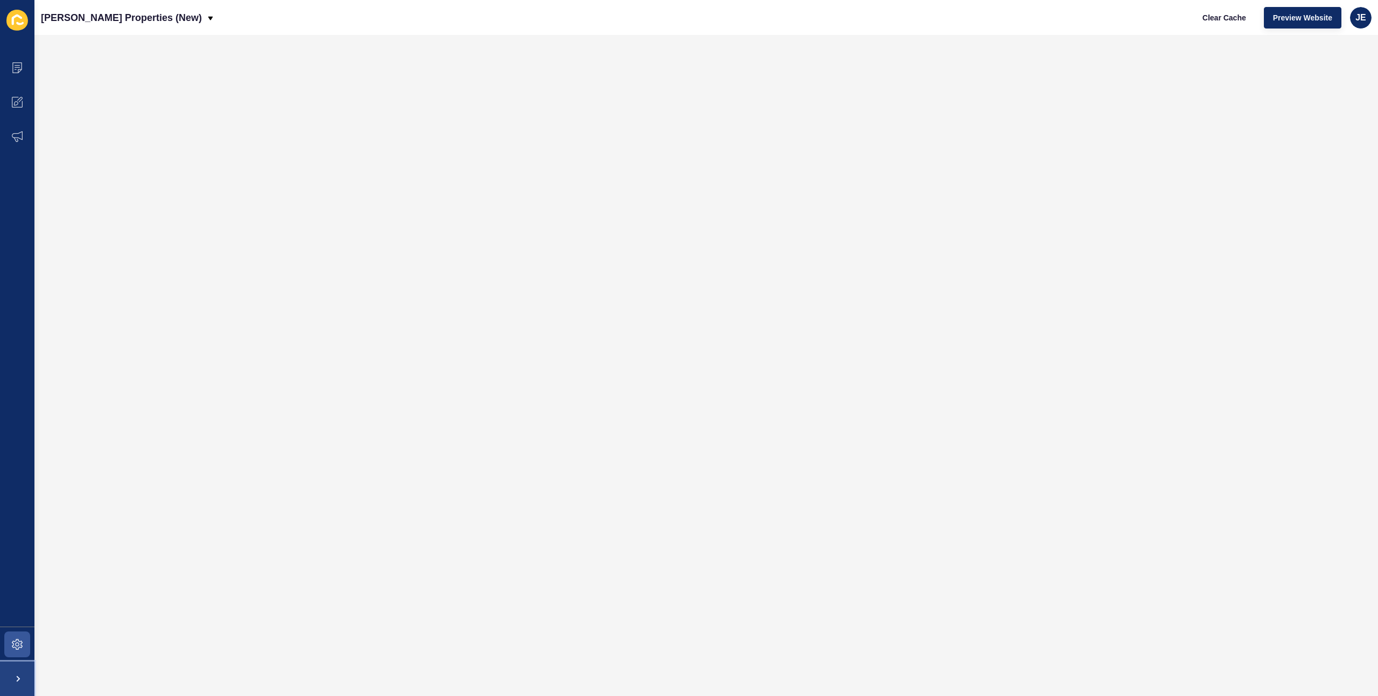
click at [26, 677] on span at bounding box center [17, 679] width 34 height 34
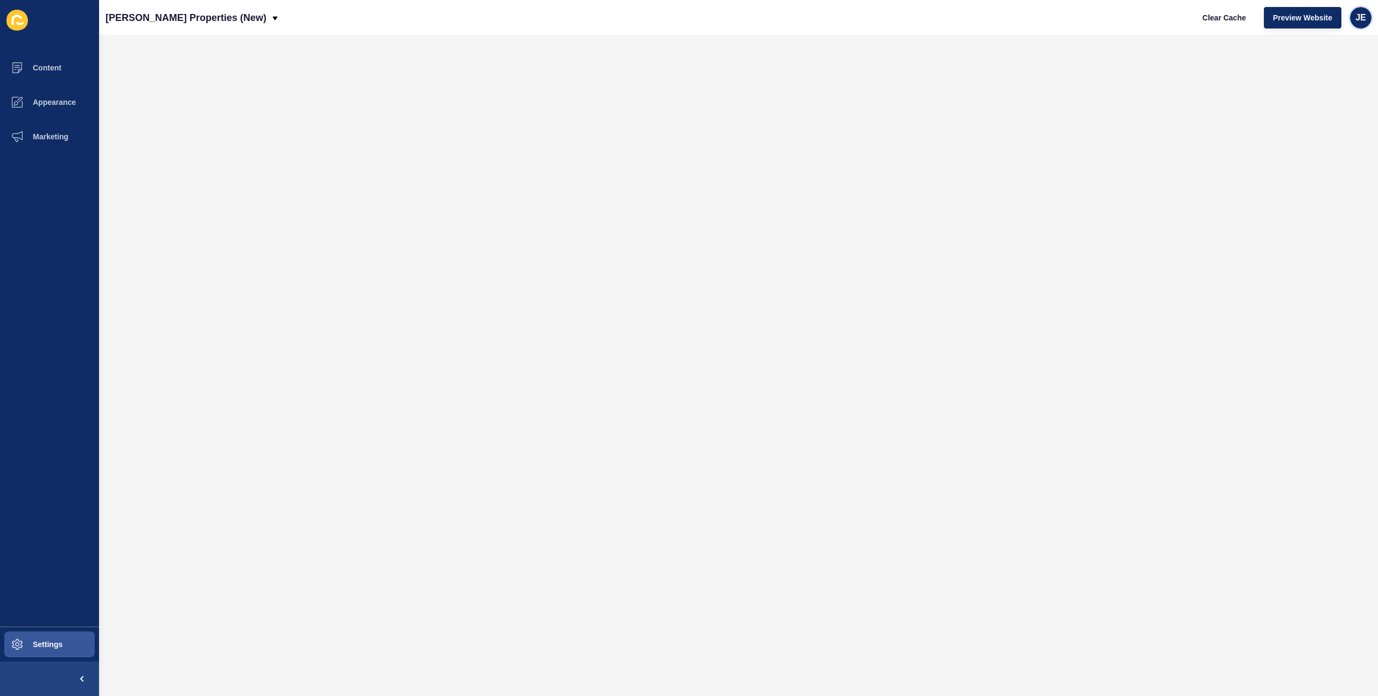
click at [1359, 21] on span "JE" at bounding box center [1360, 17] width 11 height 11
click at [1334, 44] on link "Justine Espinosa" at bounding box center [1335, 43] width 79 height 24
click at [1356, 20] on span "JE" at bounding box center [1360, 17] width 11 height 11
click at [1329, 90] on link "Logout" at bounding box center [1335, 90] width 79 height 24
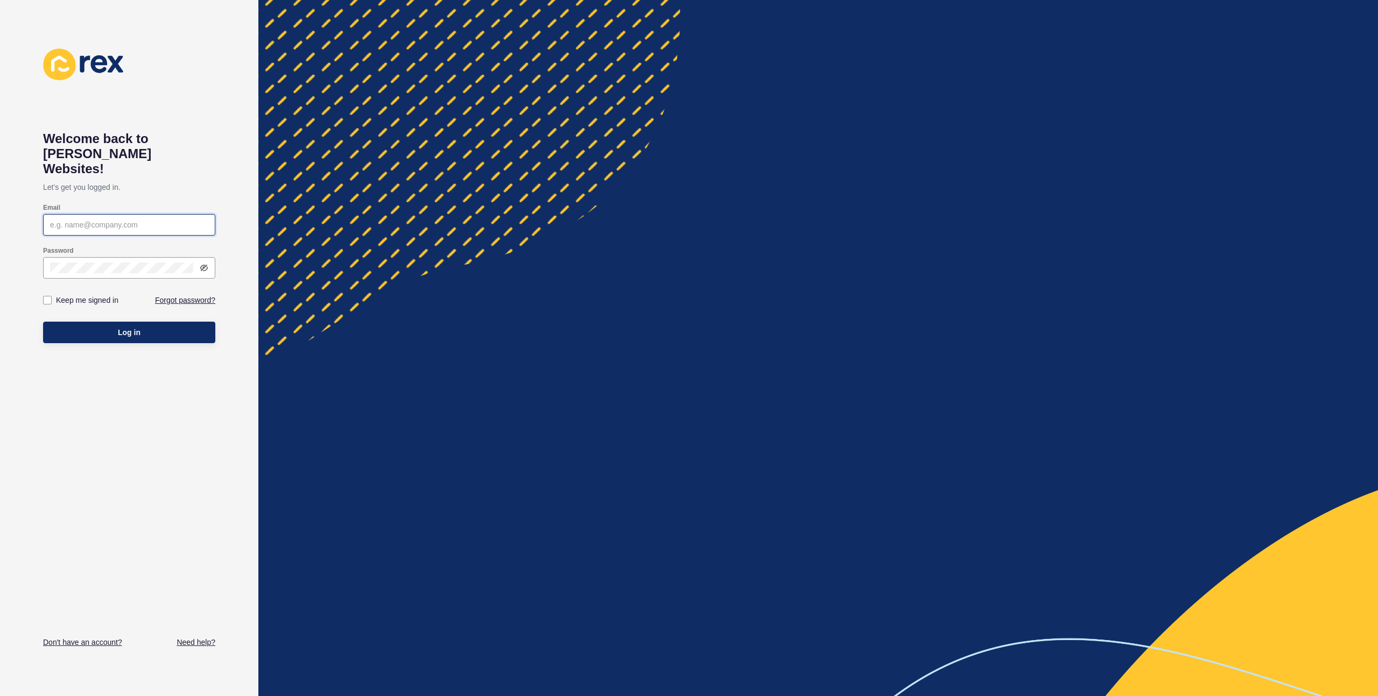
type input "justine.espinosa@rexsoftware.com.au"
click at [178, 322] on button "Log in" at bounding box center [129, 333] width 172 height 22
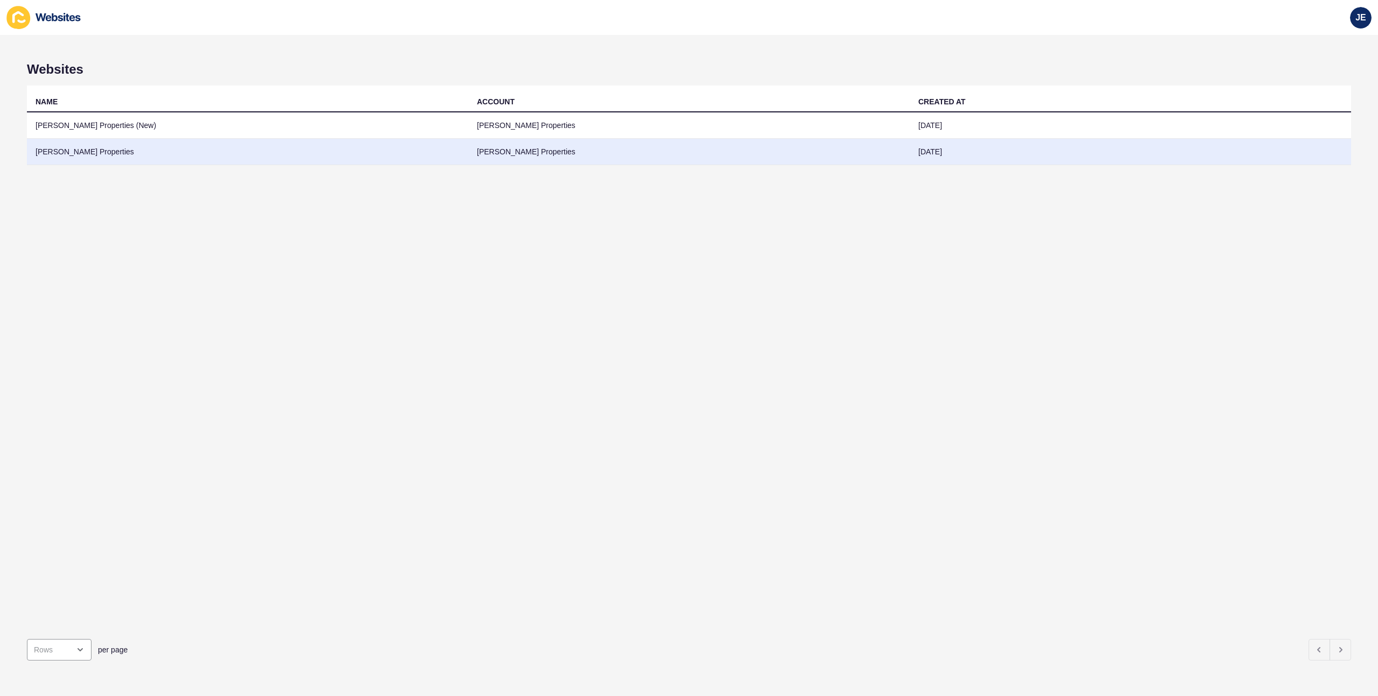
click at [162, 152] on td "Novak Properties" at bounding box center [247, 152] width 441 height 26
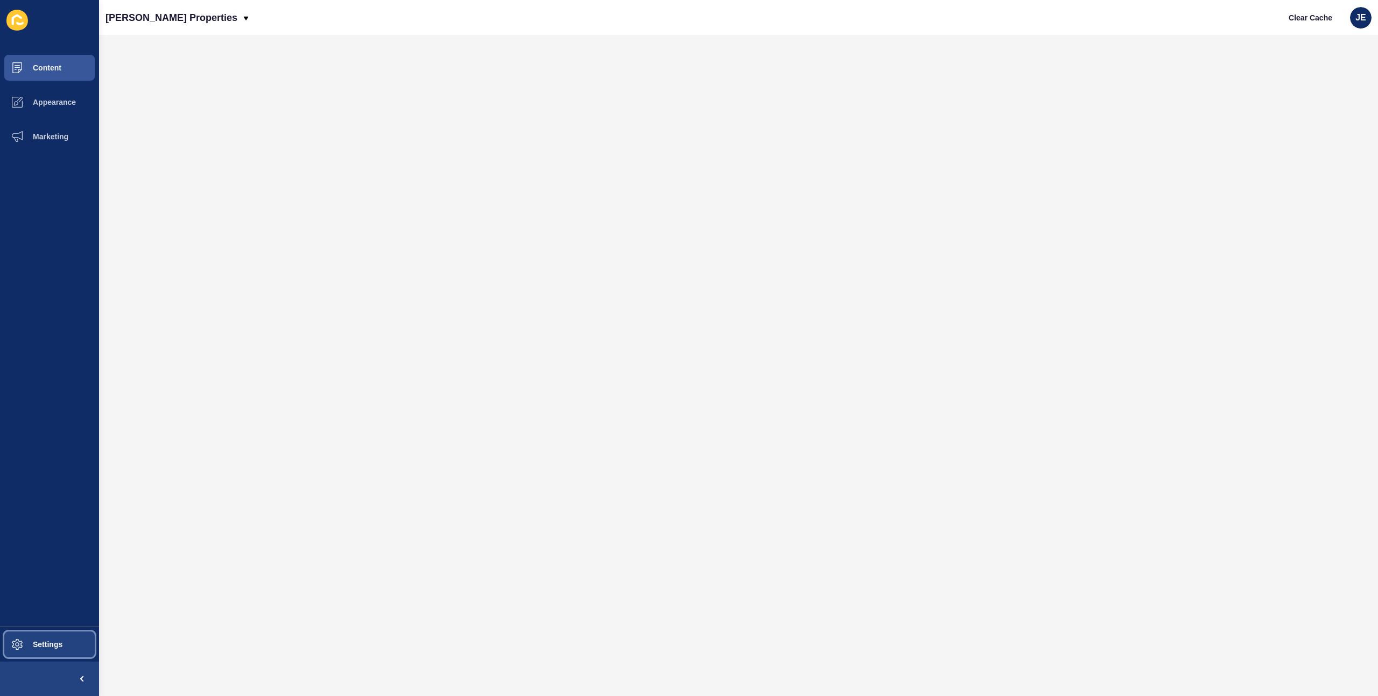
click at [52, 635] on button "Settings" at bounding box center [49, 645] width 99 height 34
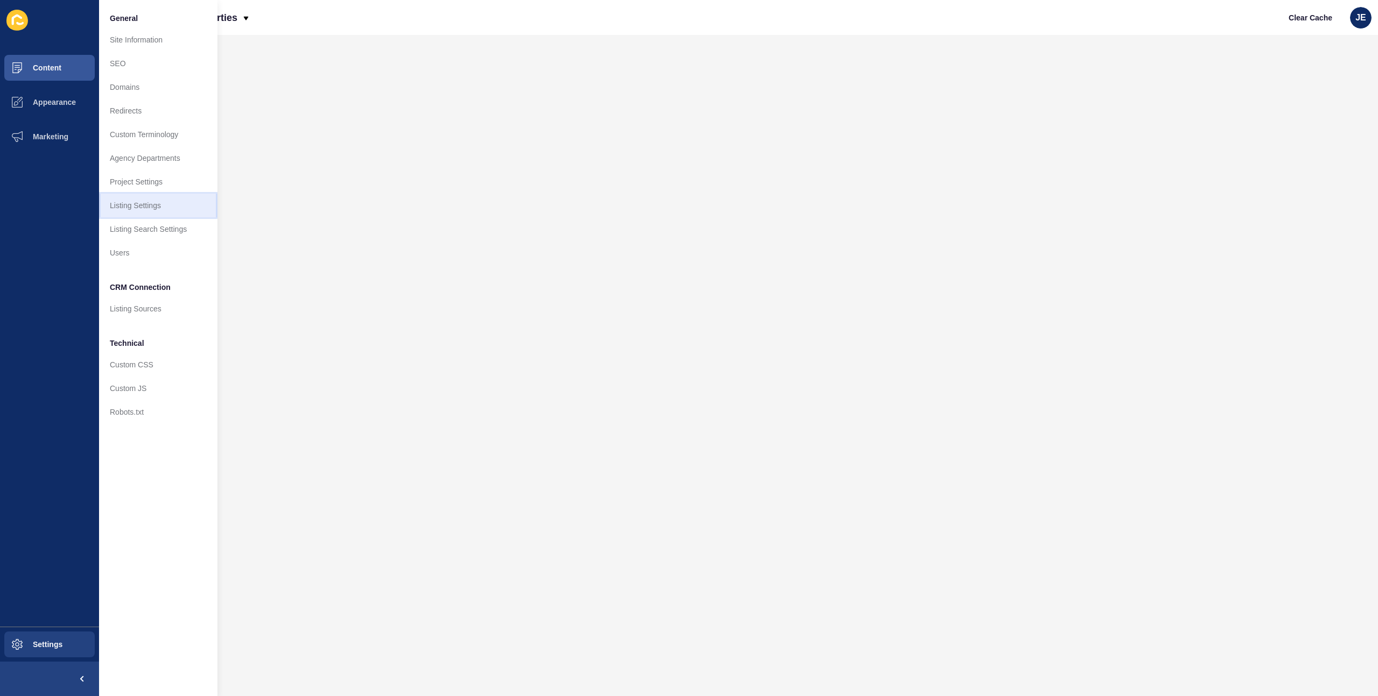
click at [144, 210] on link "Listing Settings" at bounding box center [158, 206] width 118 height 24
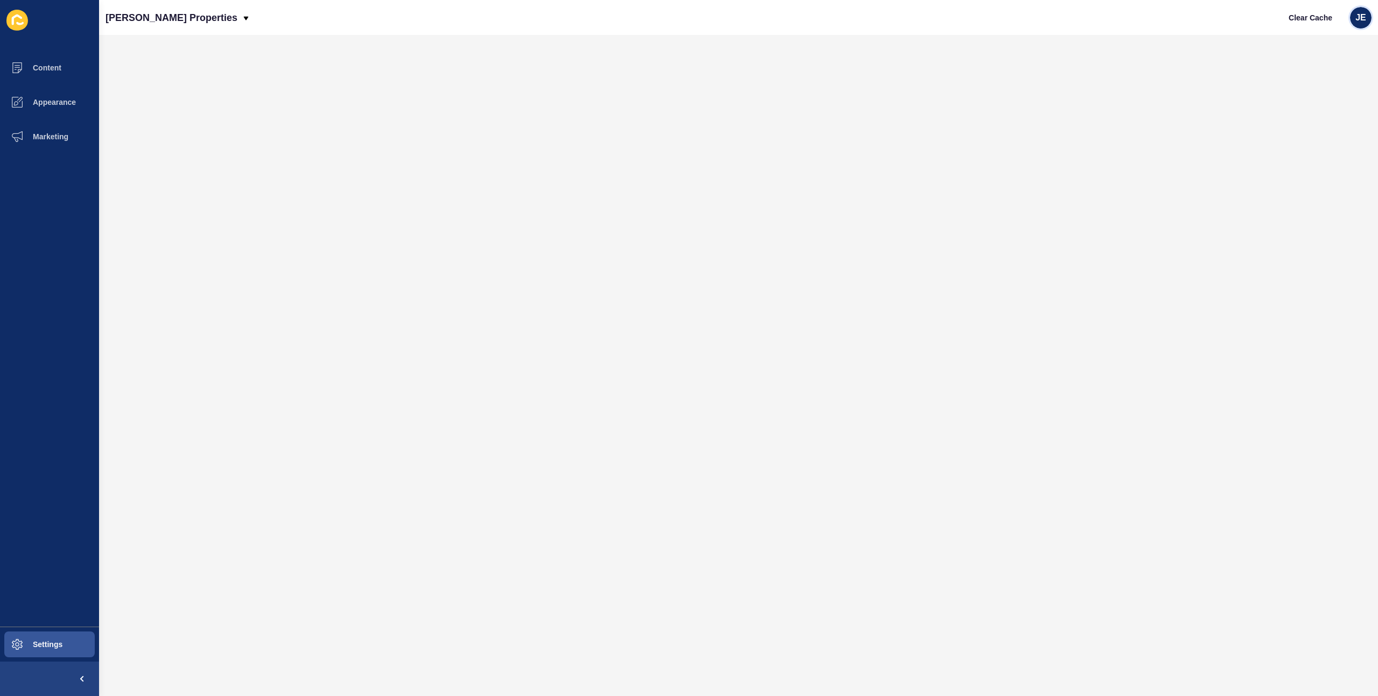
click at [1357, 22] on span "JE" at bounding box center [1360, 17] width 11 height 11
click at [1315, 93] on link "Logout" at bounding box center [1335, 90] width 79 height 24
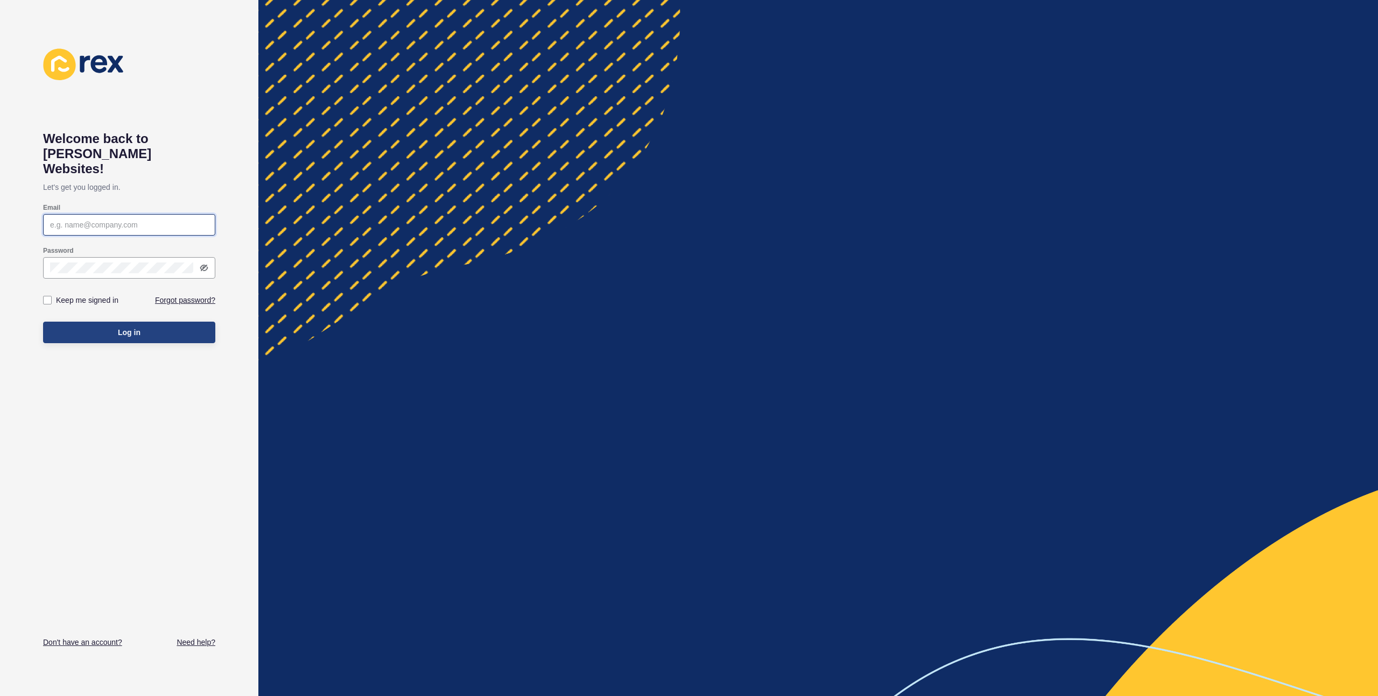
type input "justine.espinosa@rexsoftware.com.au"
click at [164, 322] on button "Log in" at bounding box center [129, 333] width 172 height 22
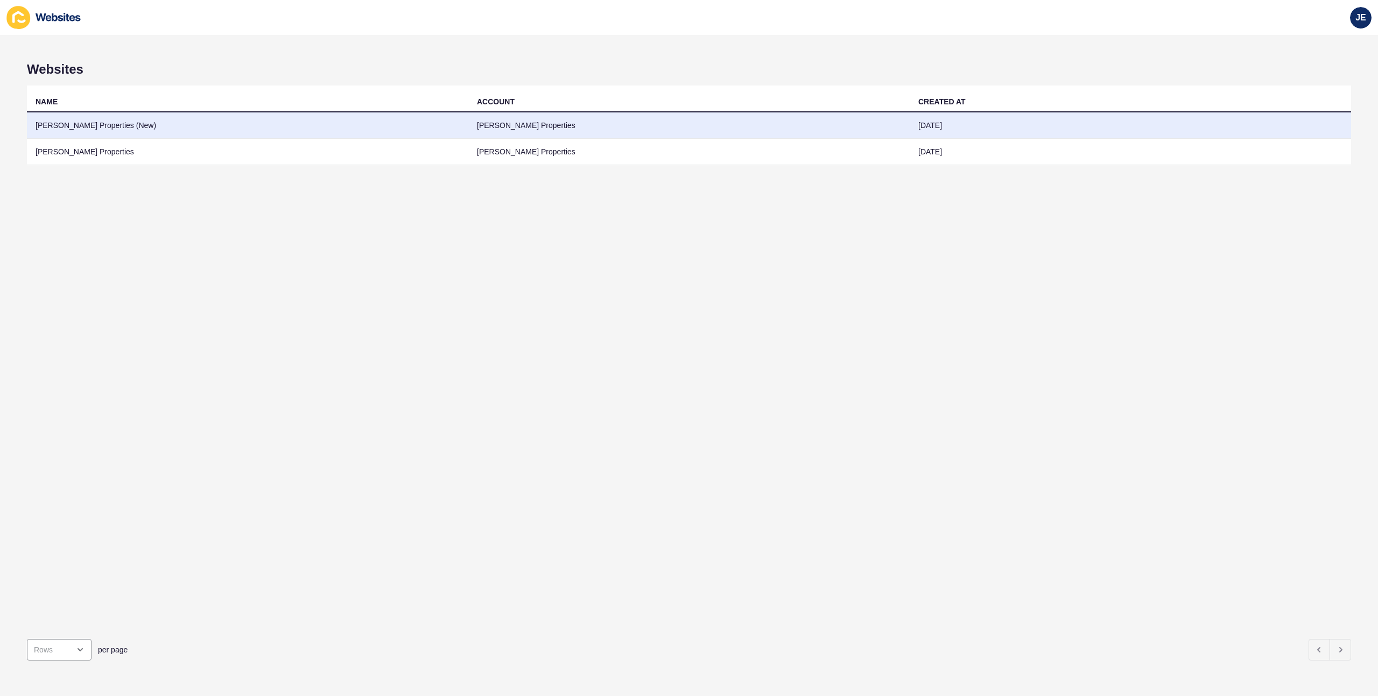
click at [226, 130] on td "[PERSON_NAME] Properties (New)" at bounding box center [247, 125] width 441 height 26
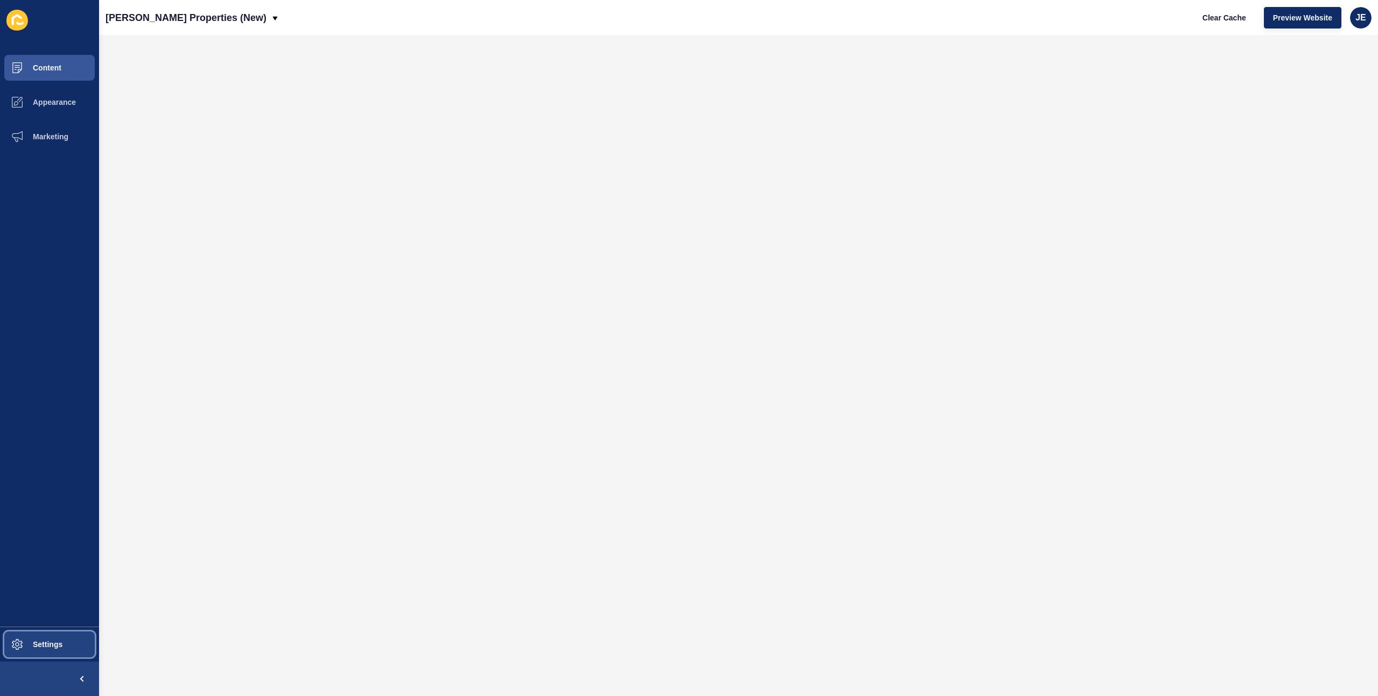
click at [53, 647] on span "Settings" at bounding box center [30, 645] width 64 height 9
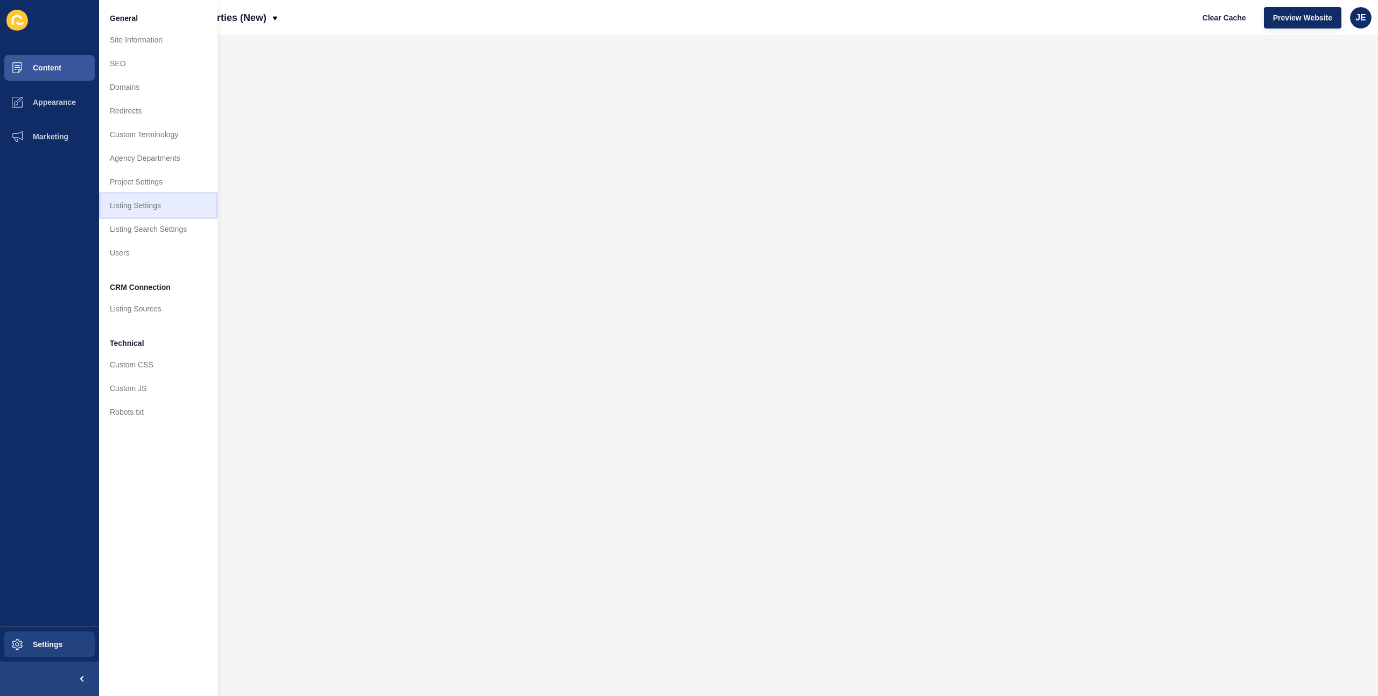
click at [155, 202] on link "Listing Settings" at bounding box center [158, 206] width 118 height 24
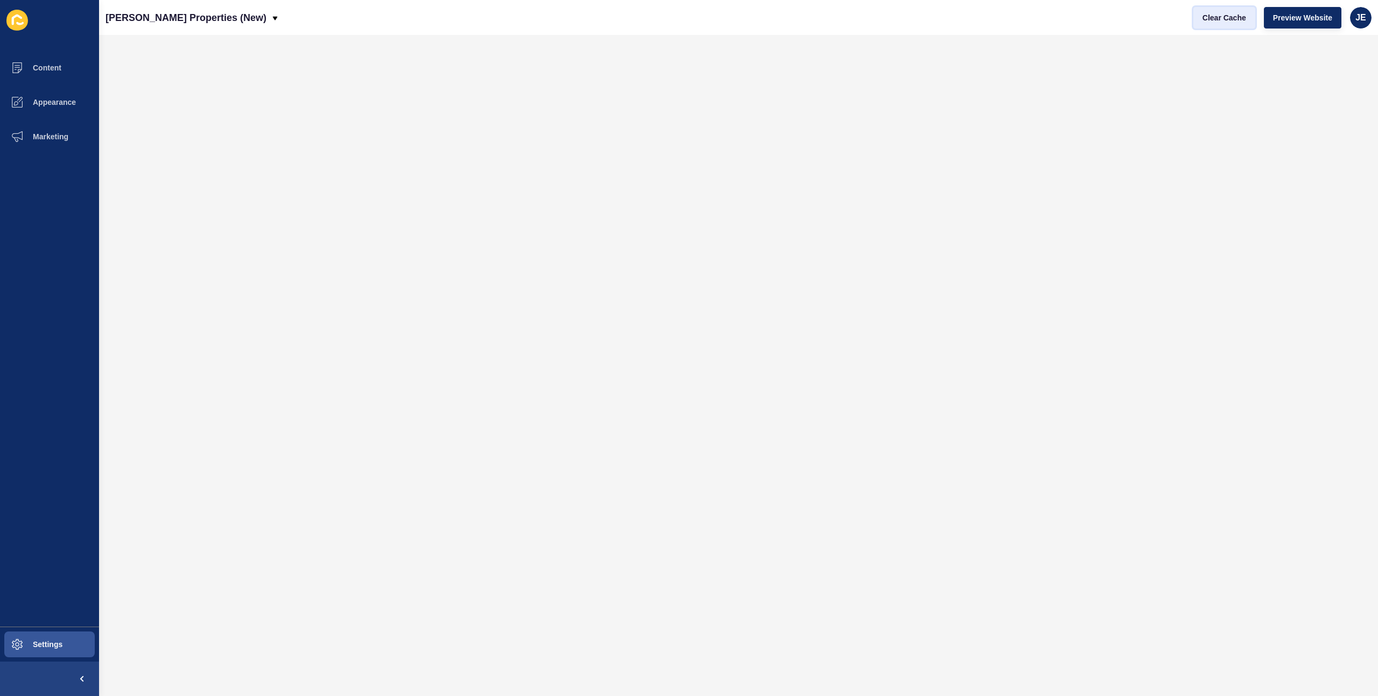
click at [1231, 21] on span "Clear Cache" at bounding box center [1224, 17] width 44 height 11
click at [1298, 19] on span "Preview Website" at bounding box center [1302, 17] width 59 height 11
click at [1264, 7] on button "Preview Website" at bounding box center [1303, 18] width 78 height 22
